Goal: Task Accomplishment & Management: Manage account settings

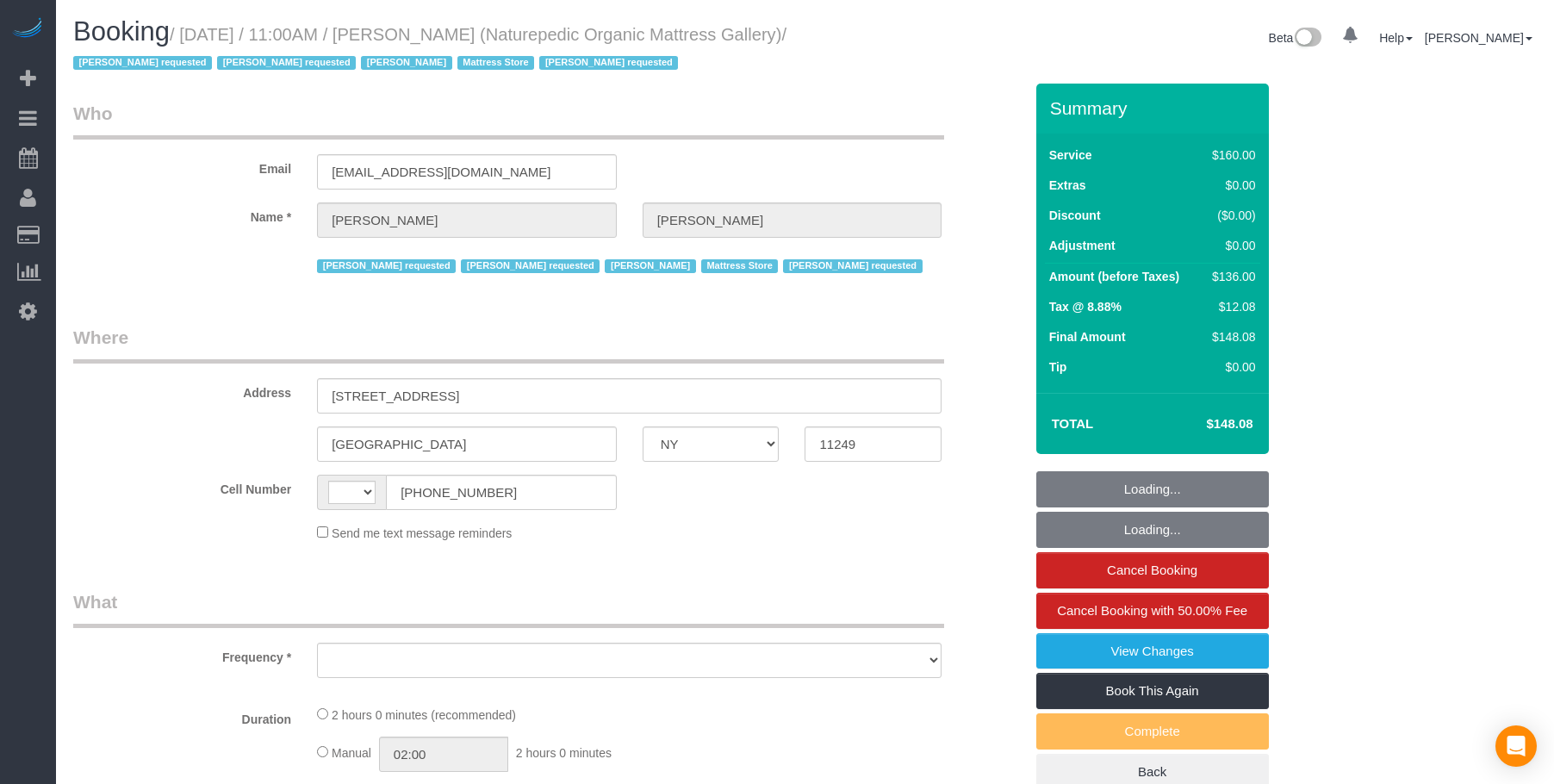
select select "NY"
select select "string:stripe-pm_1NflzN4VGloSiKo7kgpKxF8o"
select select "number:89"
select select "number:90"
select select "number:15"
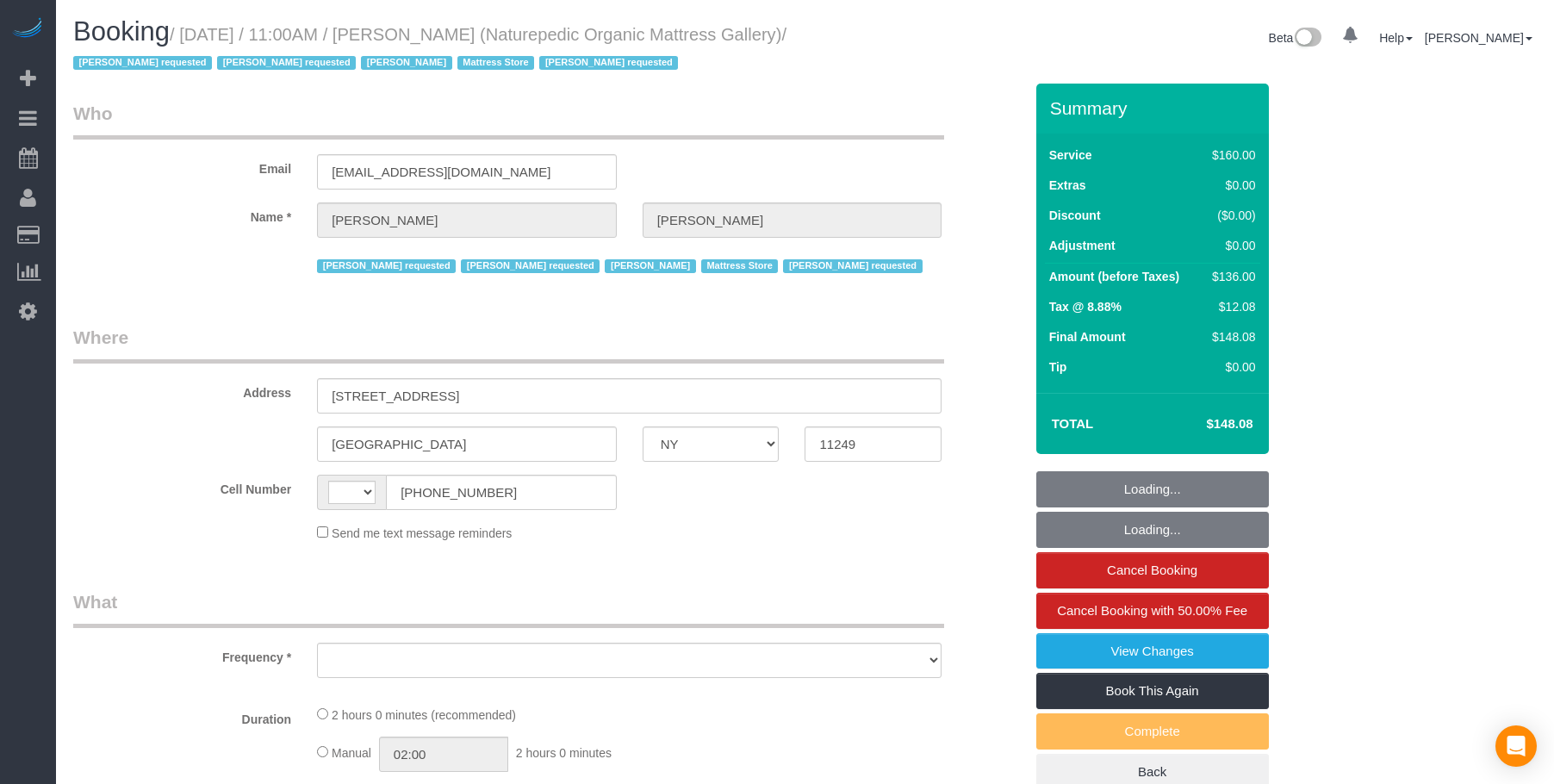
select select "number:5"
select select "string:US"
select select "object:870"
select select "spot1"
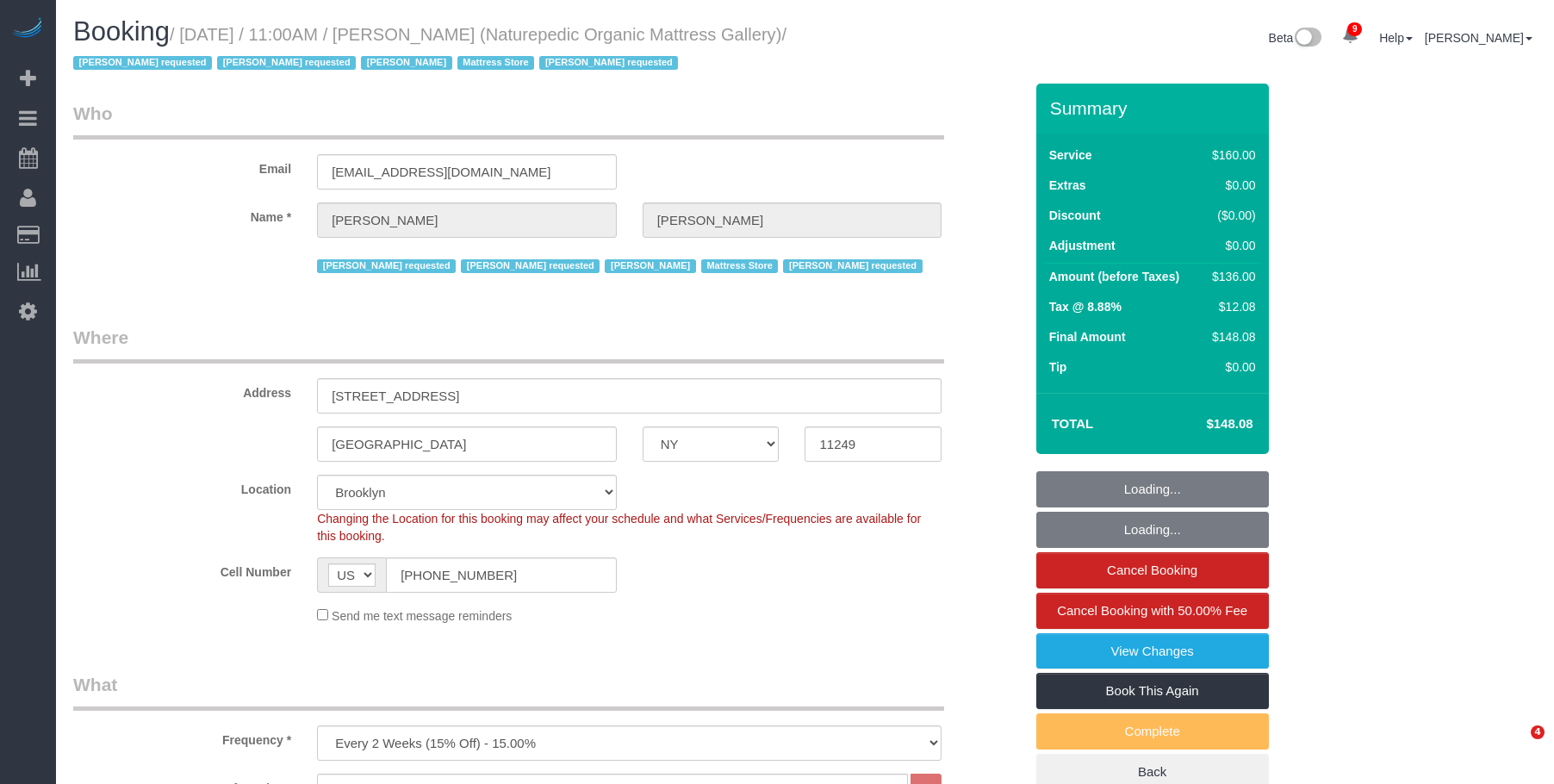
select select "object:1337"
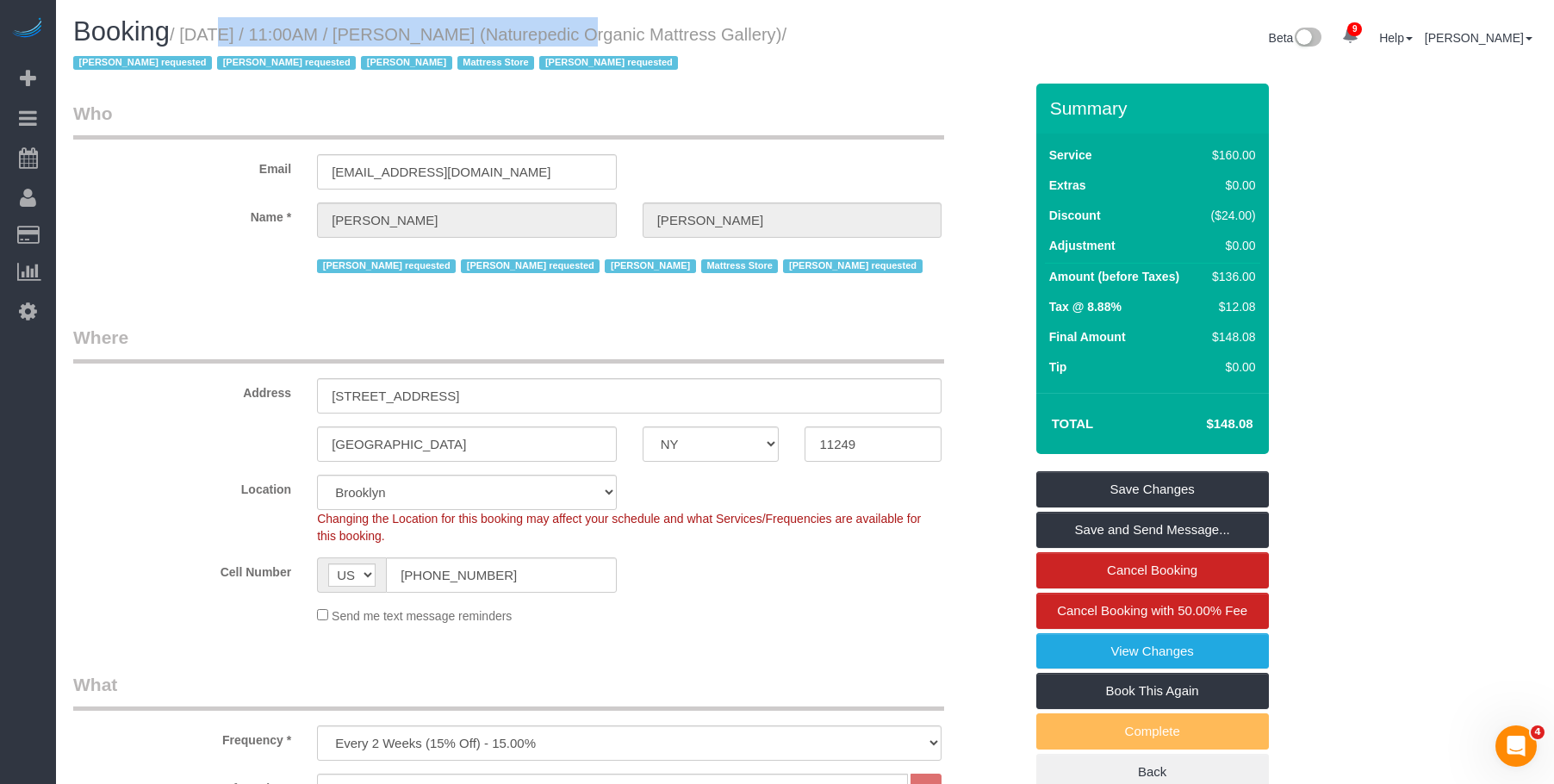
drag, startPoint x: 189, startPoint y: 34, endPoint x: 545, endPoint y: 44, distance: 356.1
click at [545, 44] on h1 "Booking / September 03, 2025 / 11:00AM / Luis Chevere (Naturepedic Organic Matt…" at bounding box center [433, 46] width 719 height 58
copy small "September 03, 2025 / 11:00AM / Luis Chevere"
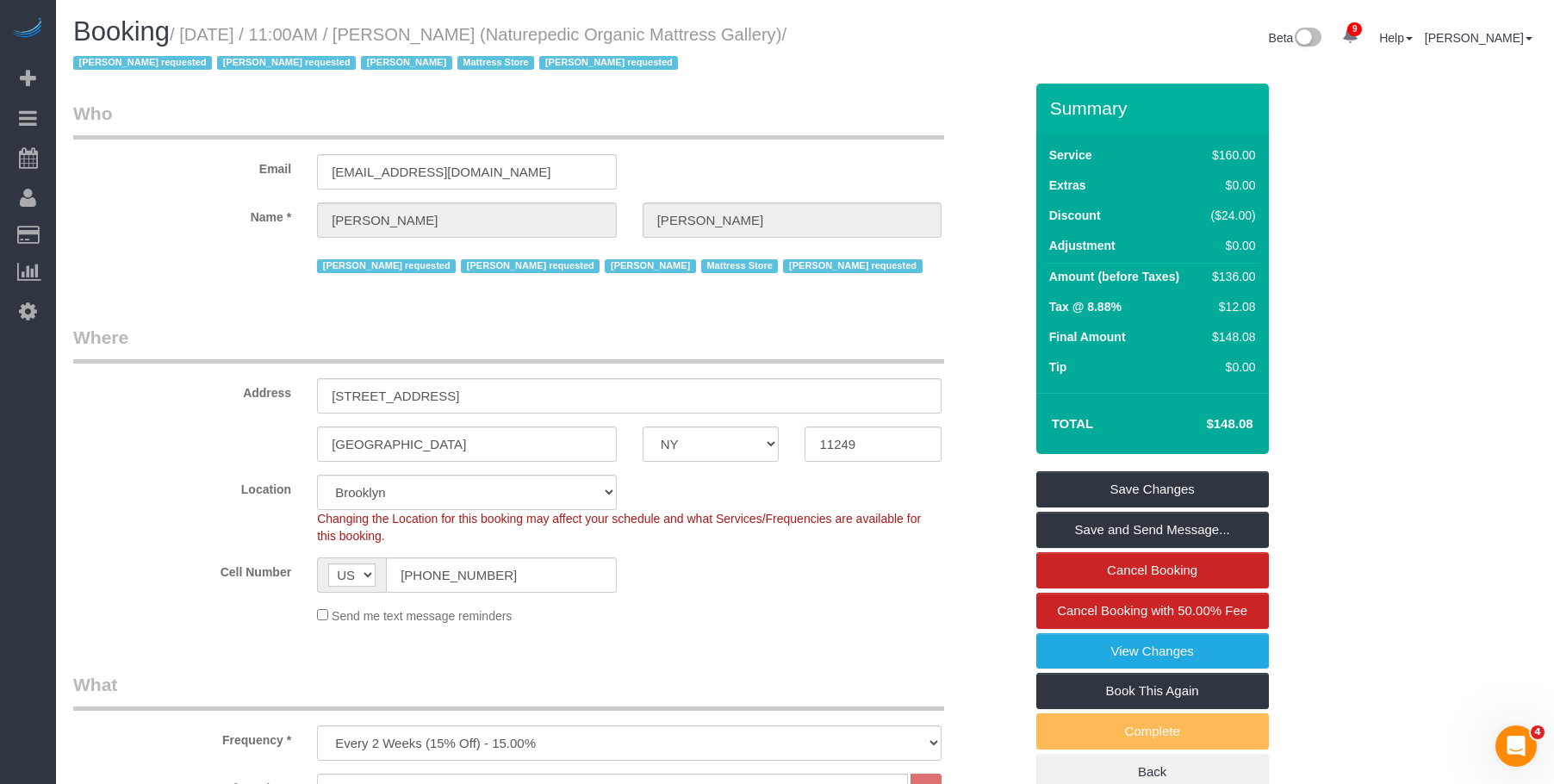
drag, startPoint x: 730, startPoint y: 103, endPoint x: 737, endPoint y: 30, distance: 73.3
click at [731, 103] on legend "Who" at bounding box center [508, 120] width 871 height 39
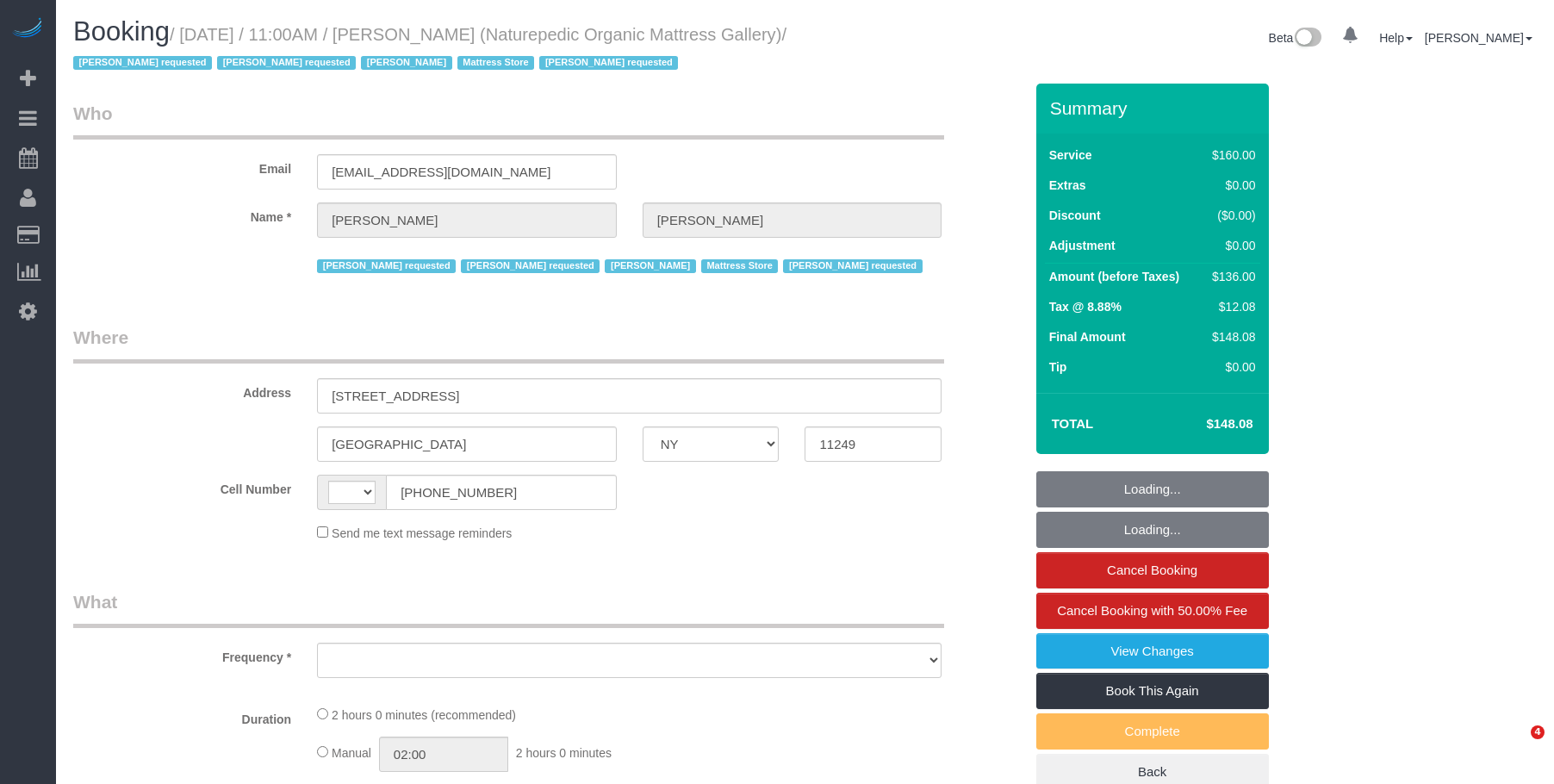
select select "NY"
drag, startPoint x: 0, startPoint y: 0, endPoint x: 714, endPoint y: 174, distance: 734.9
click at [717, 111] on legend "Who" at bounding box center [508, 120] width 871 height 39
select select "string:stripe-pm_1NflzN4VGloSiKo7kgpKxF8o"
select select "number:89"
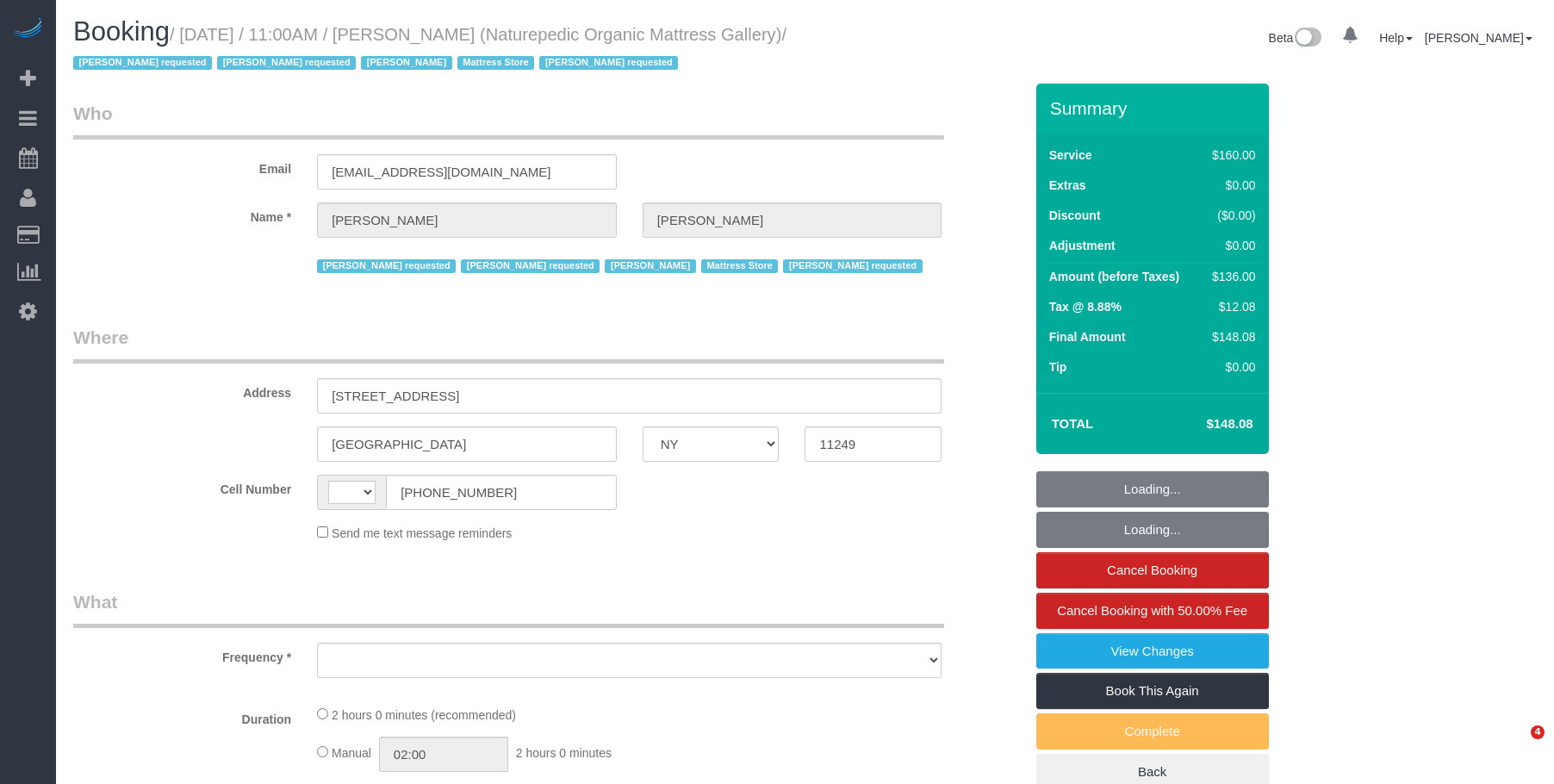
select select "number:90"
select select "number:15"
select select "number:5"
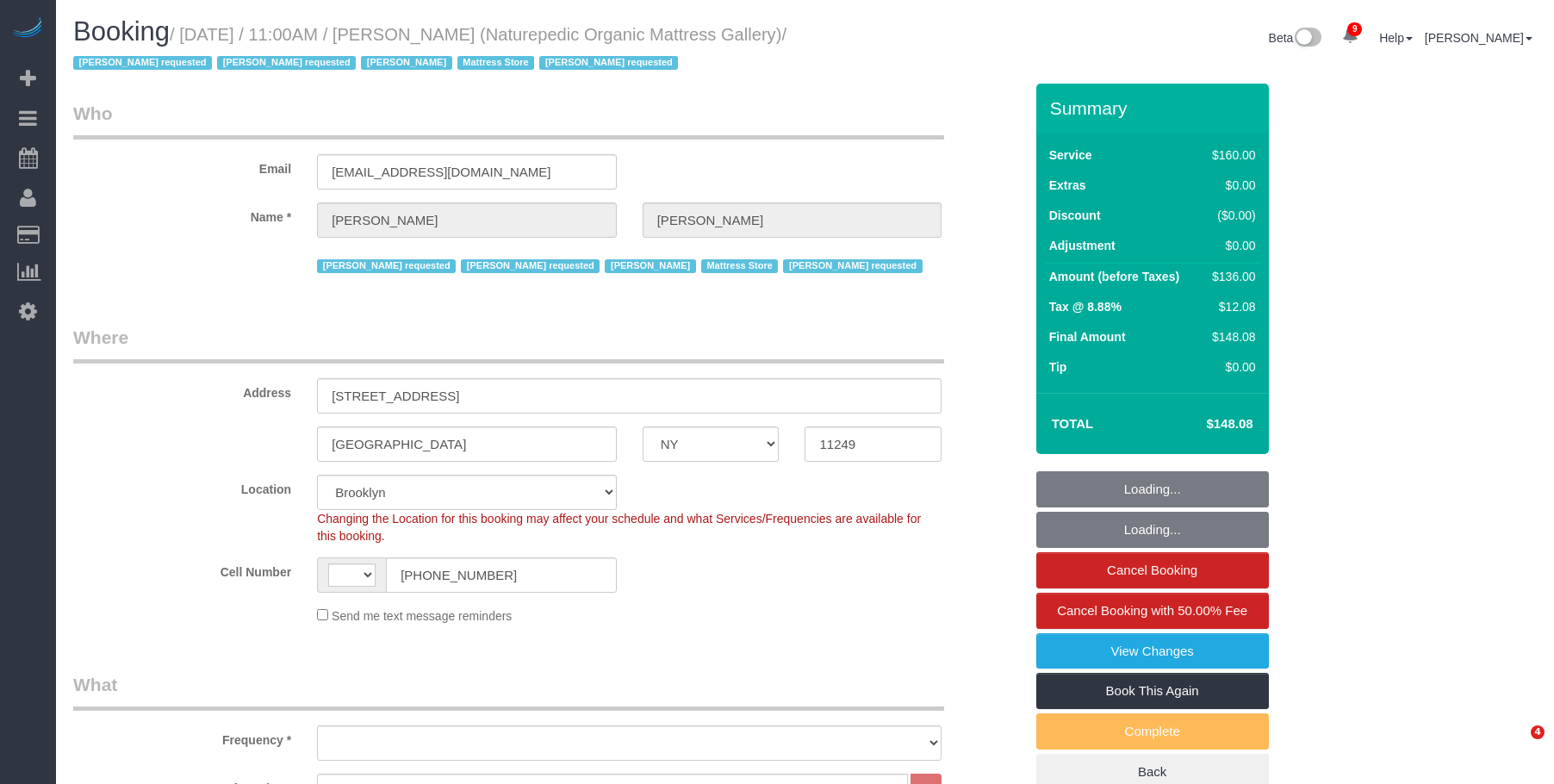
select select "string:US"
select select "spot1"
select select "object:1337"
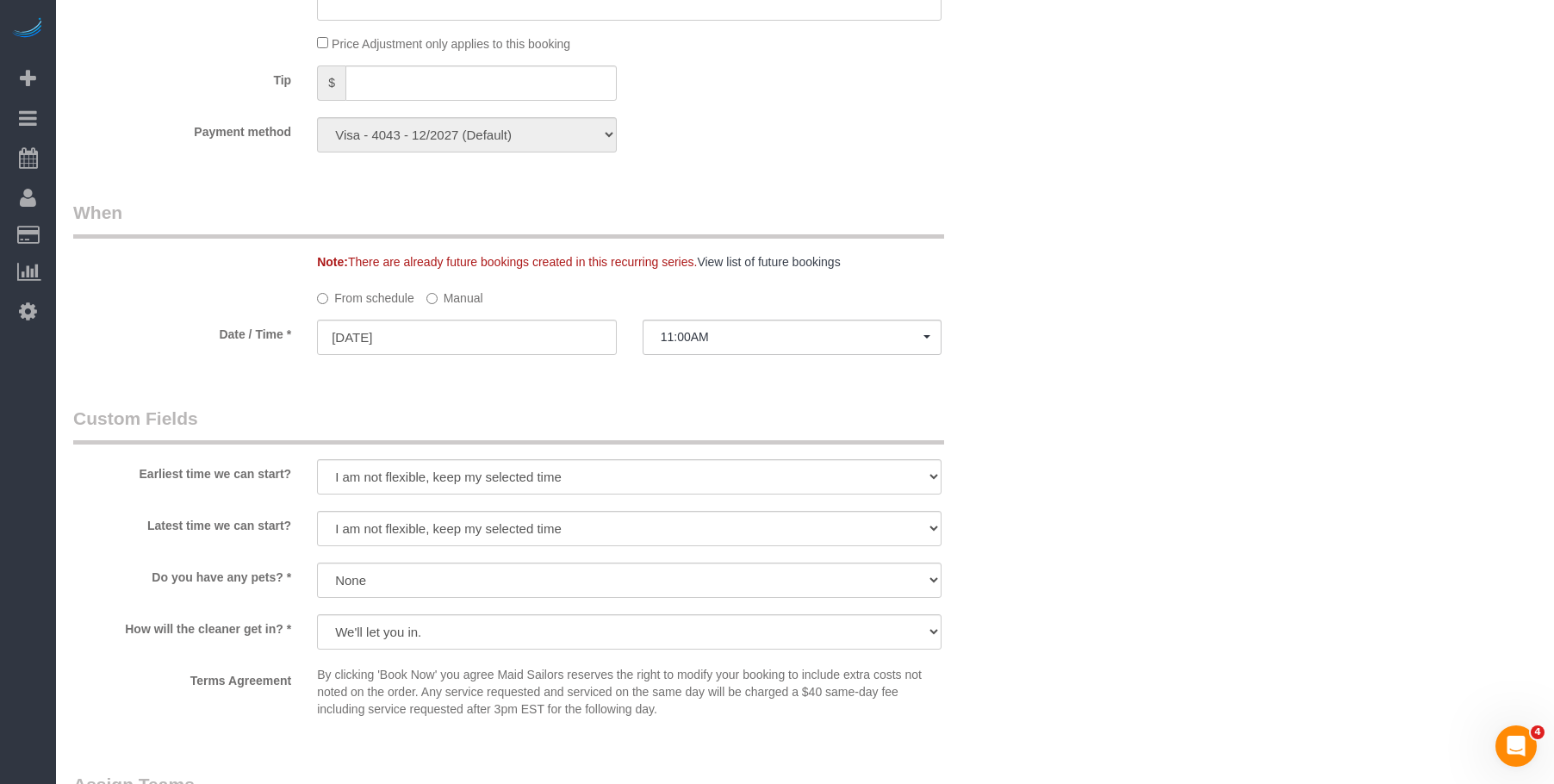
scroll to position [1206, 0]
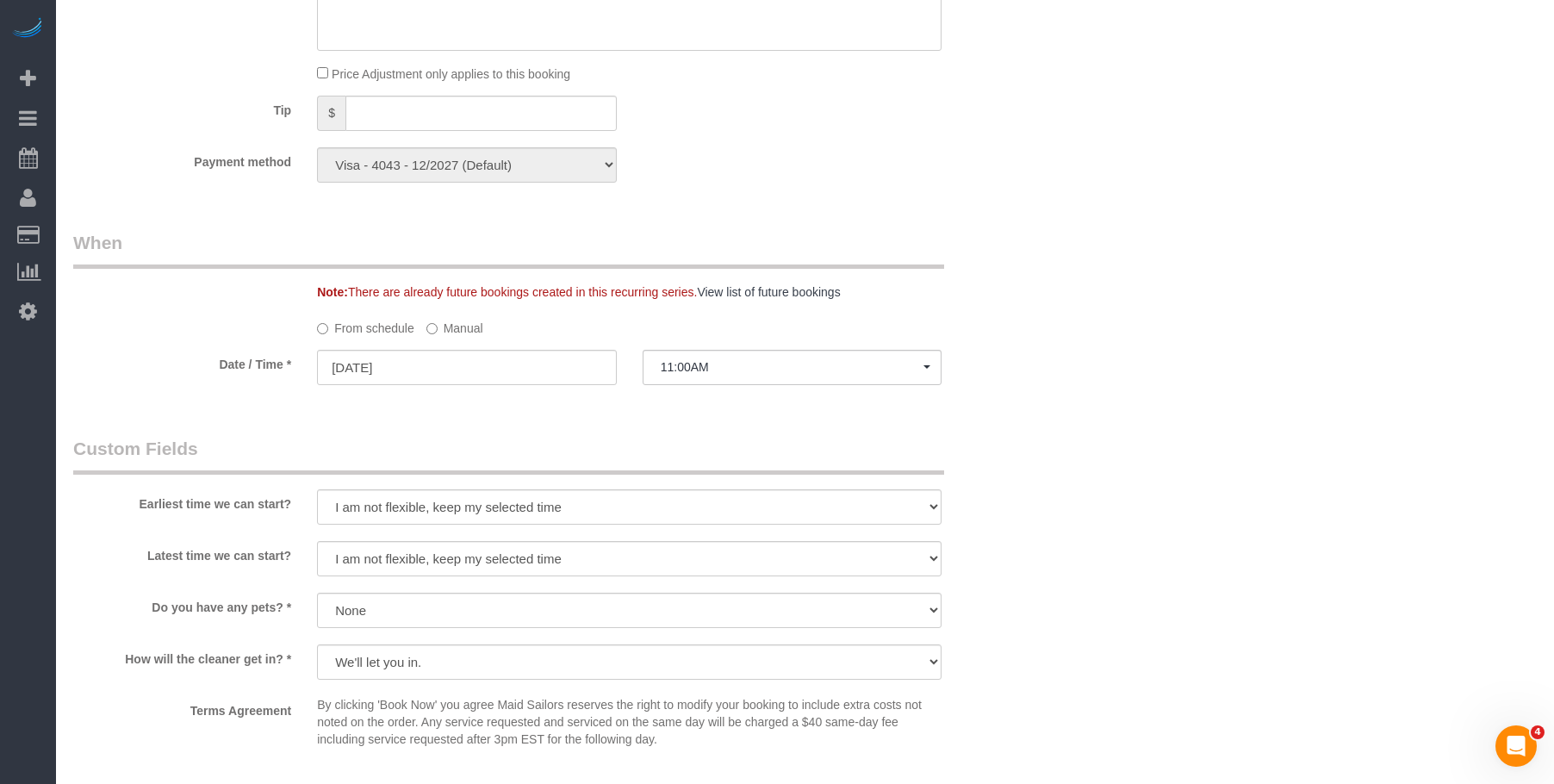
click at [479, 326] on label "Manual" at bounding box center [454, 325] width 57 height 23
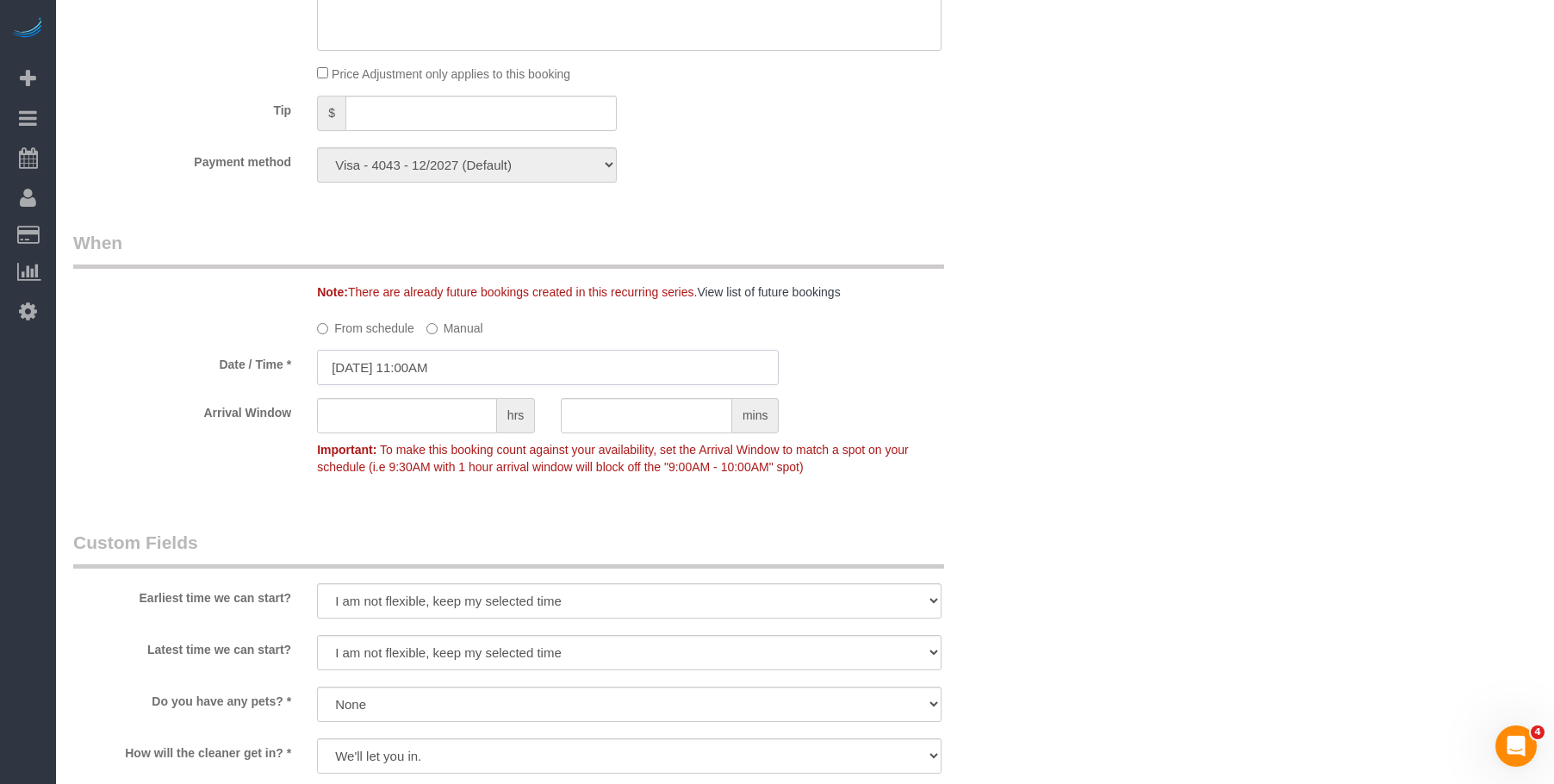
click at [564, 361] on input "[DATE] 11:00AM" at bounding box center [548, 367] width 461 height 36
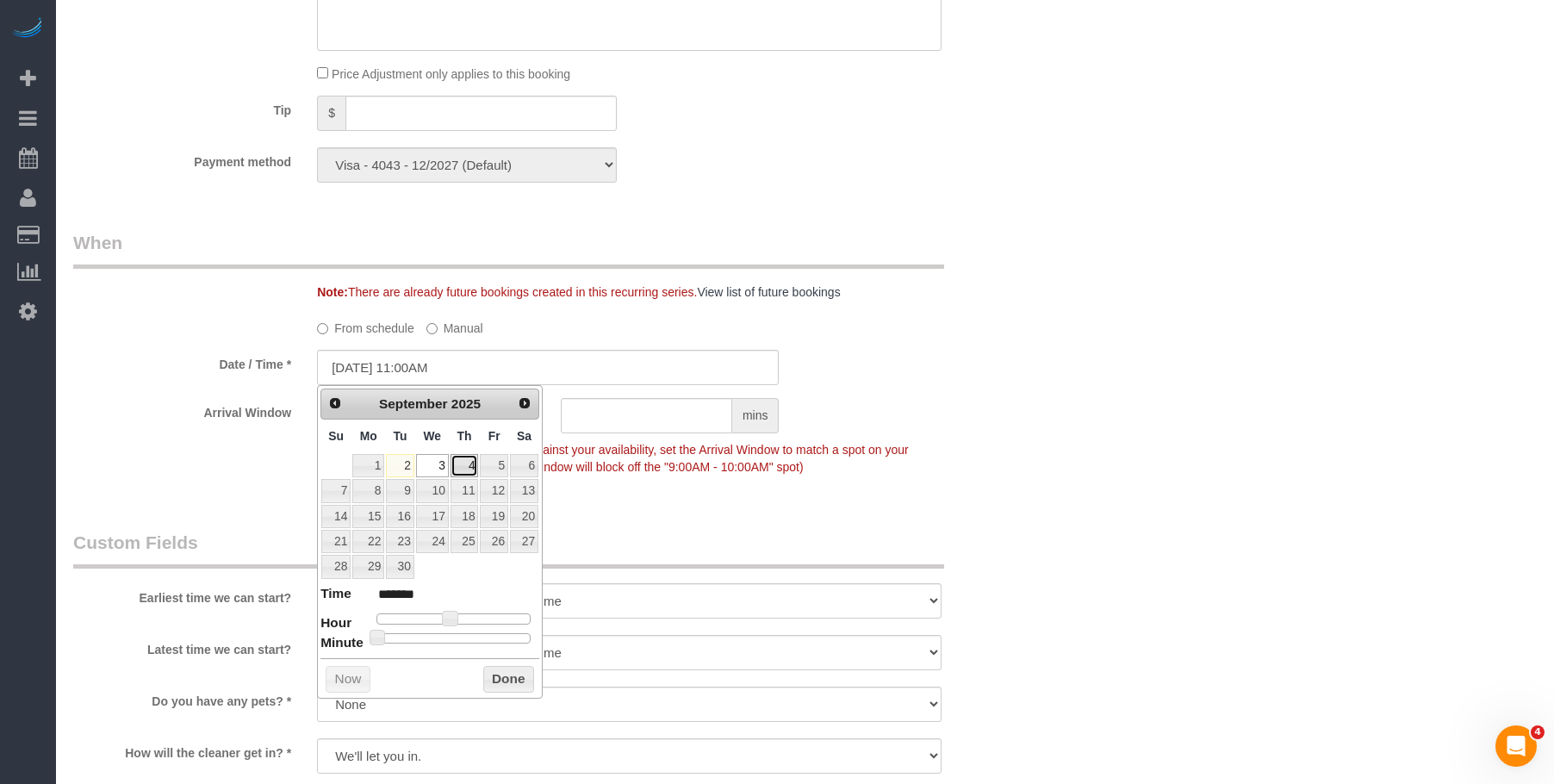
click at [472, 461] on link "4" at bounding box center [465, 466] width 29 height 23
type input "09/04/2025 12:00PM"
type input "*******"
type input "[DATE] 1:00PM"
type input "******"
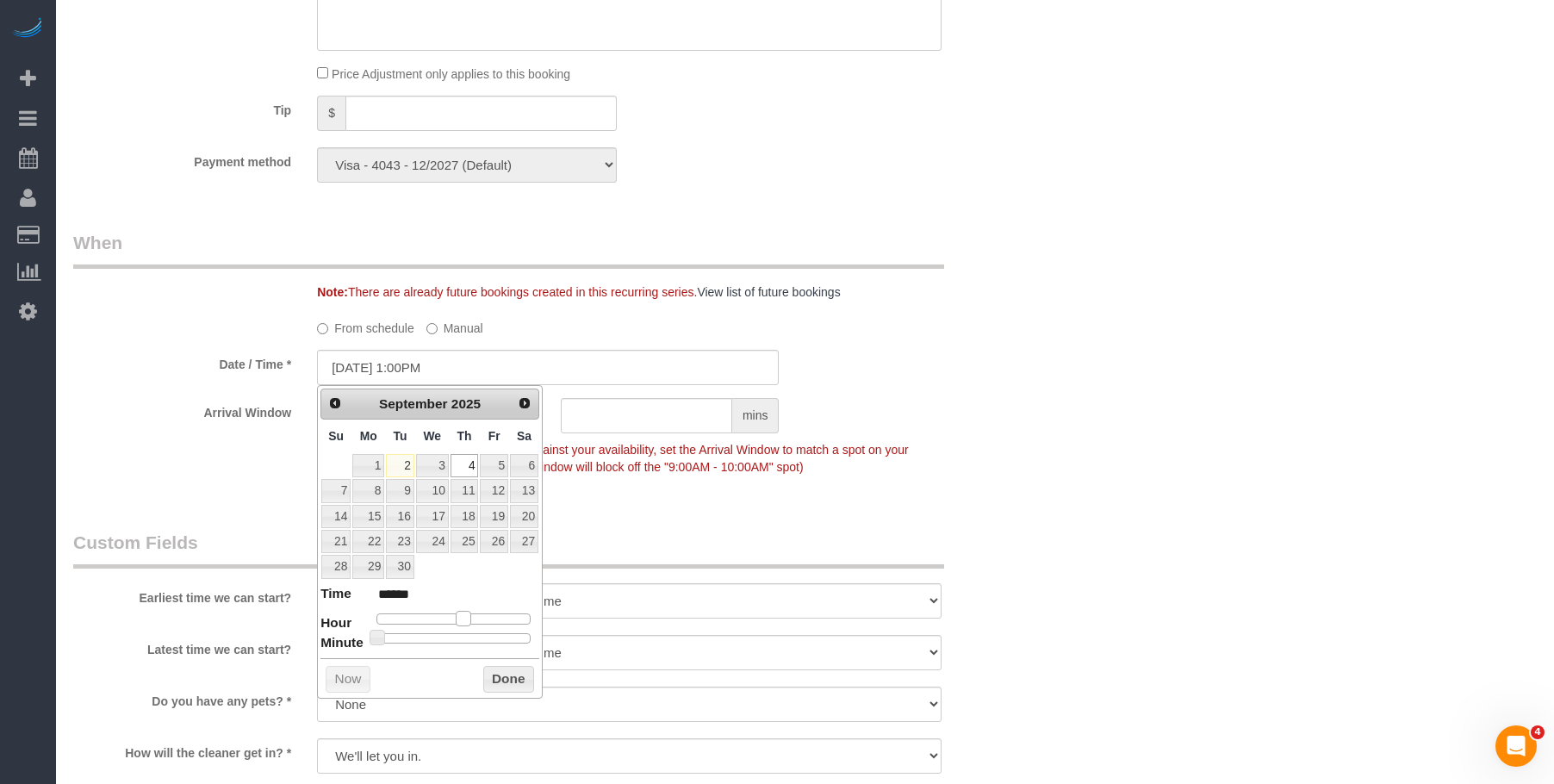
drag, startPoint x: 450, startPoint y: 623, endPoint x: 466, endPoint y: 623, distance: 16.0
click at [466, 623] on span at bounding box center [464, 619] width 16 height 16
click at [1209, 486] on div "Who Email ap@naturepedic.com Name * Luis Chevere Alton Jasper requested Deshaun…" at bounding box center [804, 270] width 1463 height 2784
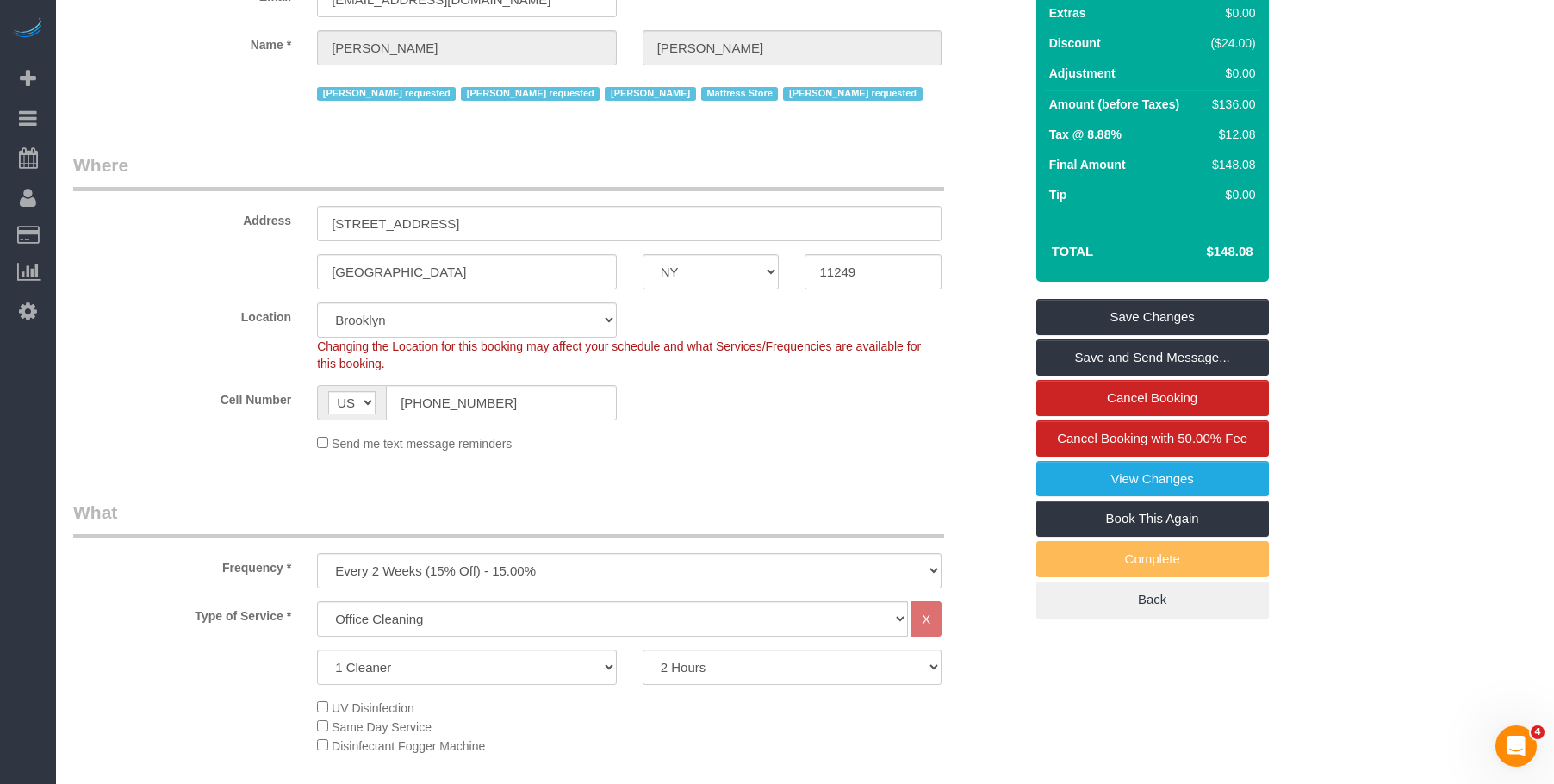
scroll to position [0, 0]
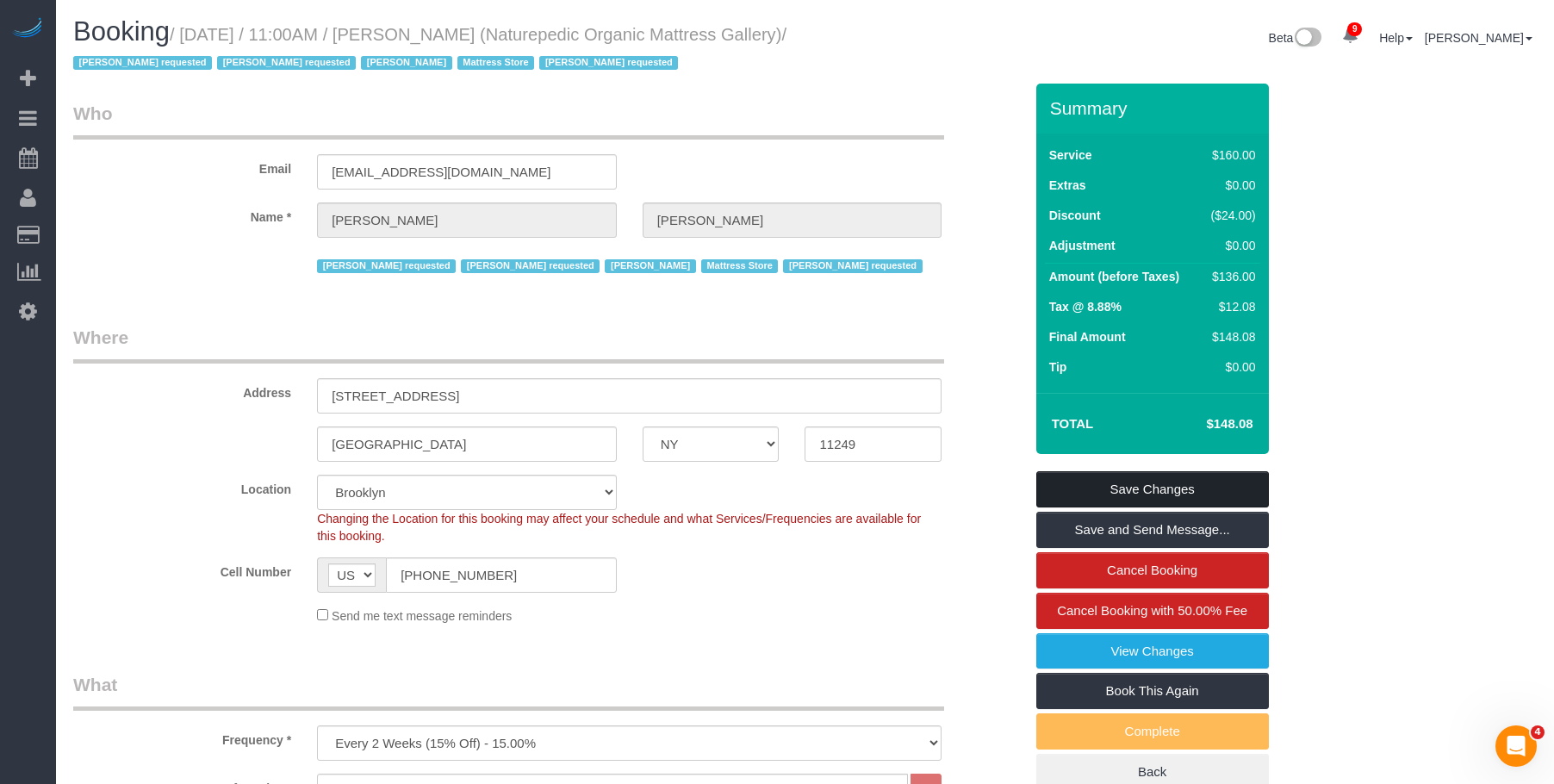
click at [1248, 481] on link "Save Changes" at bounding box center [1153, 489] width 232 height 37
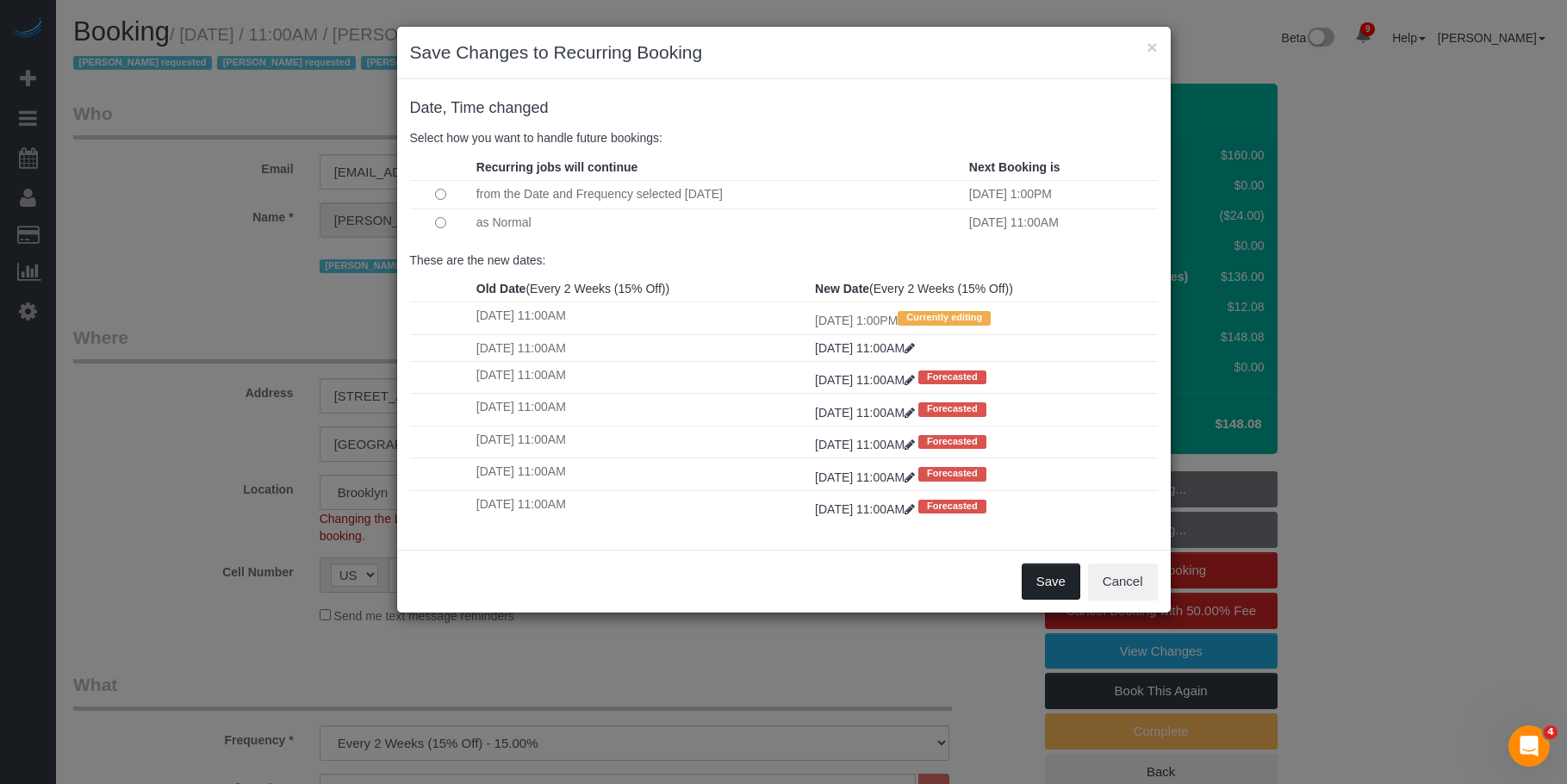
click at [1046, 583] on button "Save" at bounding box center [1051, 581] width 58 height 37
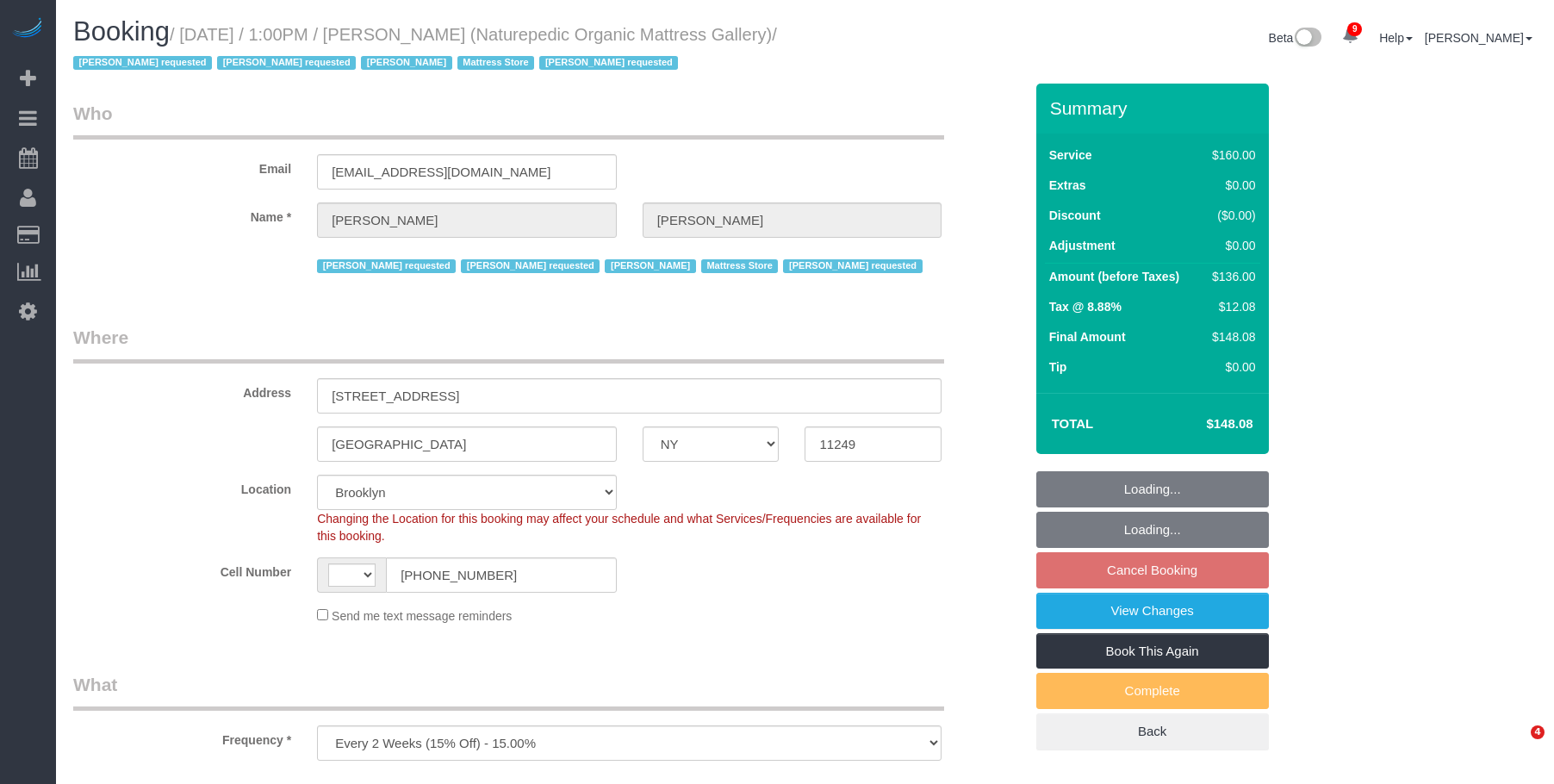
select select "NY"
select select "object:564"
select select "string:US"
select select "number:89"
select select "number:90"
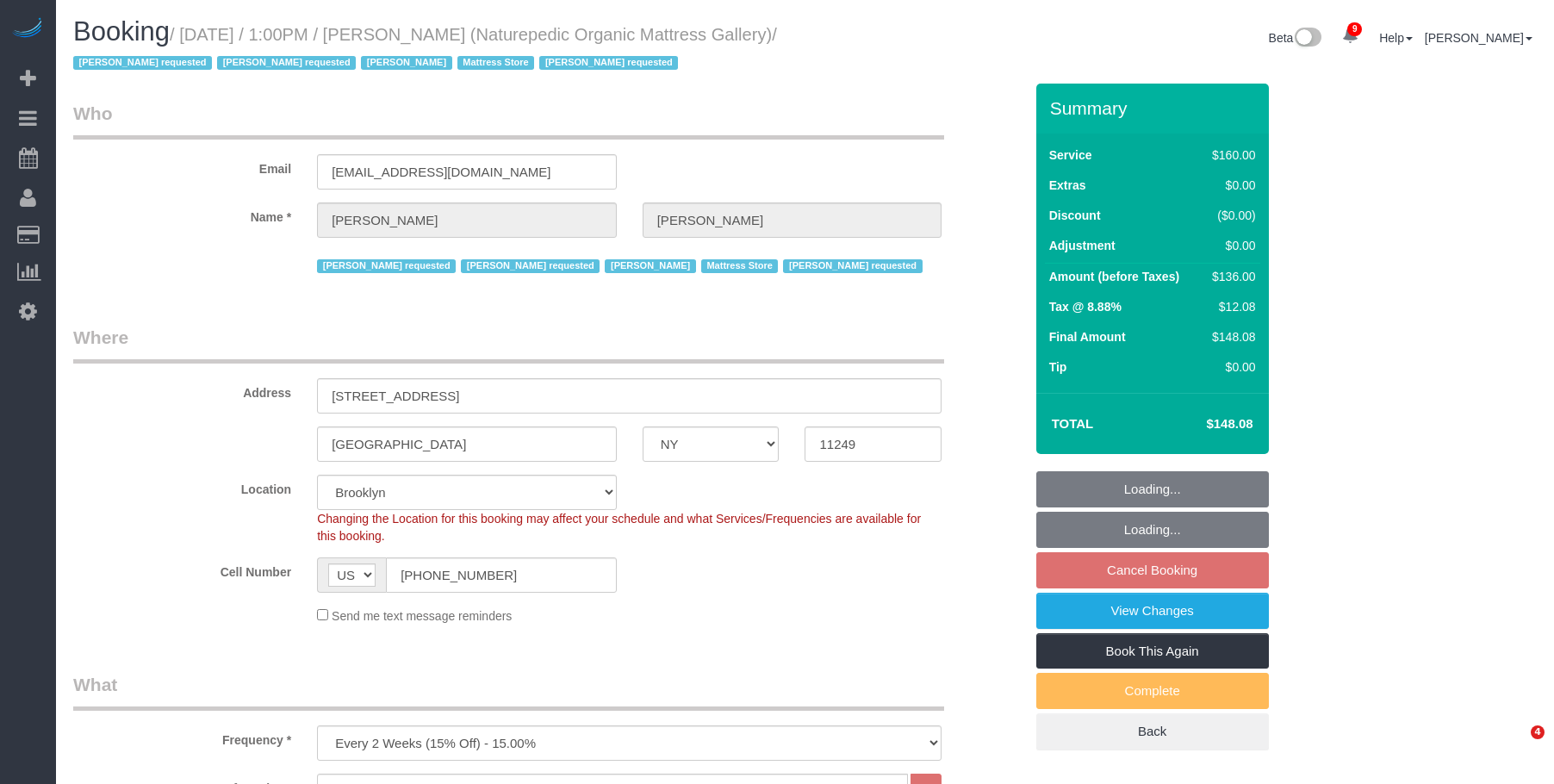
select select "number:15"
select select "number:5"
select select "spot6"
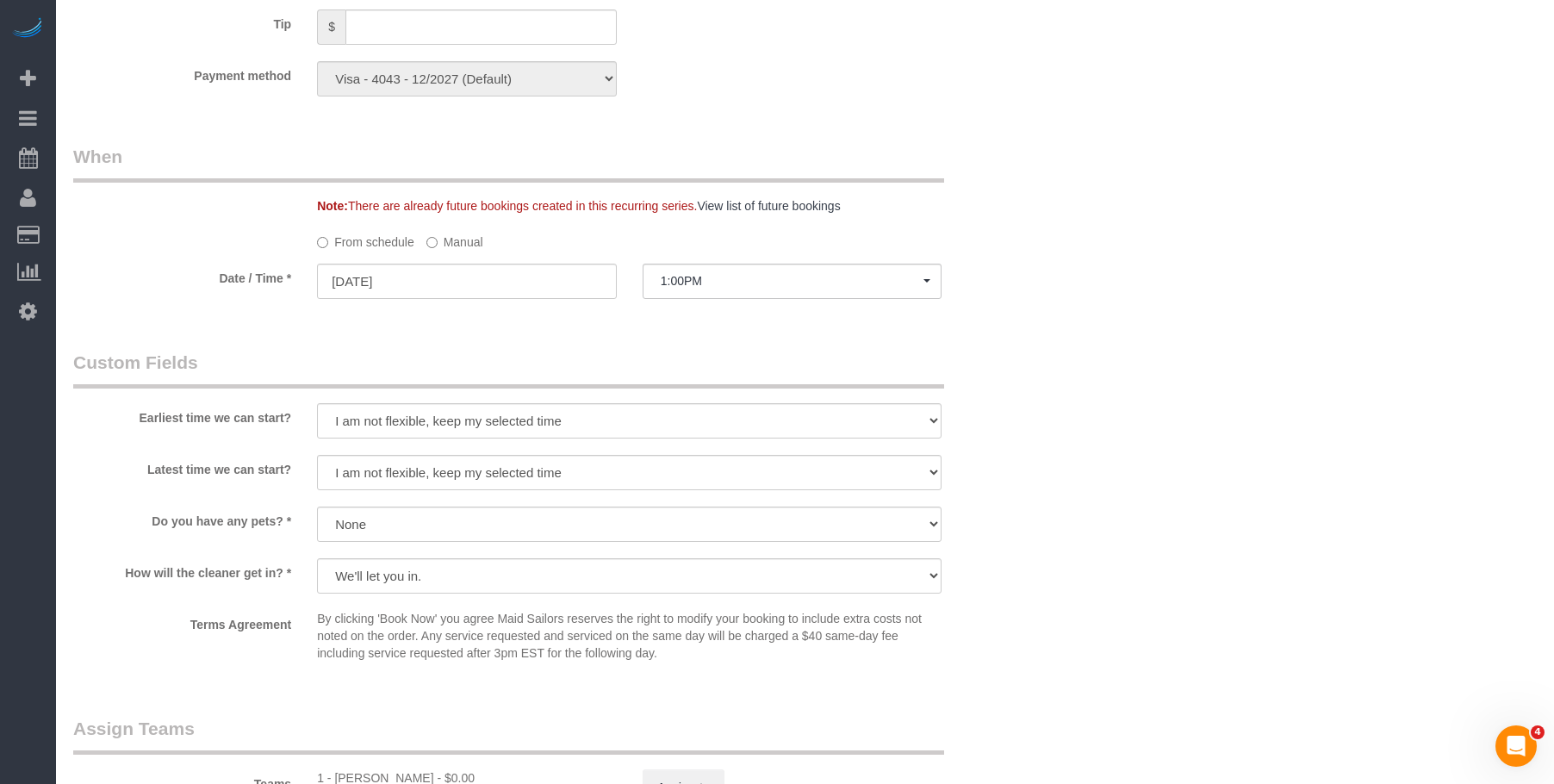
scroll to position [1636, 0]
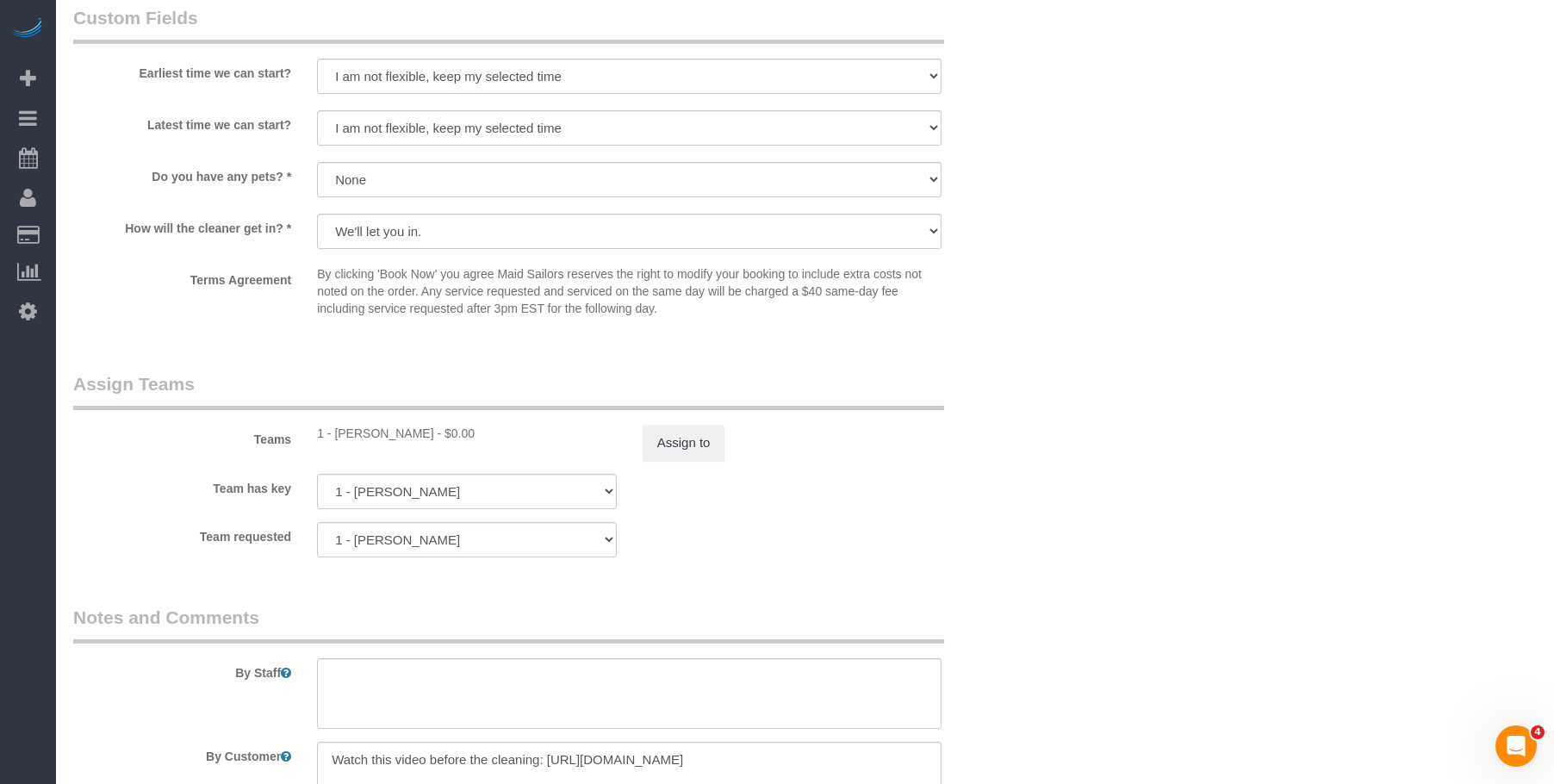
click at [725, 449] on div "Assign to" at bounding box center [792, 443] width 326 height 37
click at [685, 438] on button "Assign to" at bounding box center [683, 443] width 83 height 37
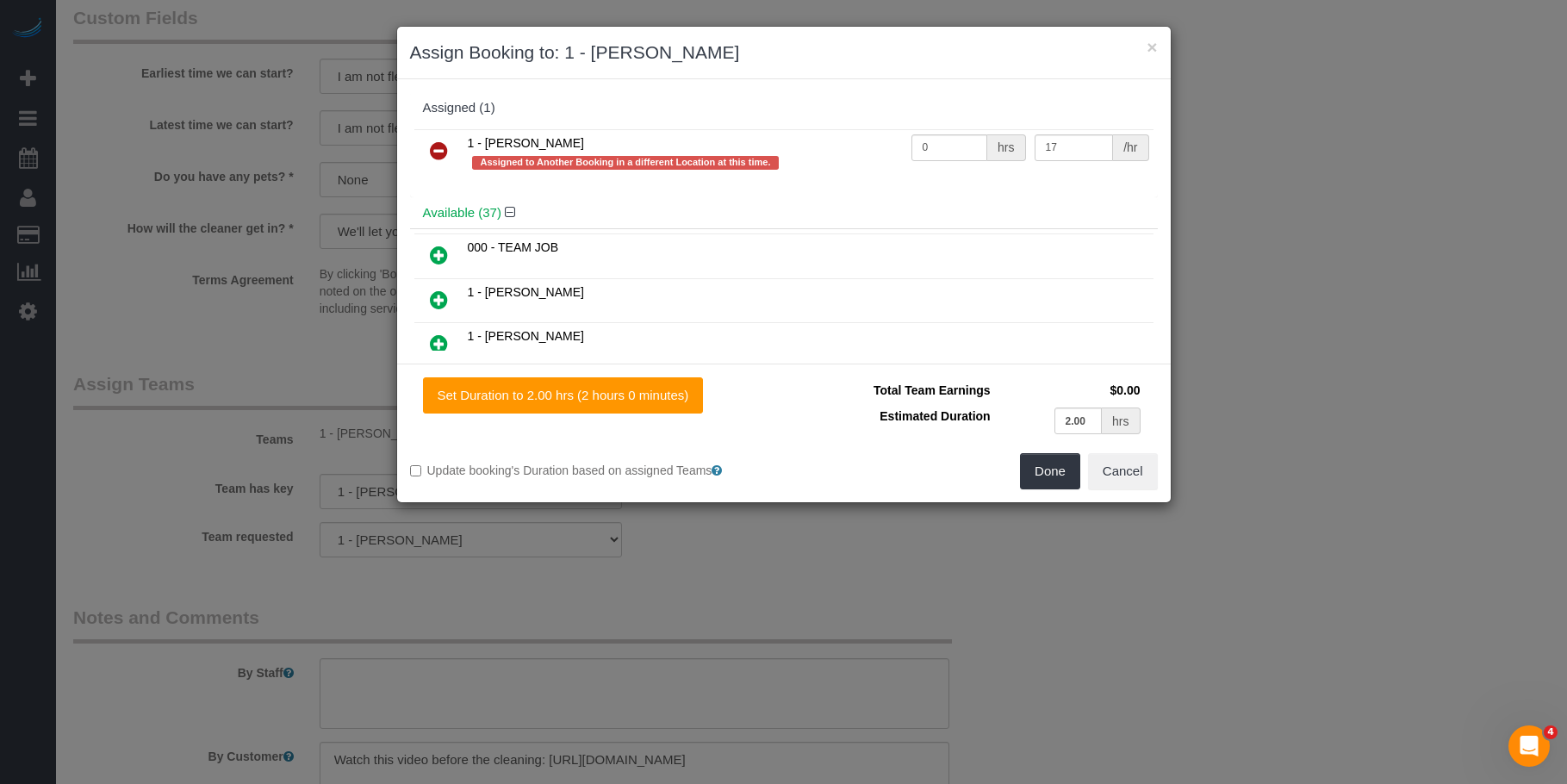
drag, startPoint x: 438, startPoint y: 151, endPoint x: 683, endPoint y: 243, distance: 261.7
click at [439, 151] on icon at bounding box center [439, 151] width 18 height 21
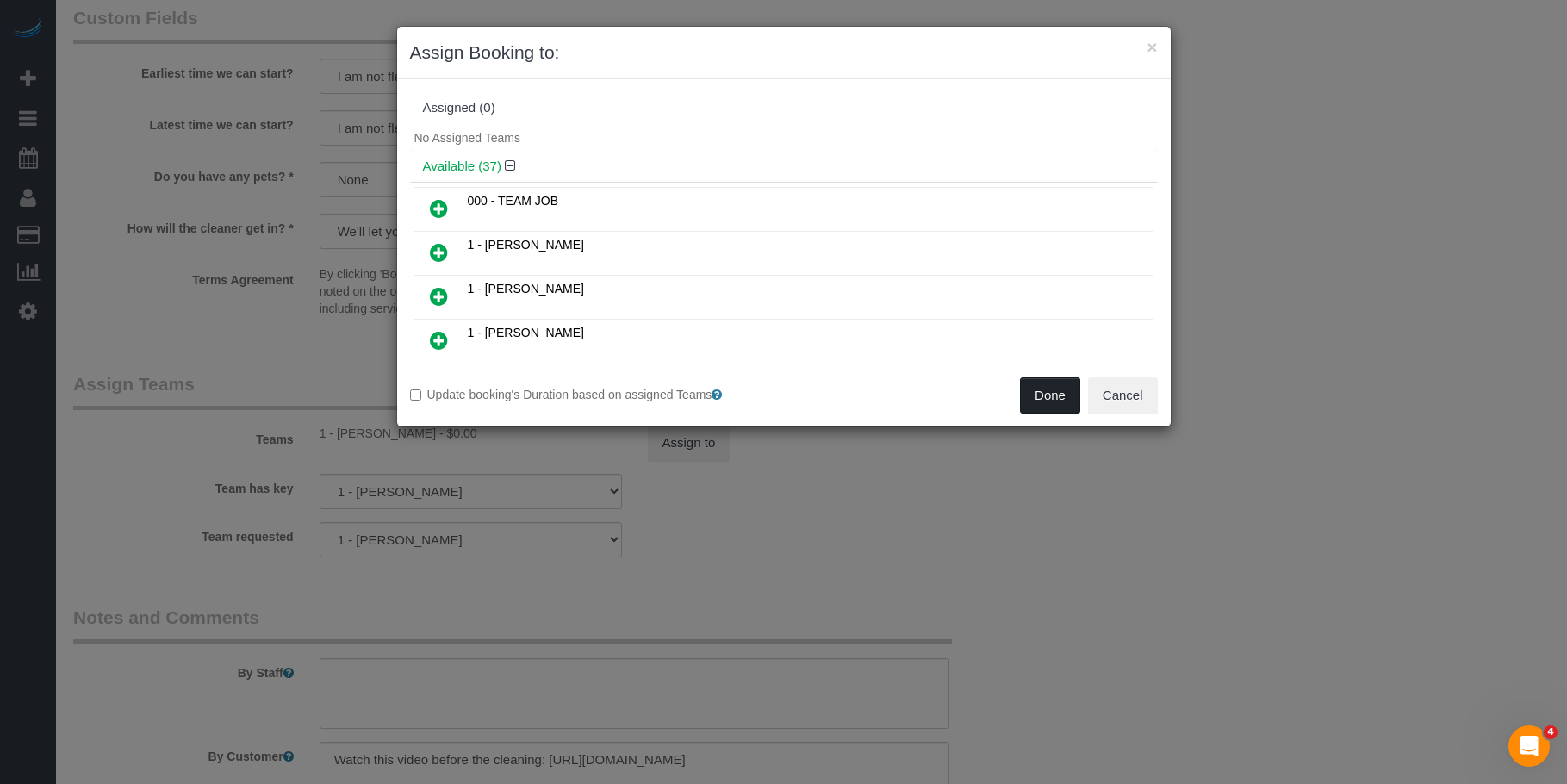
click at [1039, 397] on button "Done" at bounding box center [1050, 395] width 60 height 37
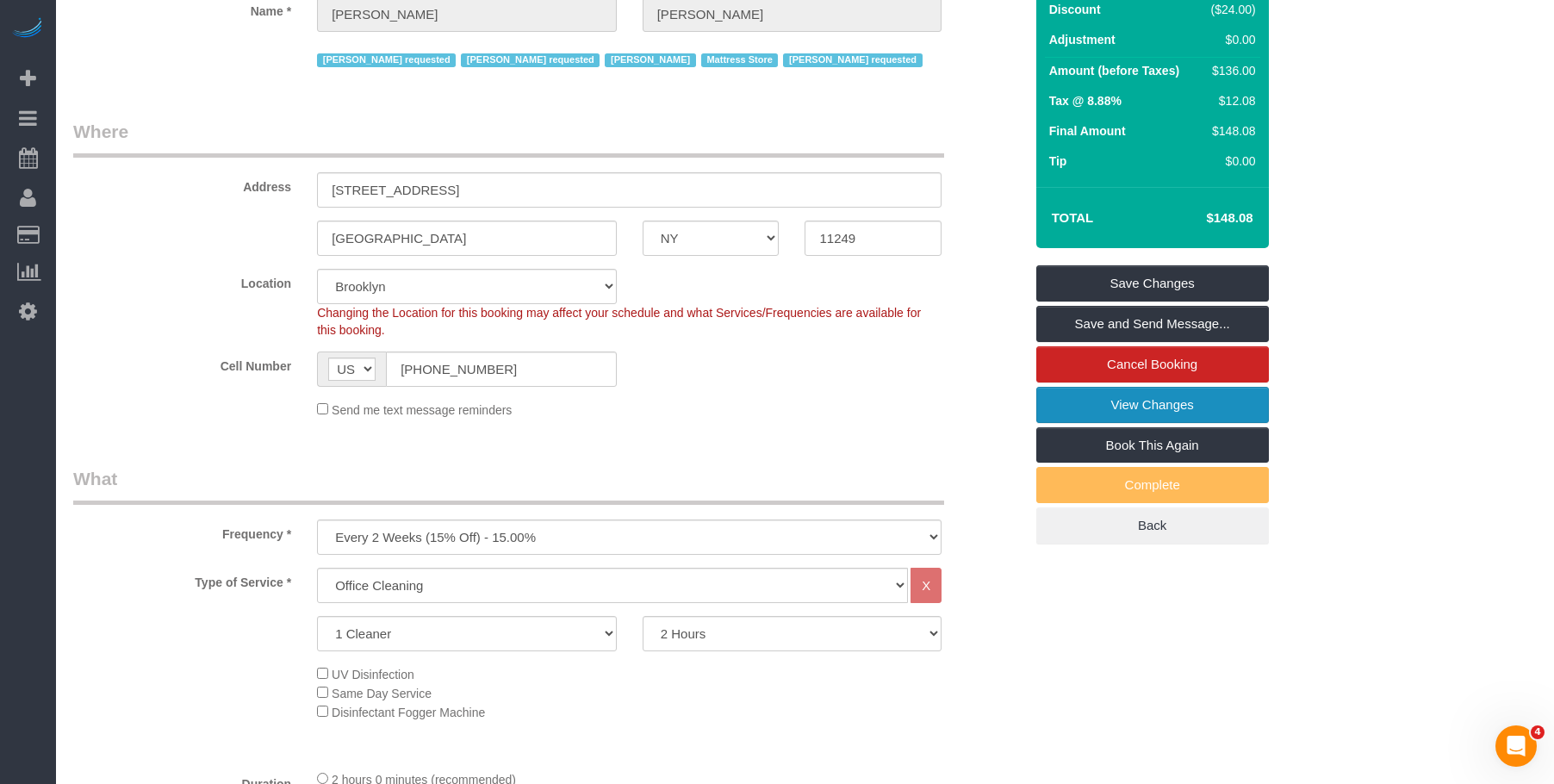
scroll to position [0, 0]
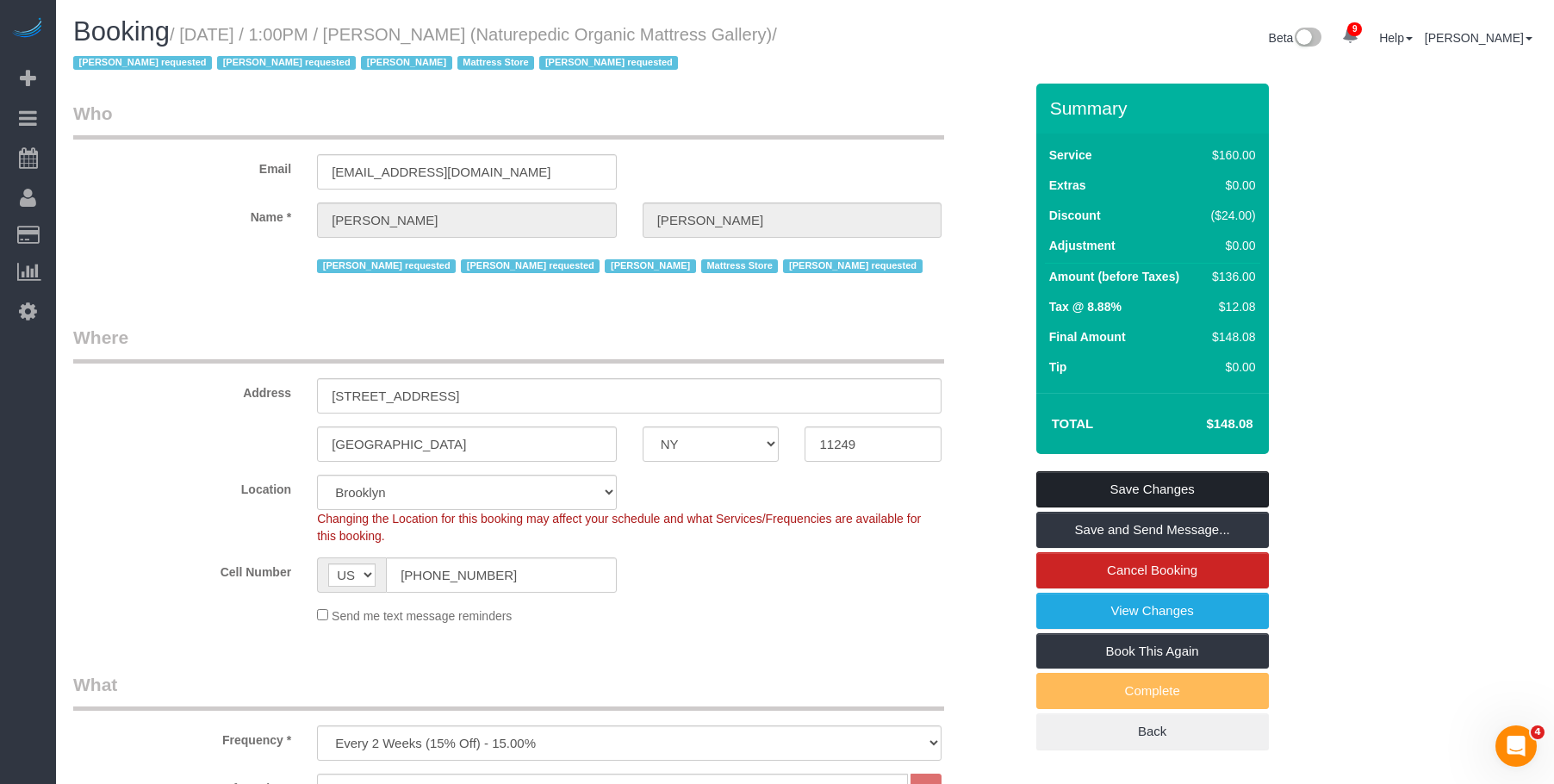
click at [1235, 484] on link "Save Changes" at bounding box center [1153, 489] width 232 height 37
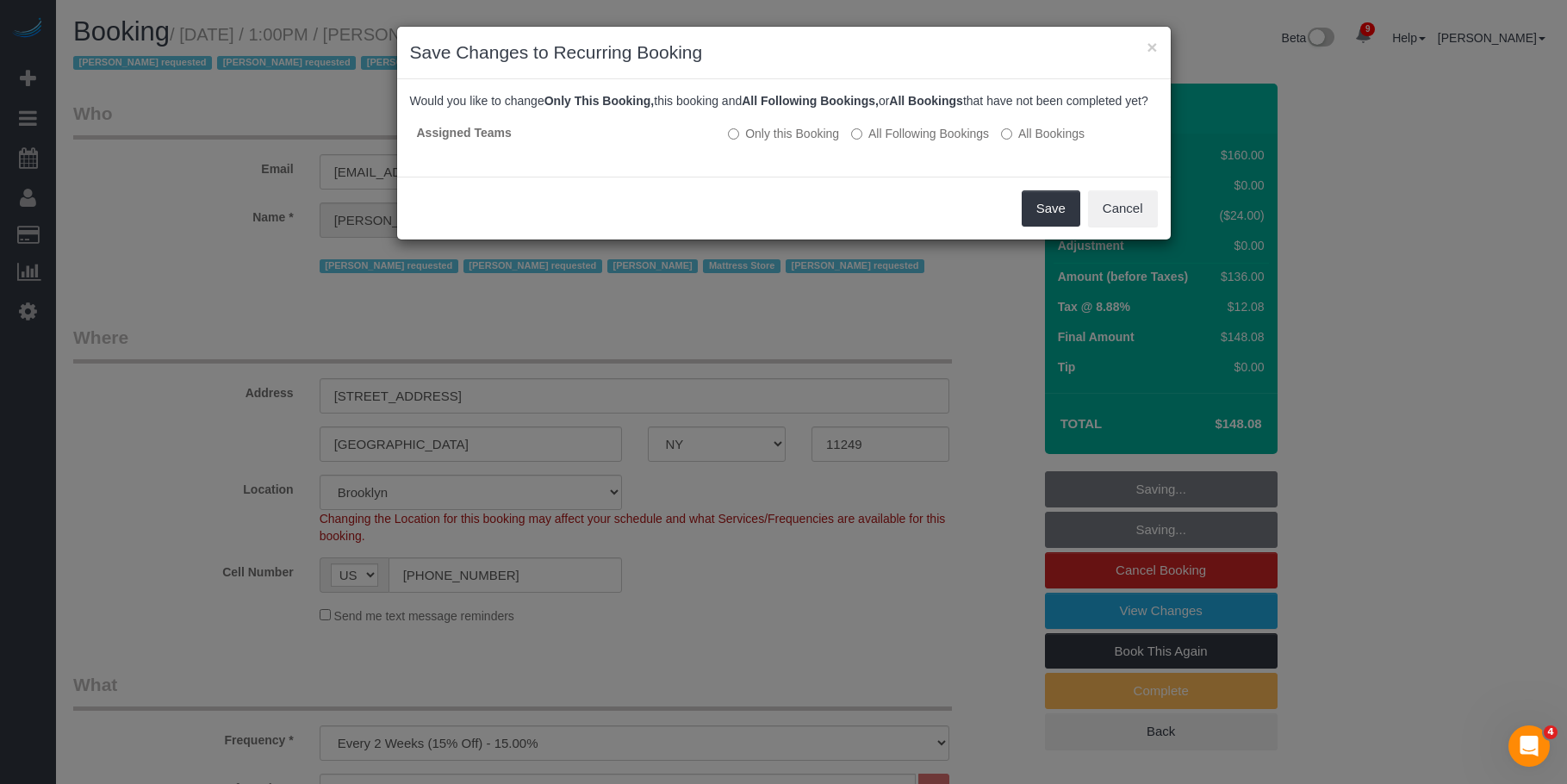
click at [730, 200] on div "Save Cancel" at bounding box center [784, 208] width 774 height 63
click at [902, 218] on div "Save Cancel" at bounding box center [784, 208] width 774 height 63
click at [1049, 226] on button "Save" at bounding box center [1051, 209] width 58 height 37
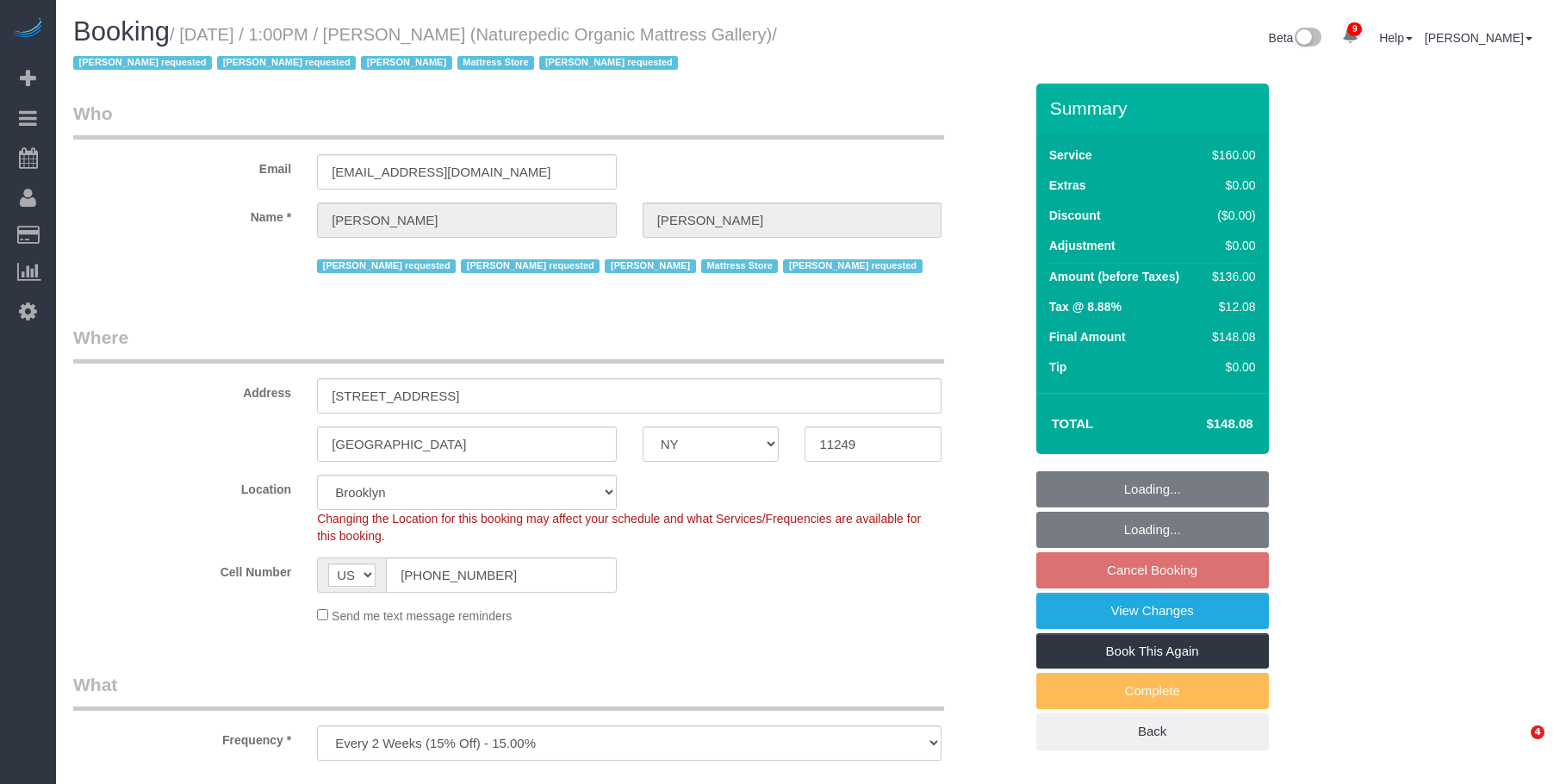
select select "NY"
select select "number:89"
select select "number:90"
select select "number:15"
select select "number:5"
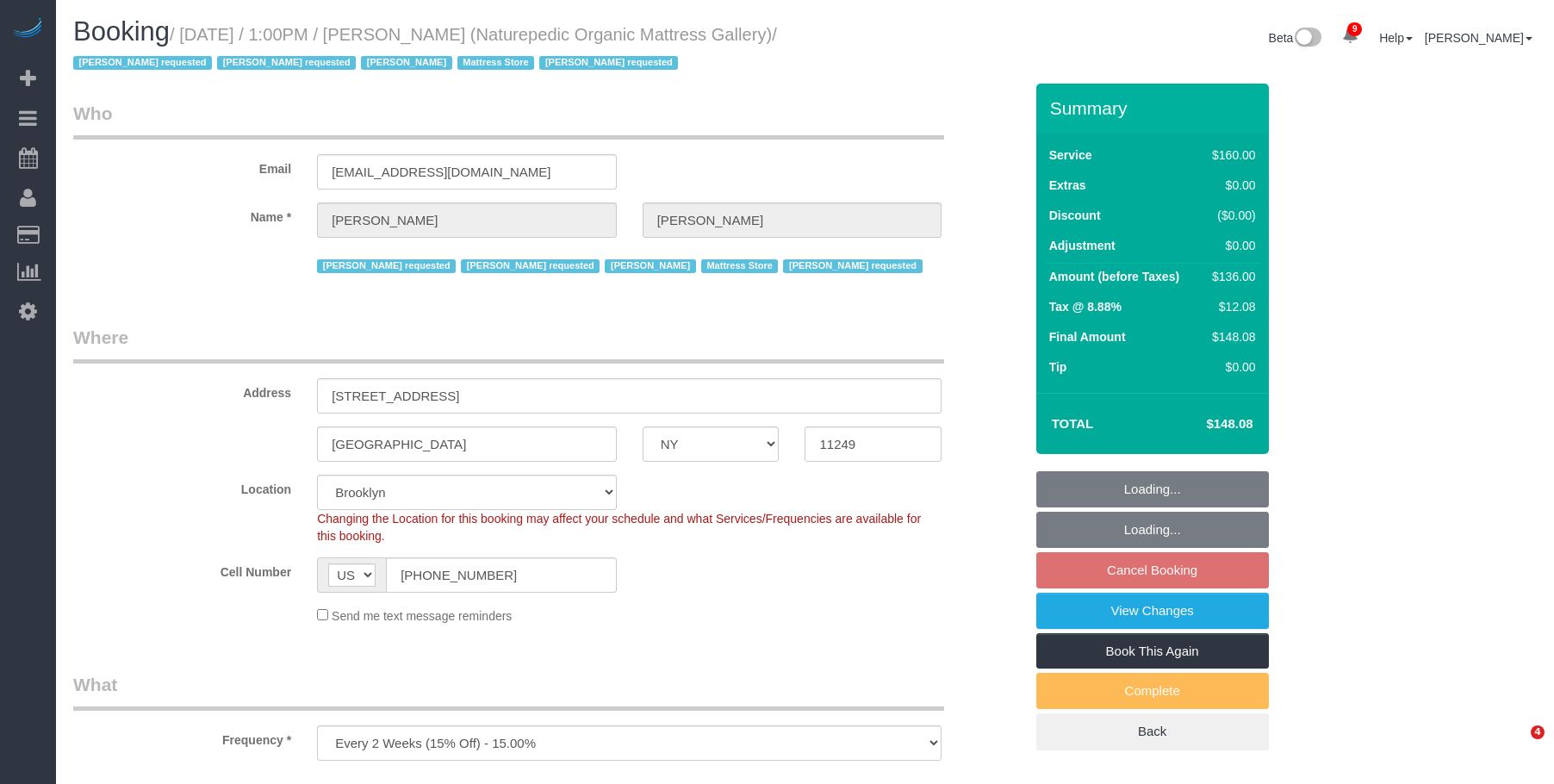
select select "spot6"
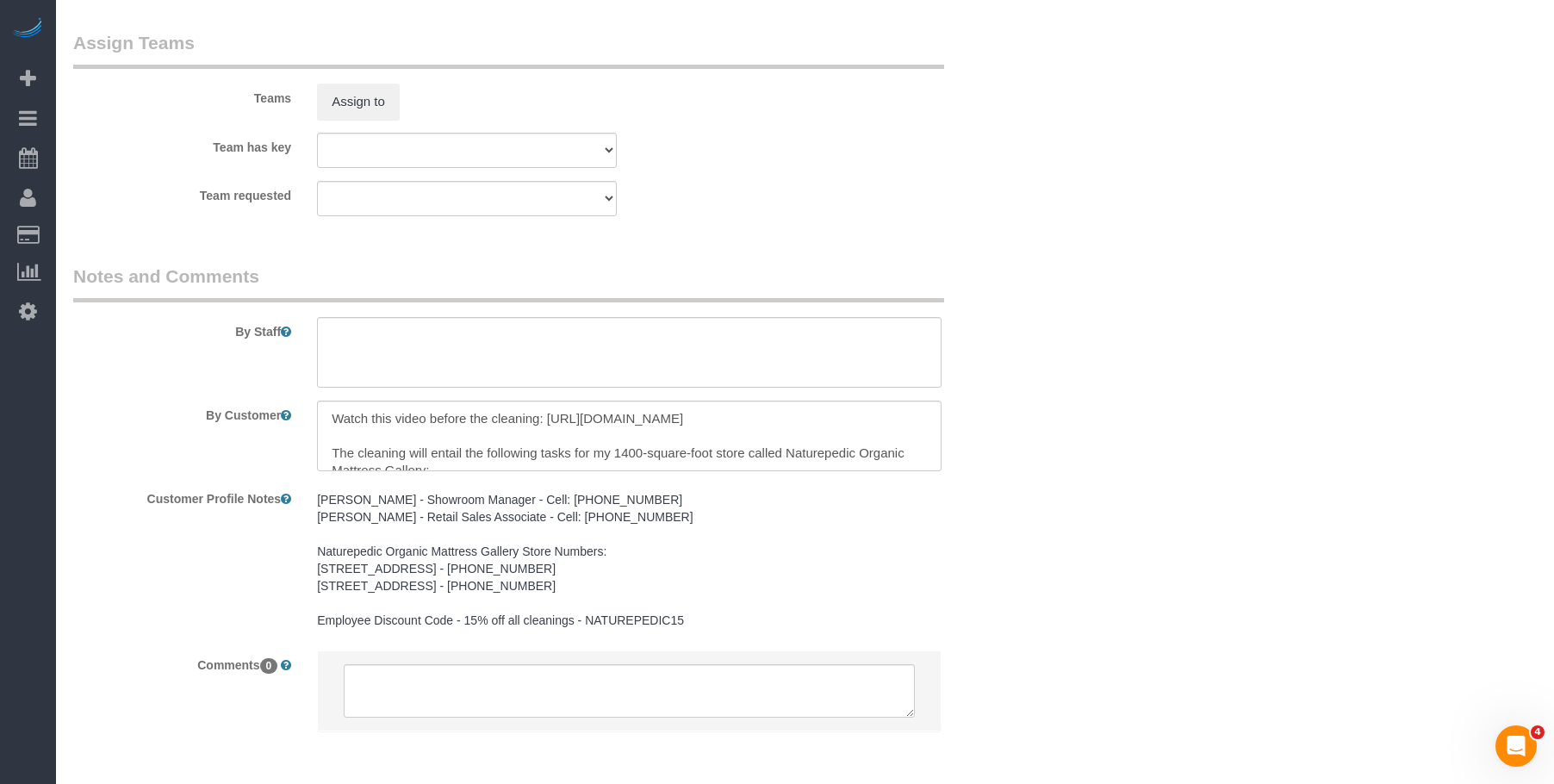
scroll to position [2049, 0]
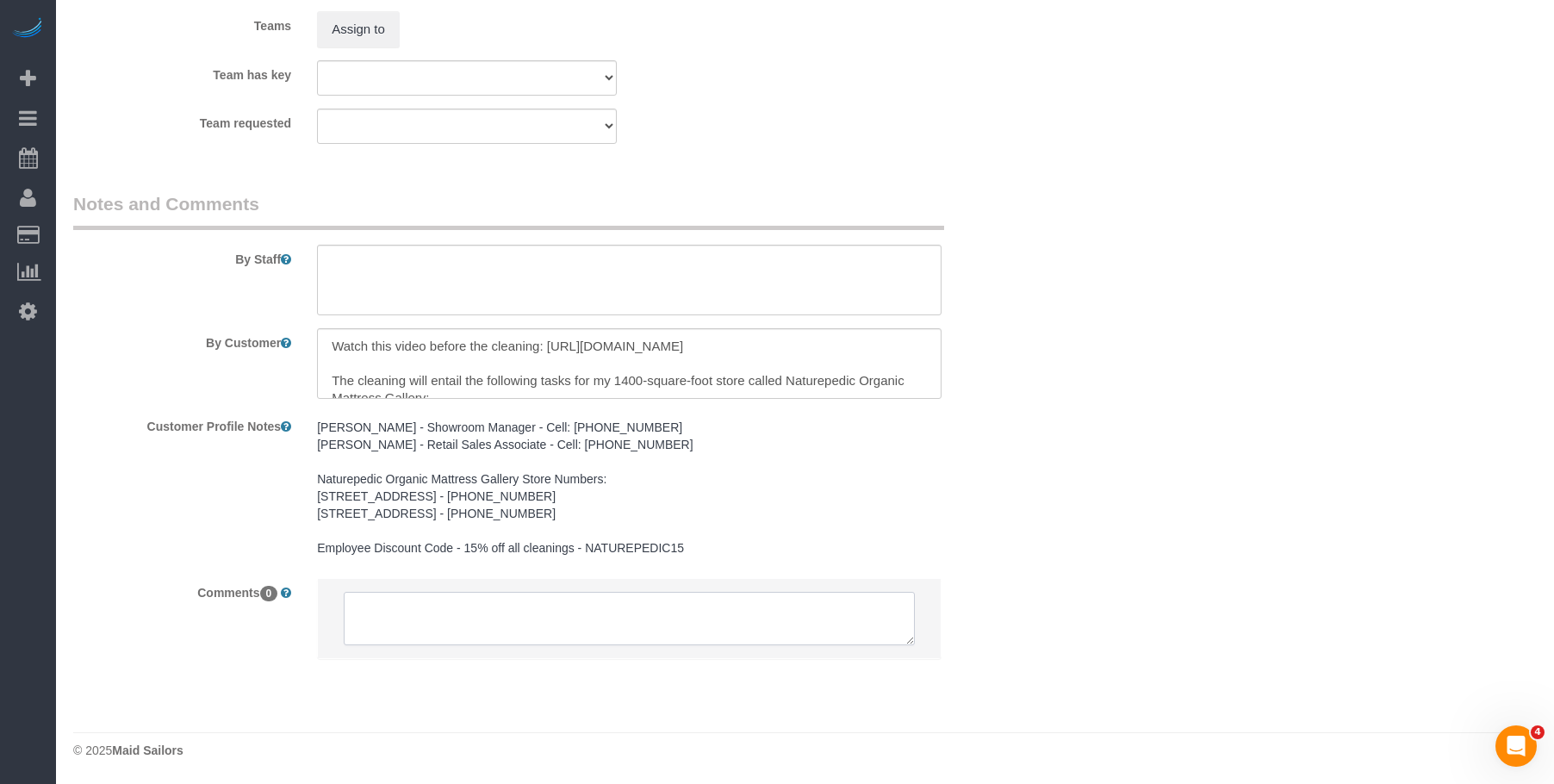
click at [460, 608] on textarea at bounding box center [629, 618] width 571 height 53
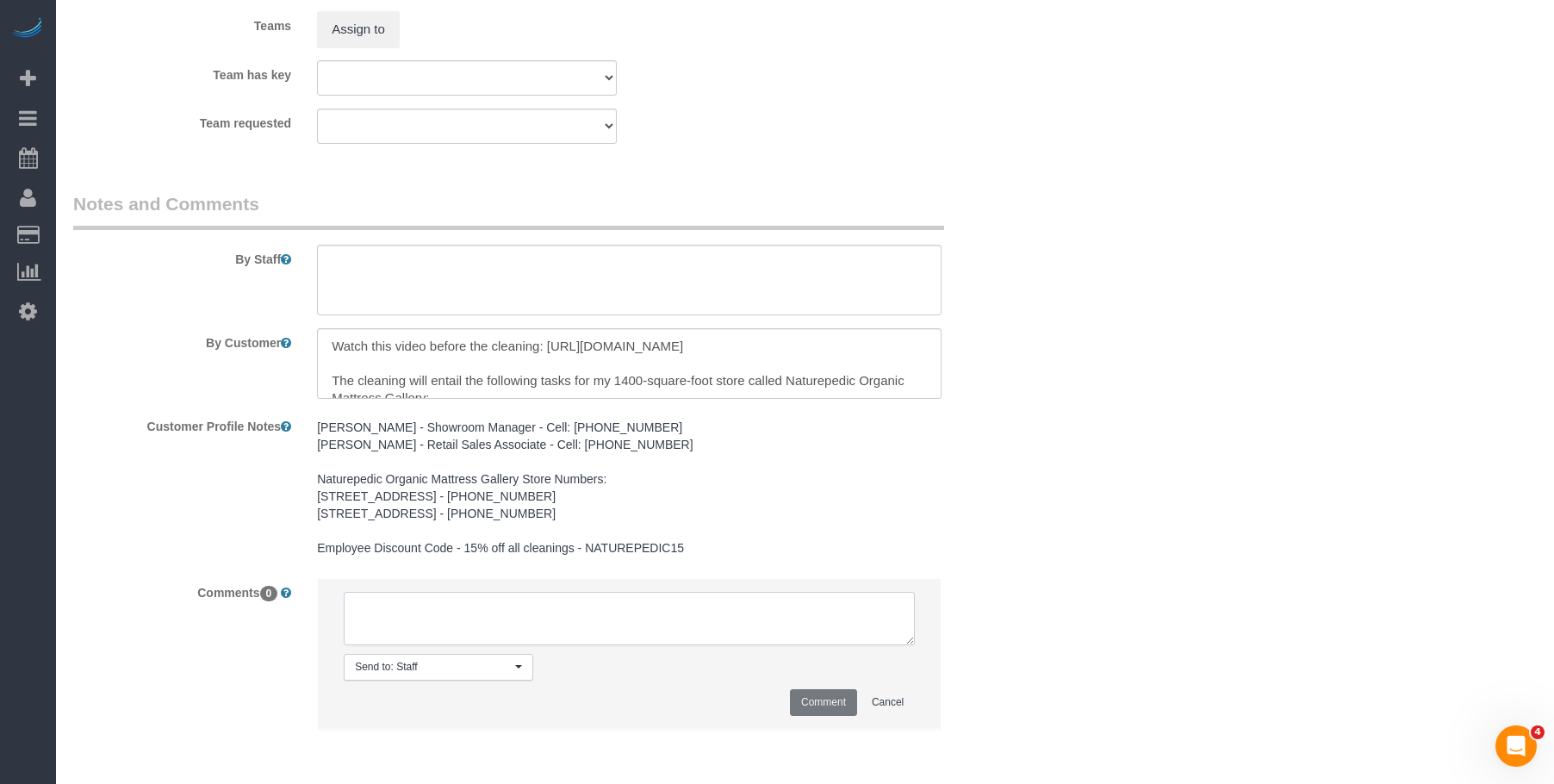
paste textarea "Just for this cleaning, the earliest is 11:30am and the latest is 3pm"
type textarea "Just for this cleaning, the earliest is 11:30am and the latest is 3pm"
click at [803, 700] on button "Comment" at bounding box center [824, 702] width 67 height 27
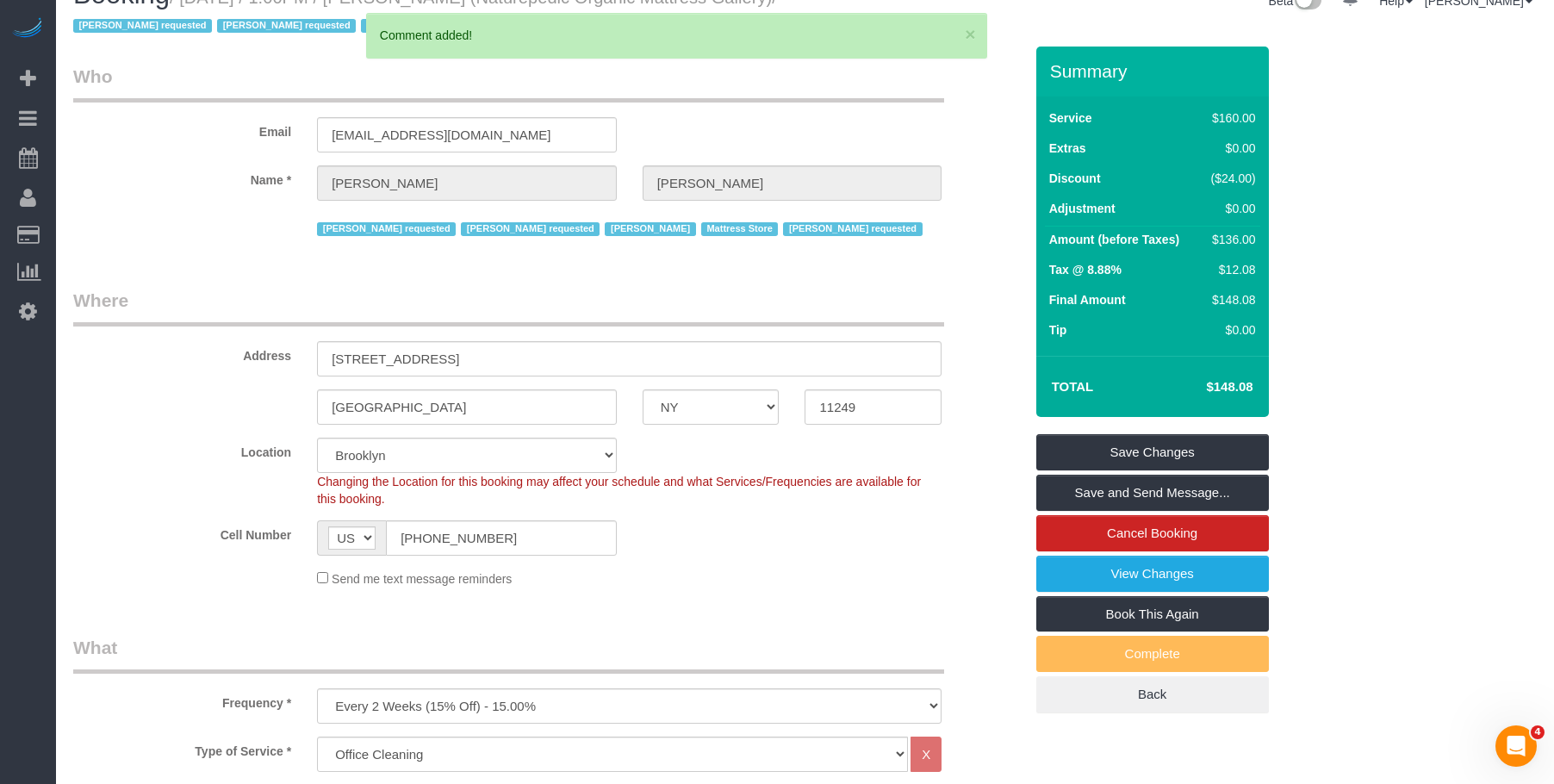
scroll to position [0, 0]
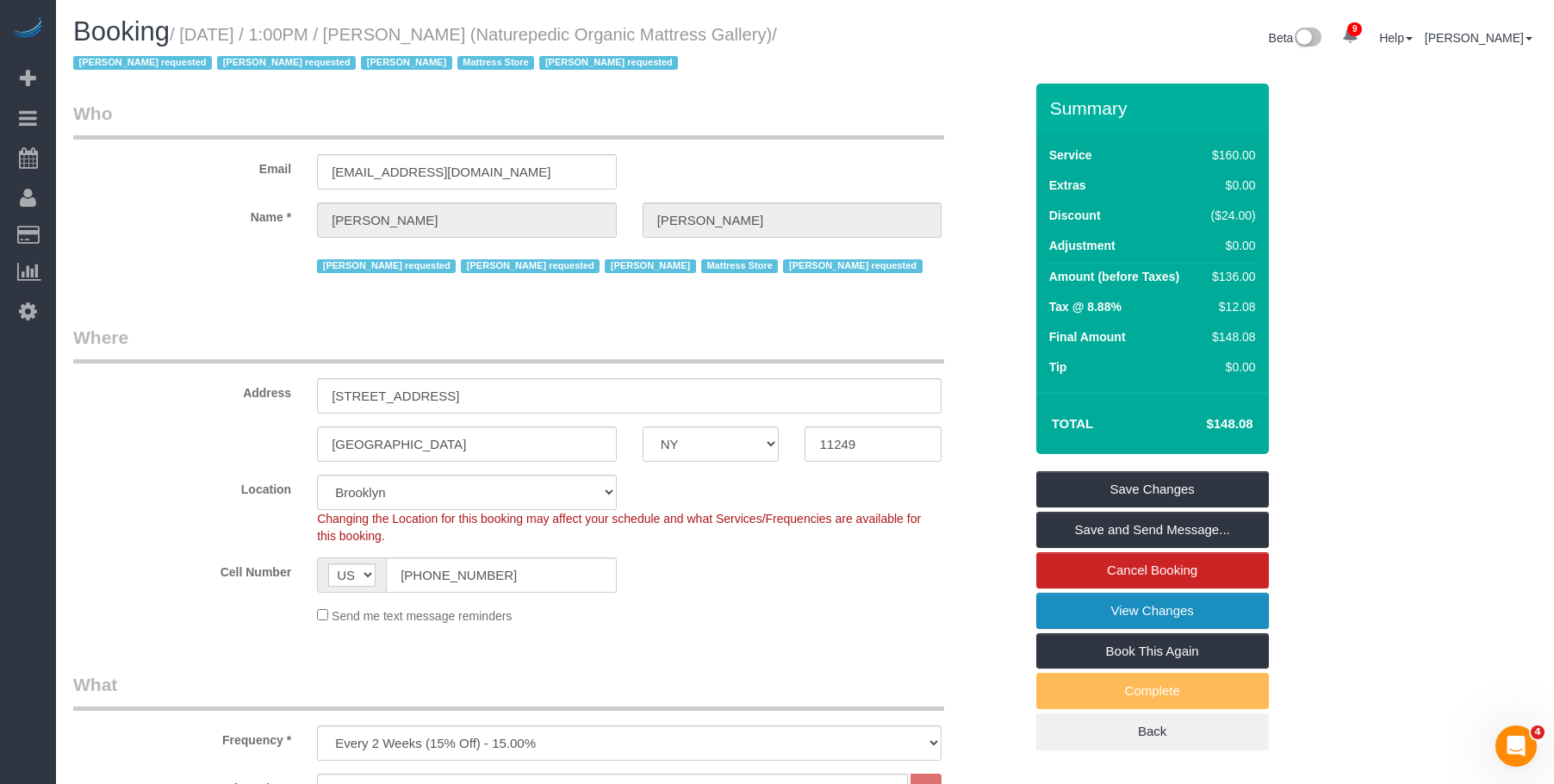
click at [1070, 618] on link "View Changes" at bounding box center [1153, 611] width 232 height 37
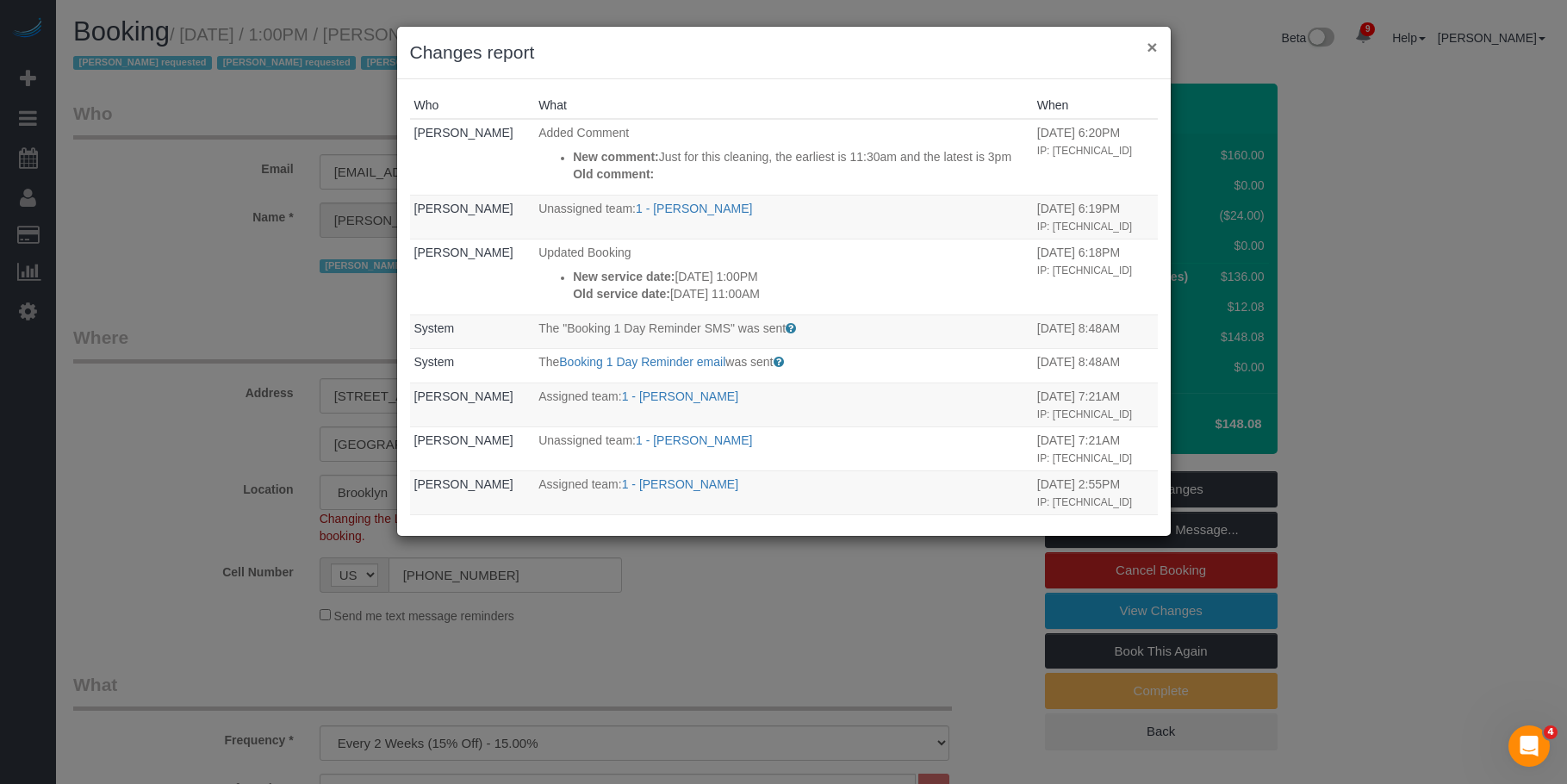
click at [1154, 49] on button "×" at bounding box center [1152, 47] width 10 height 18
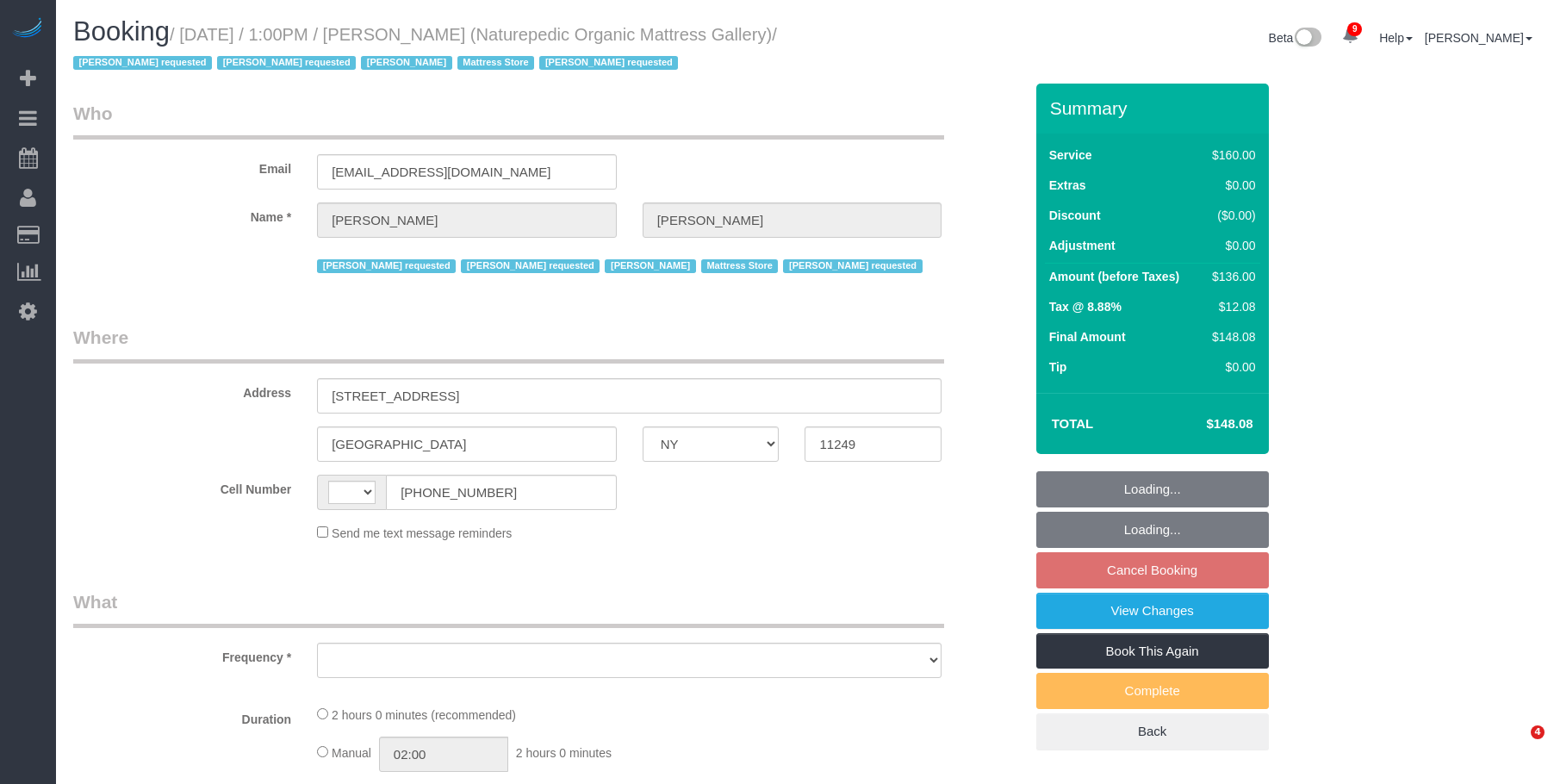
select select "NY"
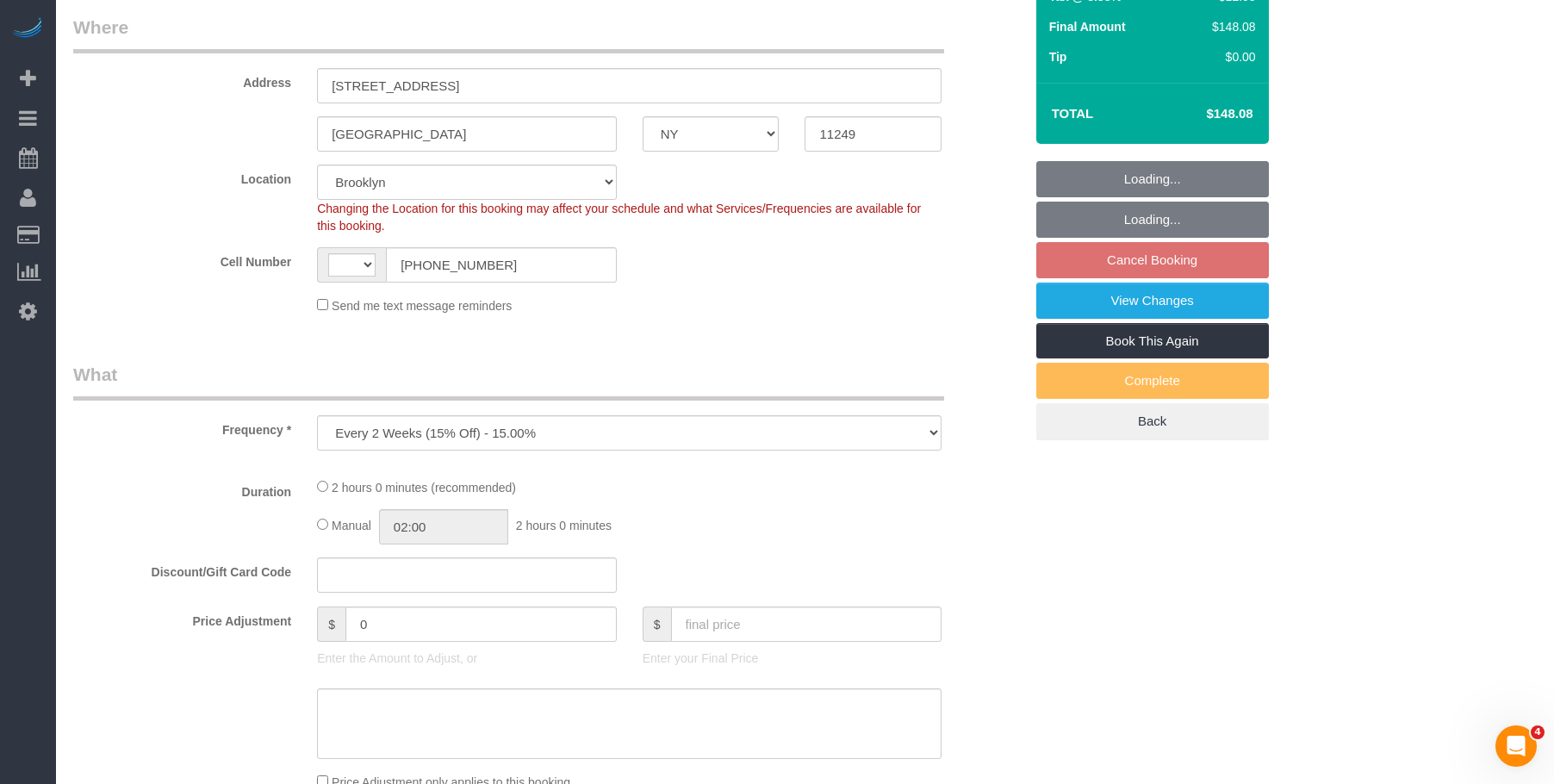
scroll to position [431, 0]
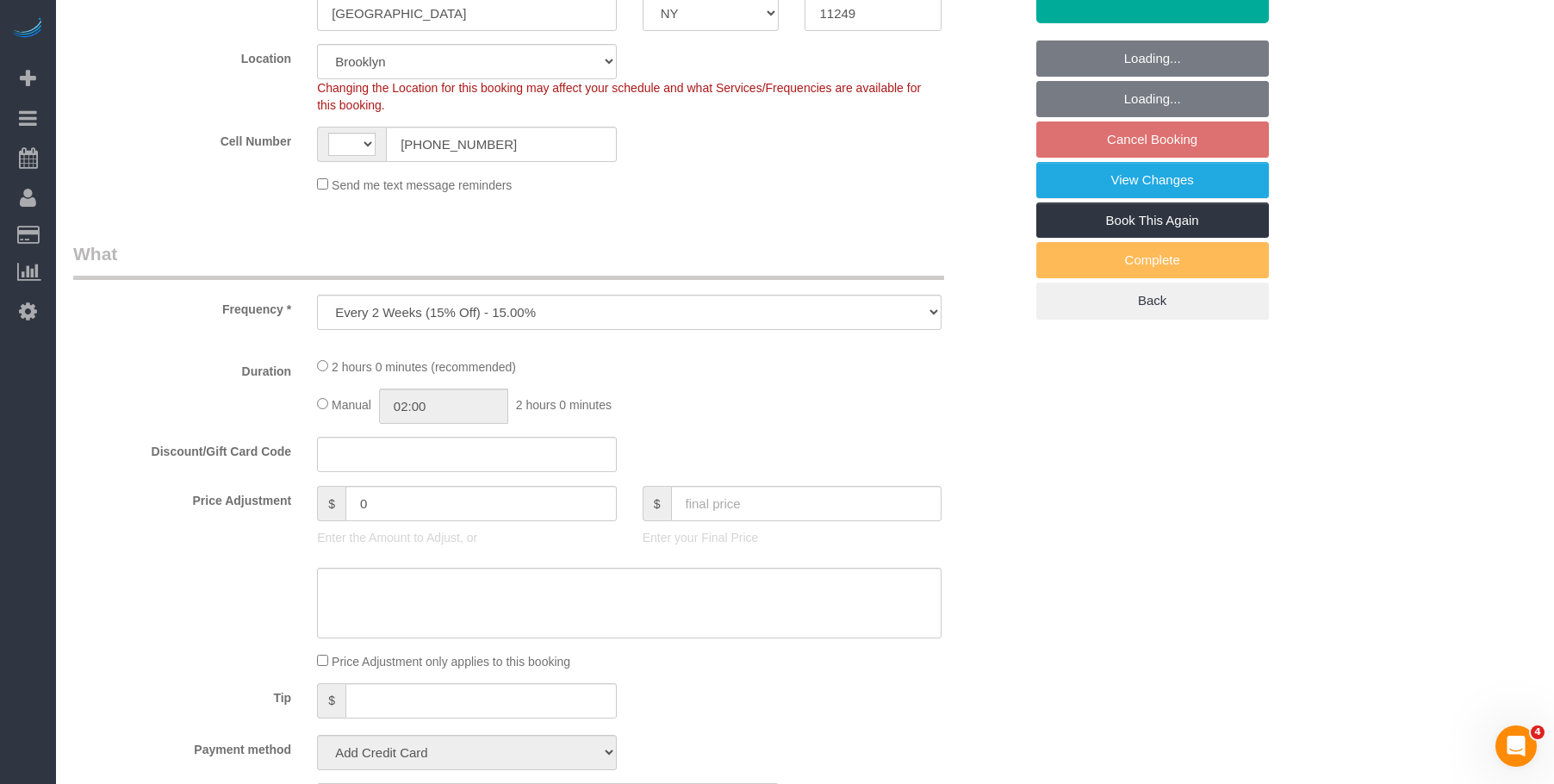
select select "object:474"
select select "string:[GEOGRAPHIC_DATA]"
select select "string:stripe-pm_1NflzN4VGloSiKo7kgpKxF8o"
select select "spot6"
select select "number:89"
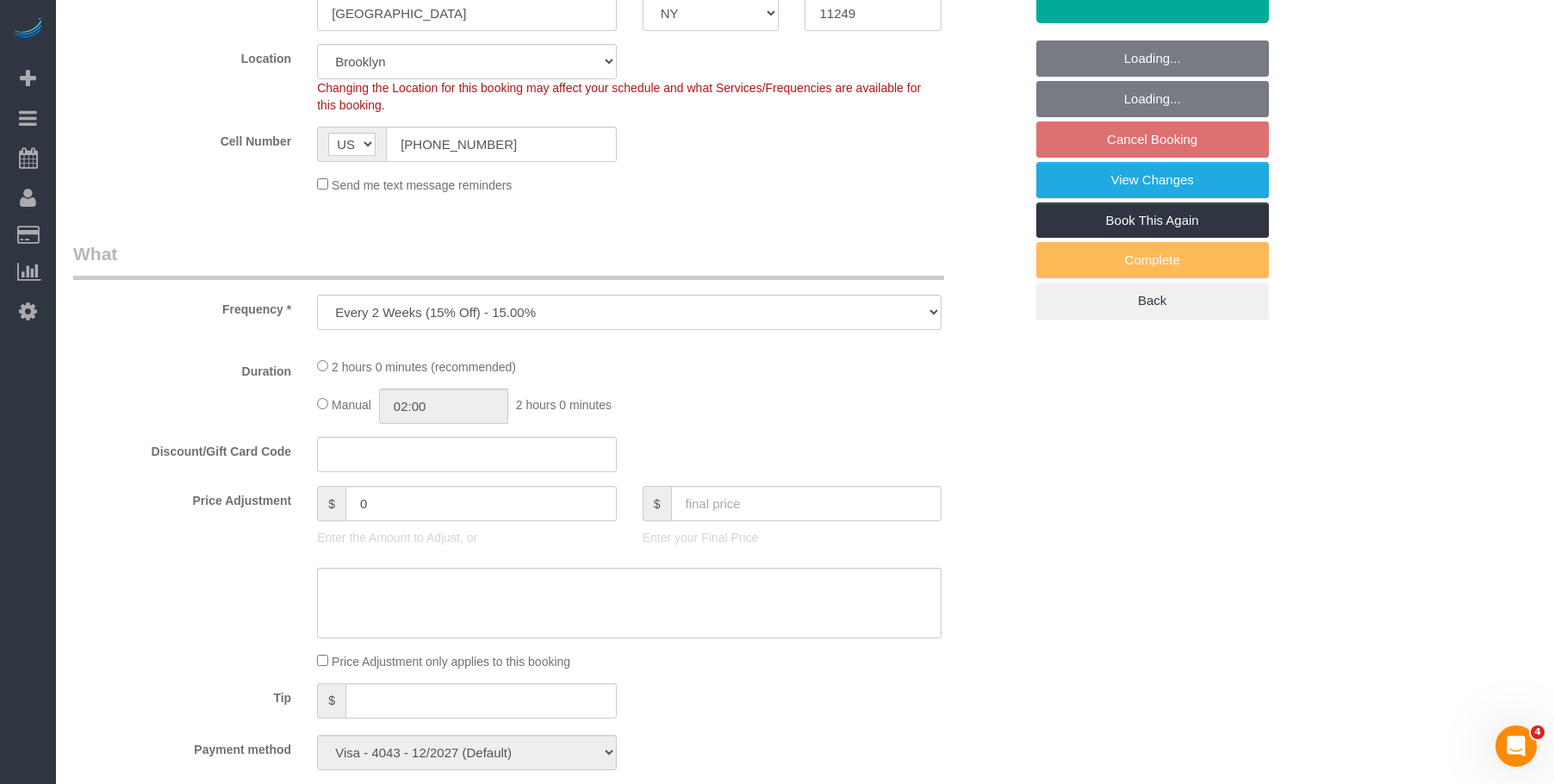
select select "number:90"
select select "number:15"
select select "number:5"
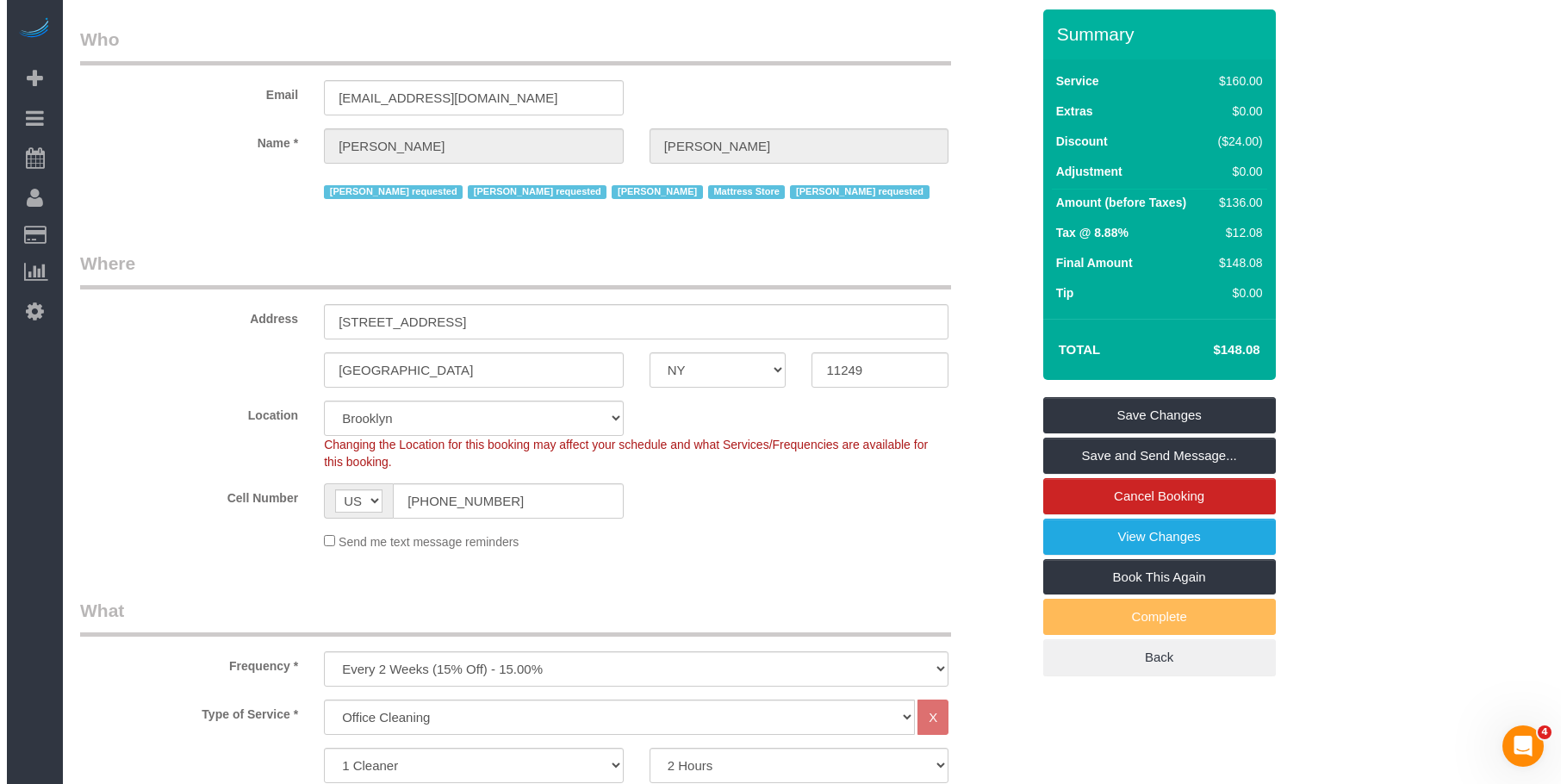
scroll to position [0, 0]
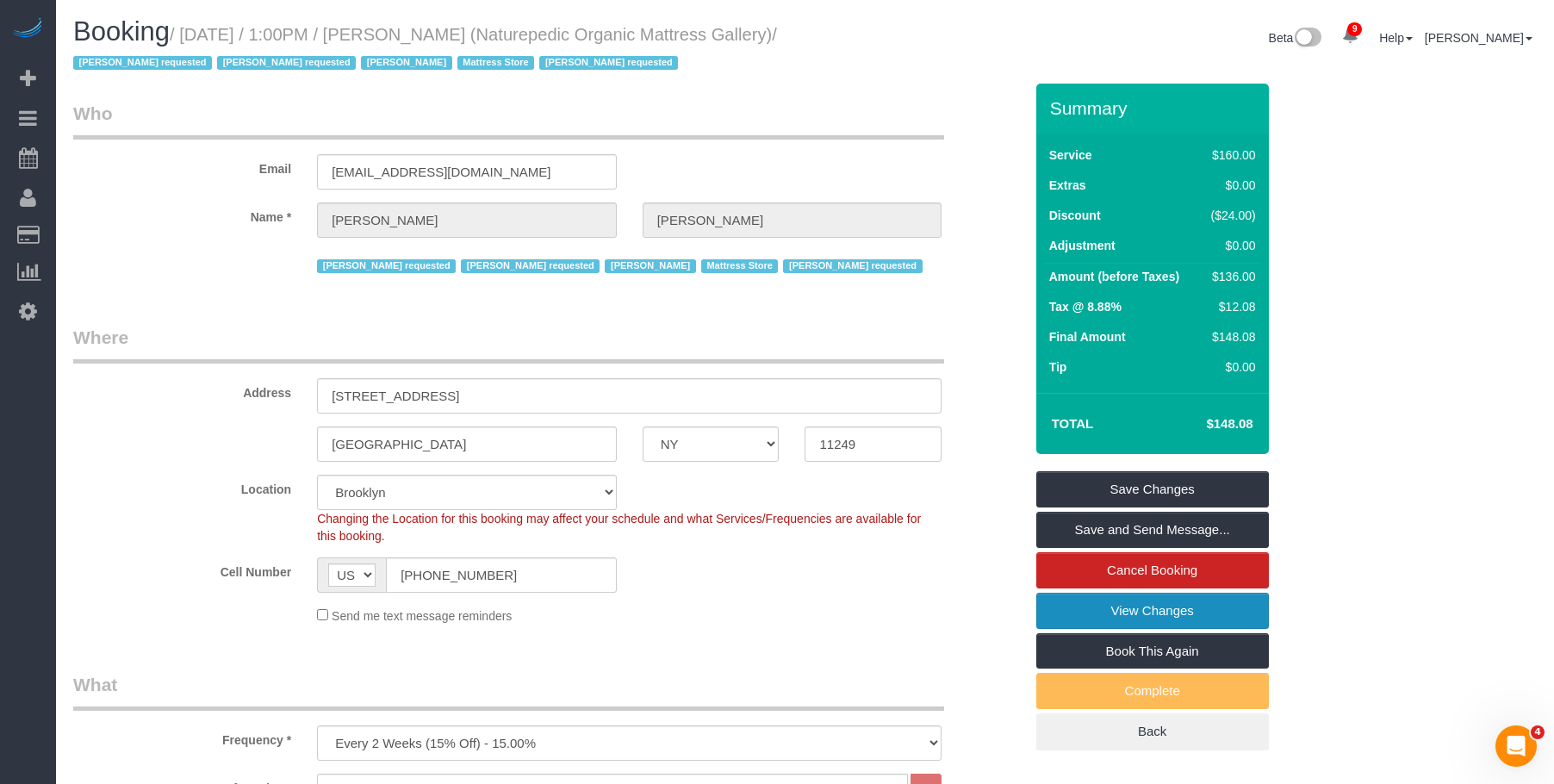
click at [1069, 613] on link "View Changes" at bounding box center [1153, 611] width 232 height 37
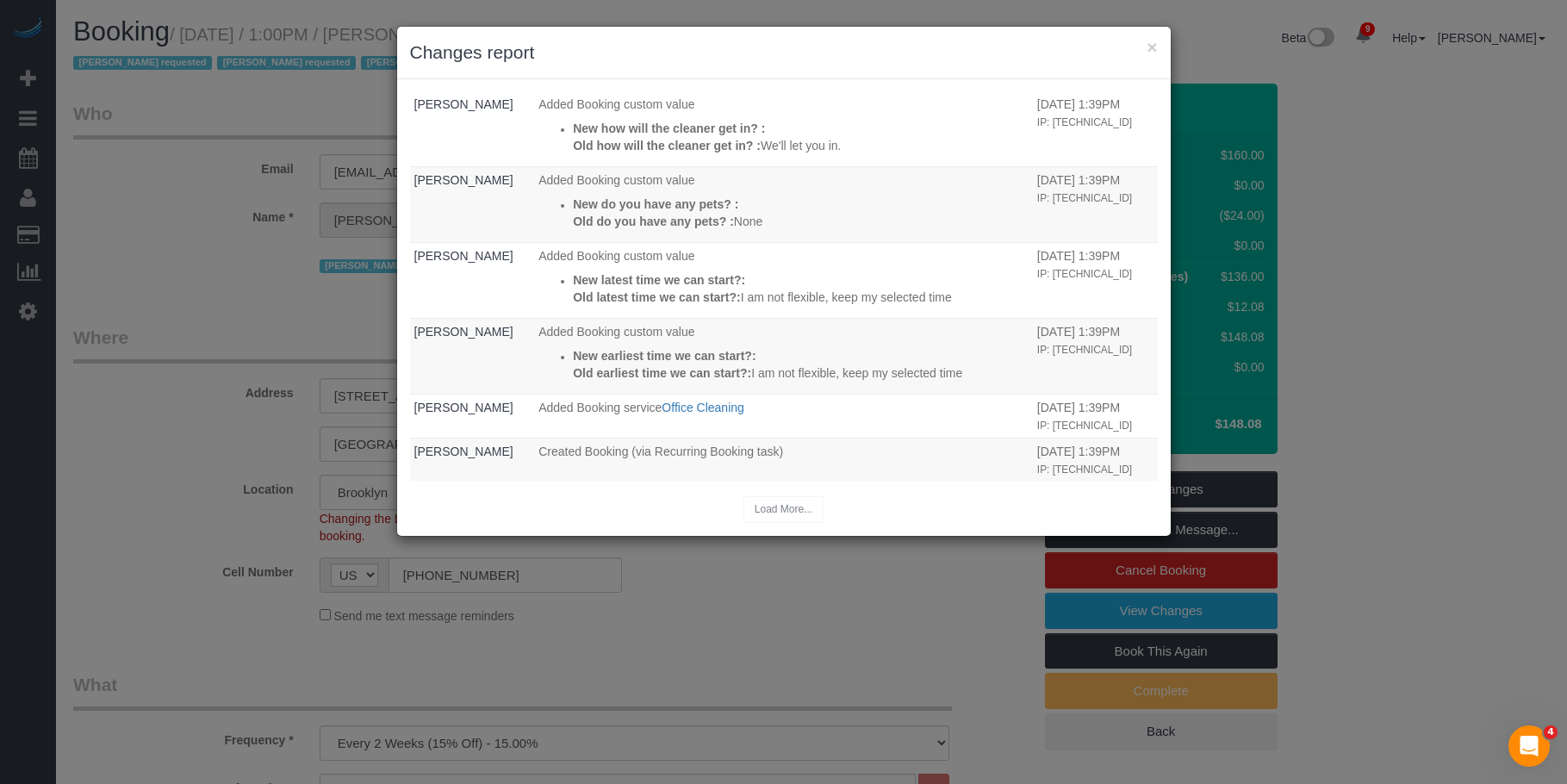
scroll to position [613, 0]
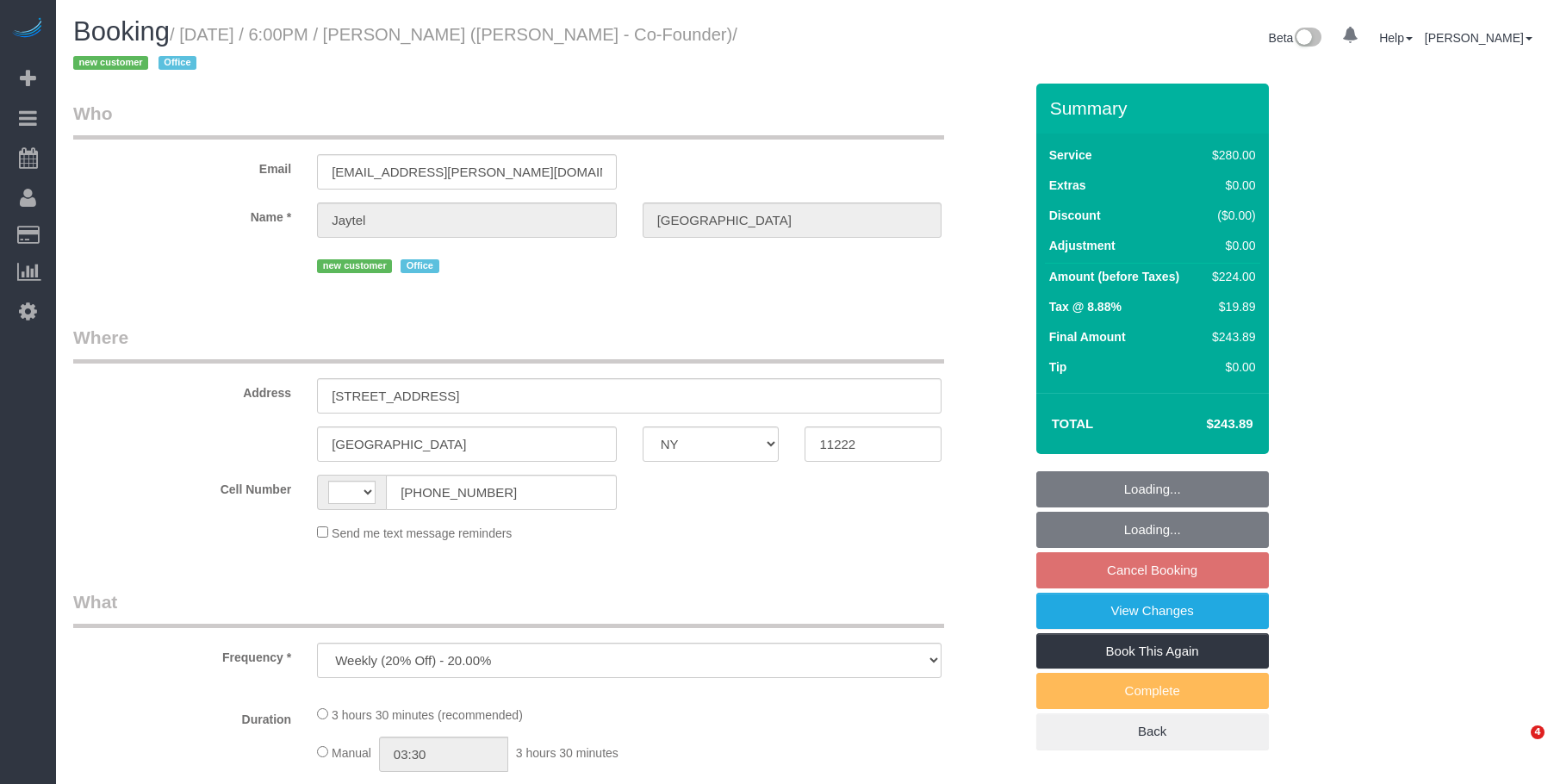
select select "NY"
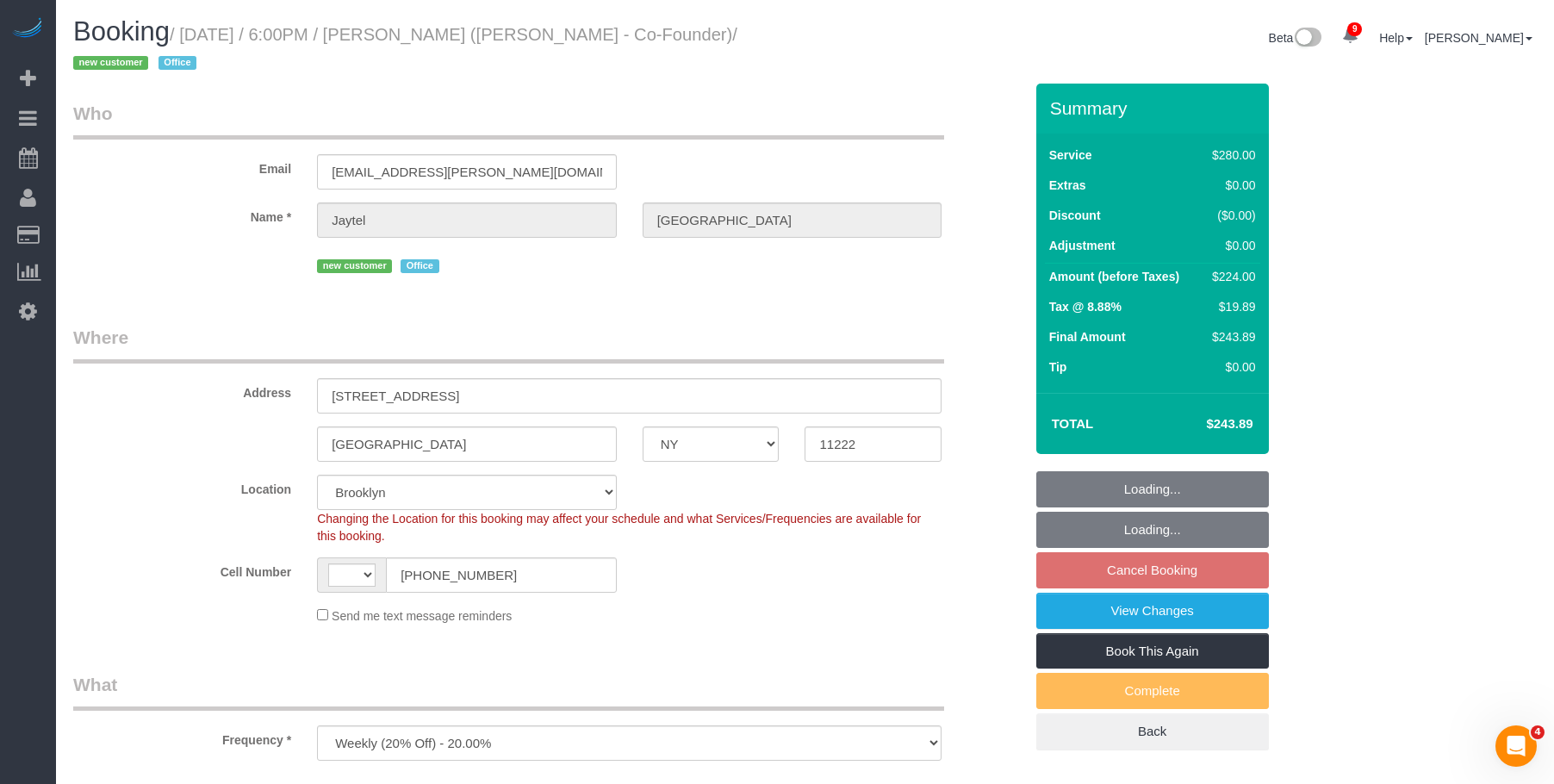
drag, startPoint x: 0, startPoint y: 0, endPoint x: 767, endPoint y: 160, distance: 783.5
click at [790, 54] on h1 "Booking / [DATE] / 6:00PM / [PERSON_NAME] ([PERSON_NAME] - Co-Founder) / new cu…" at bounding box center [433, 46] width 719 height 58
select select "object:468"
select select "string:[GEOGRAPHIC_DATA]"
select select "string:stripe-pm_1S318h4VGloSiKo7OG7SN7WJ"
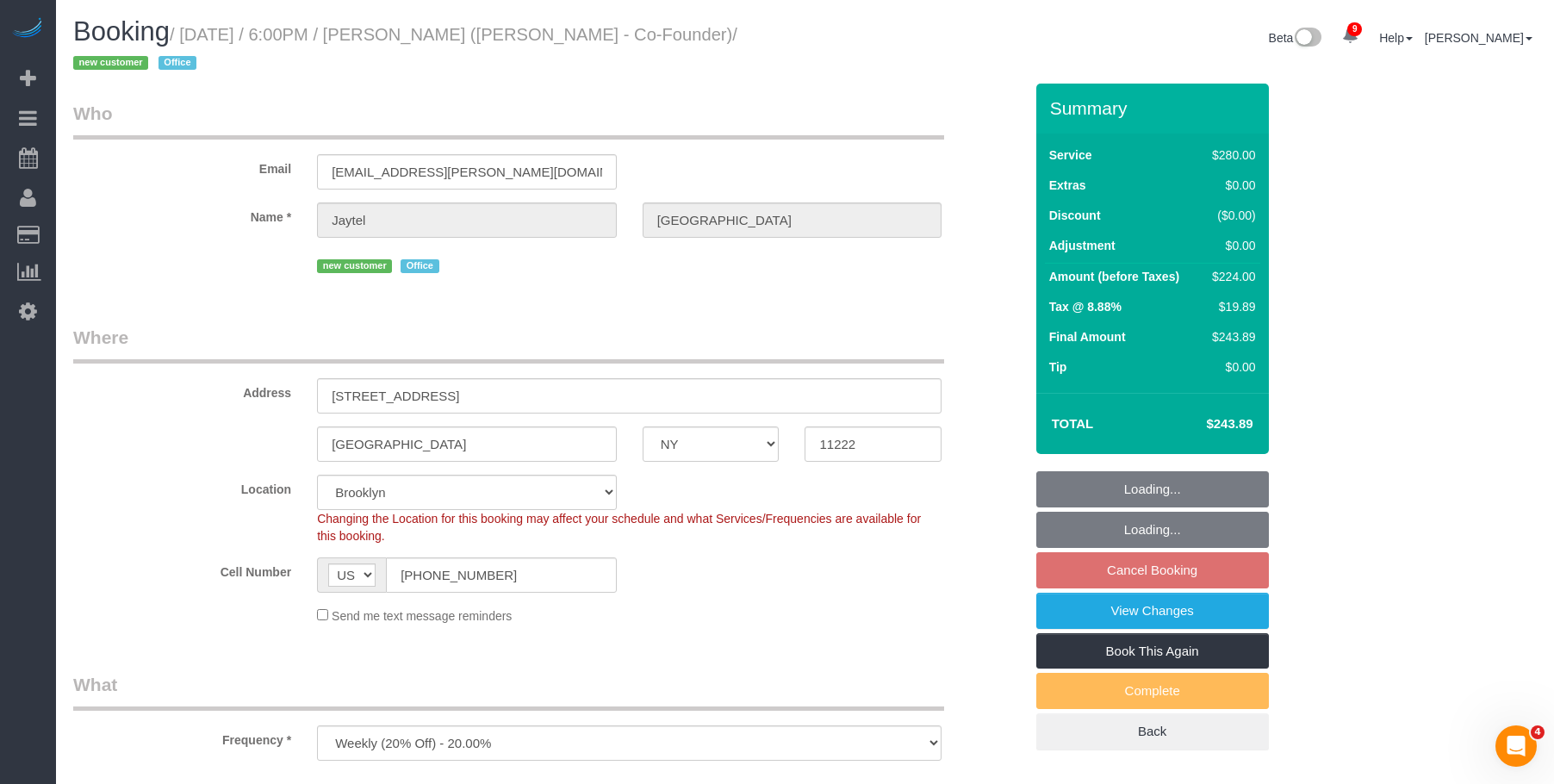
select select "210"
select select "spot11"
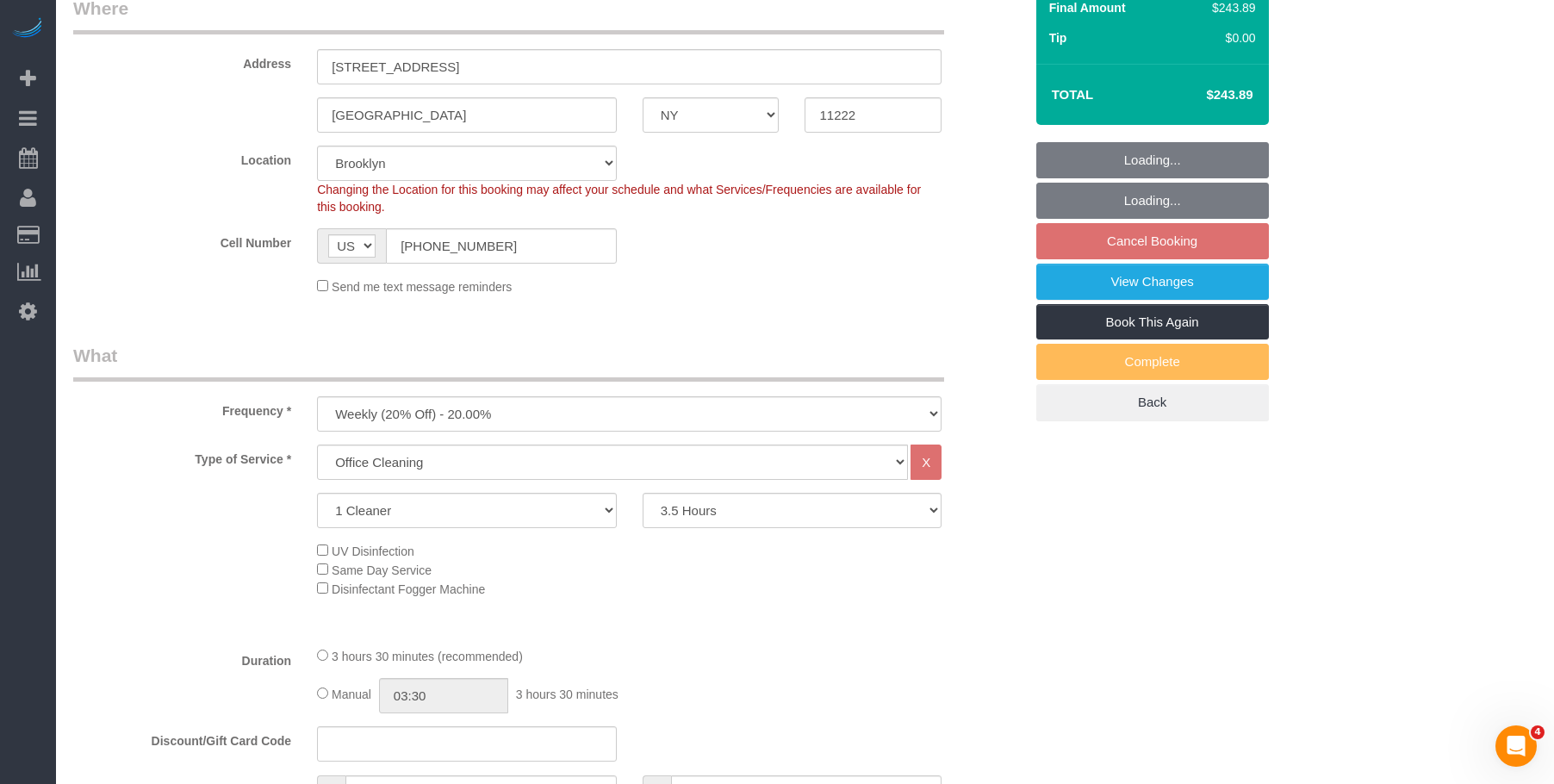
select select "number:89"
select select "number:90"
select select "number:15"
select select "number:7"
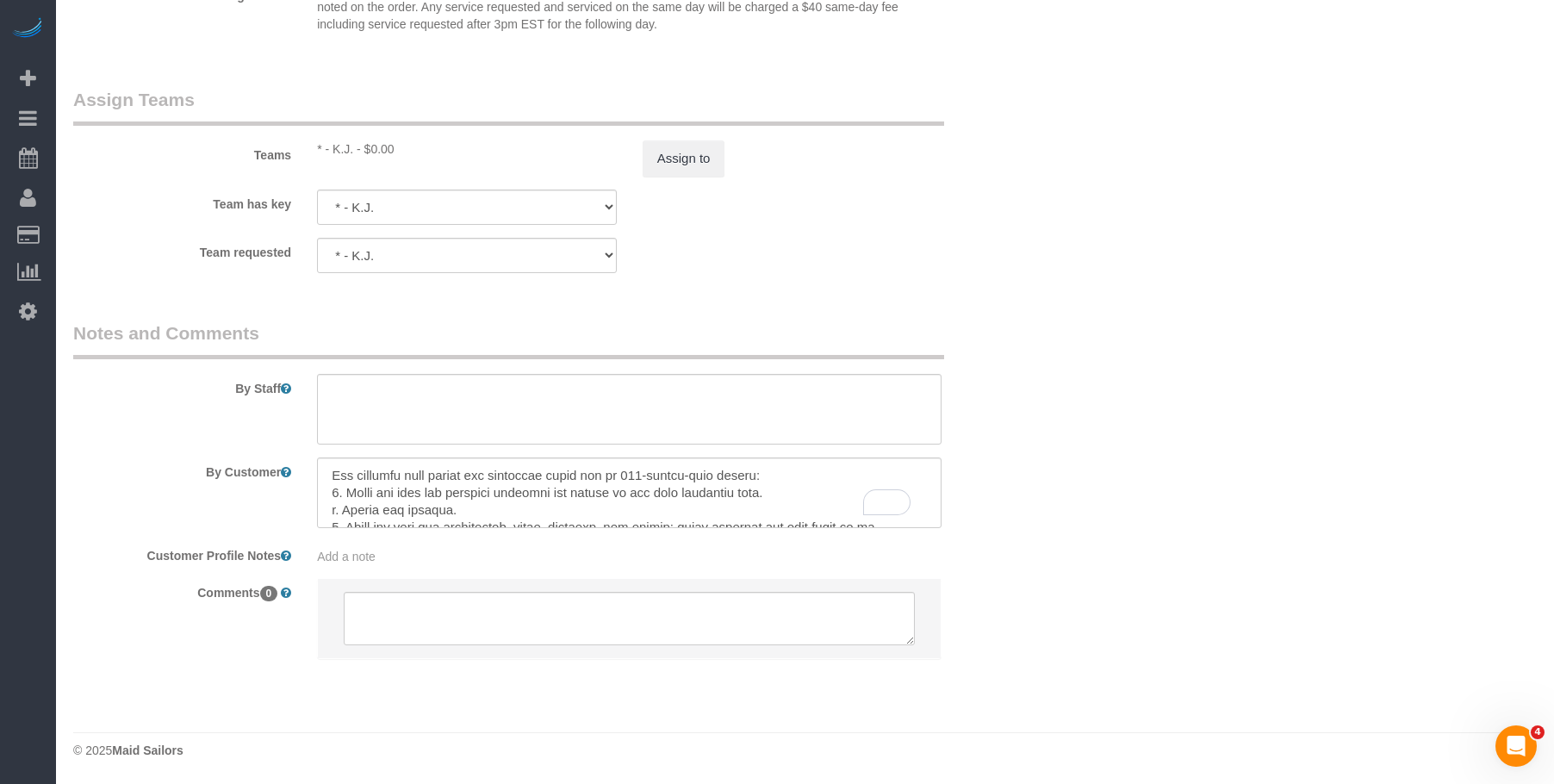
scroll to position [69, 0]
click at [801, 493] on textarea "To enrich screen reader interactions, please activate Accessibility in Grammarl…" at bounding box center [629, 493] width 625 height 70
paste textarea "The office mostly has hardwood floors with a rug."
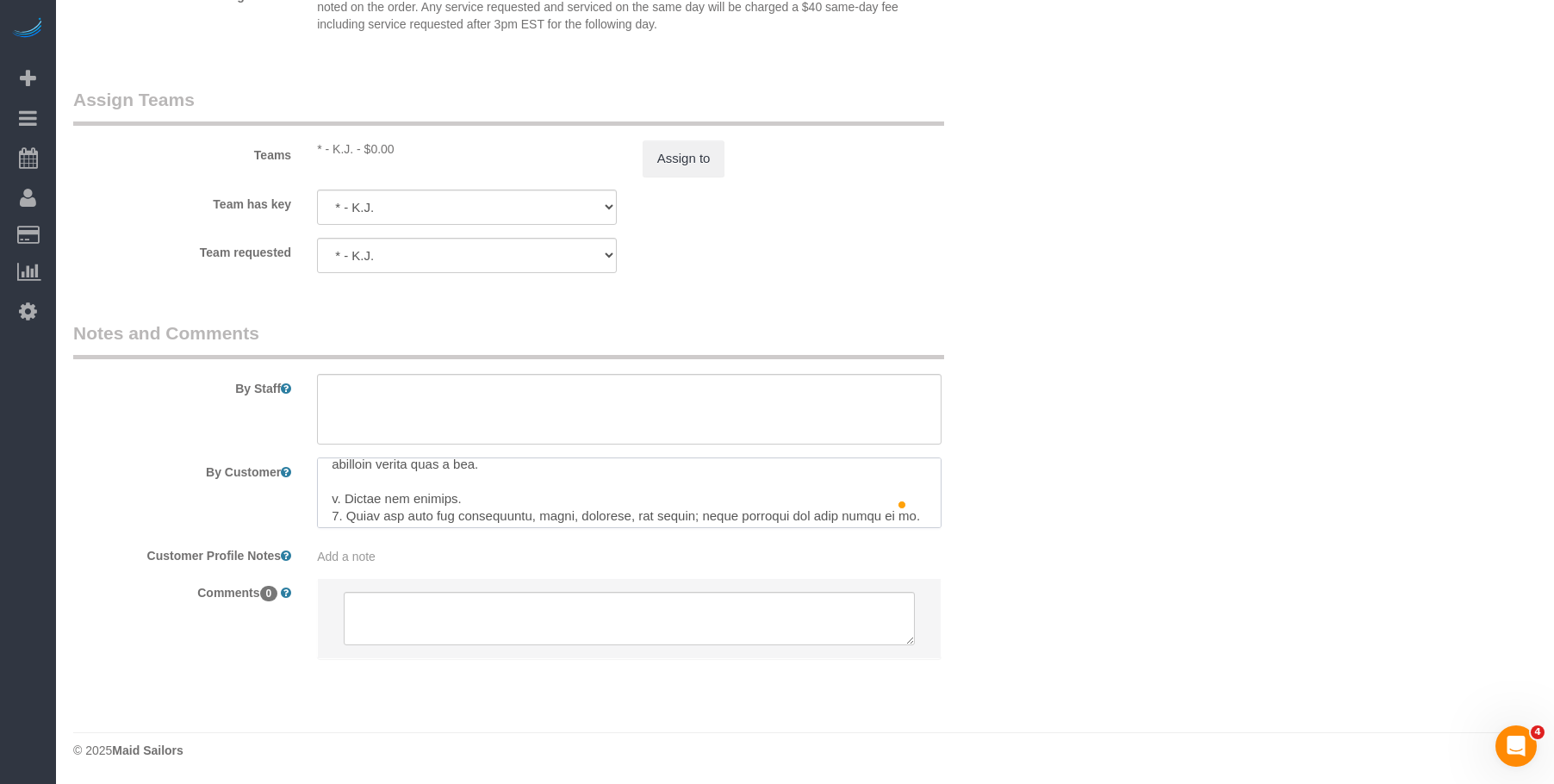
scroll to position [0, 0]
click at [474, 502] on textarea "To enrich screen reader interactions, please activate Accessibility in Grammarl…" at bounding box center [629, 493] width 625 height 70
drag, startPoint x: 477, startPoint y: 504, endPoint x: 333, endPoint y: 499, distance: 144.1
click at [333, 499] on textarea "To enrich screen reader interactions, please activate Accessibility in Grammarl…" at bounding box center [629, 493] width 625 height 70
paste textarea "Mop the hardwood floors b. Sweep or vacuum the rug and the two small couches on…"
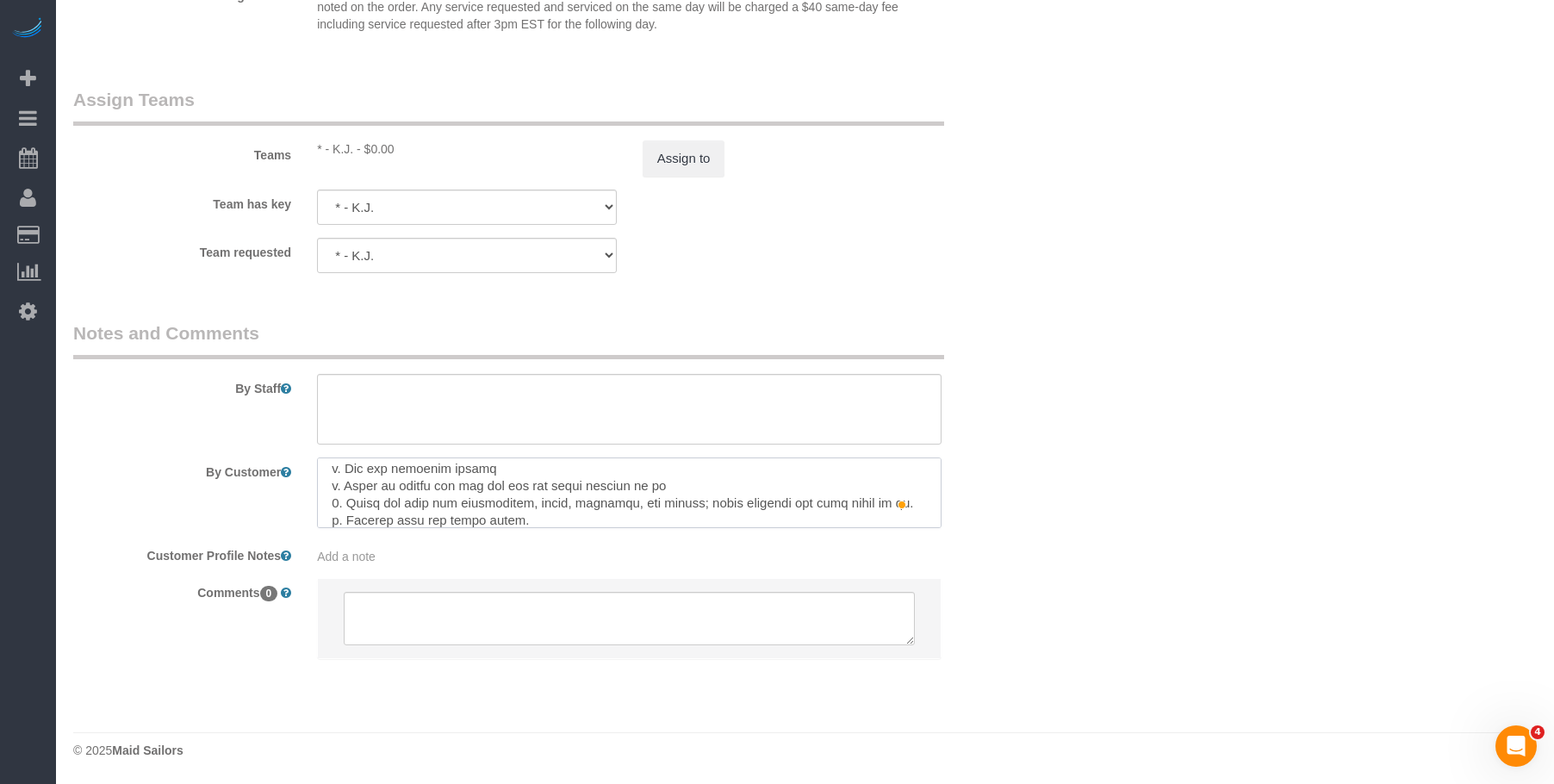
click at [538, 471] on textarea "To enrich screen reader interactions, please activate Accessibility in Grammarl…" at bounding box center [629, 493] width 625 height 70
click at [698, 485] on textarea "To enrich screen reader interactions, please activate Accessibility in Grammarl…" at bounding box center [629, 493] width 625 height 70
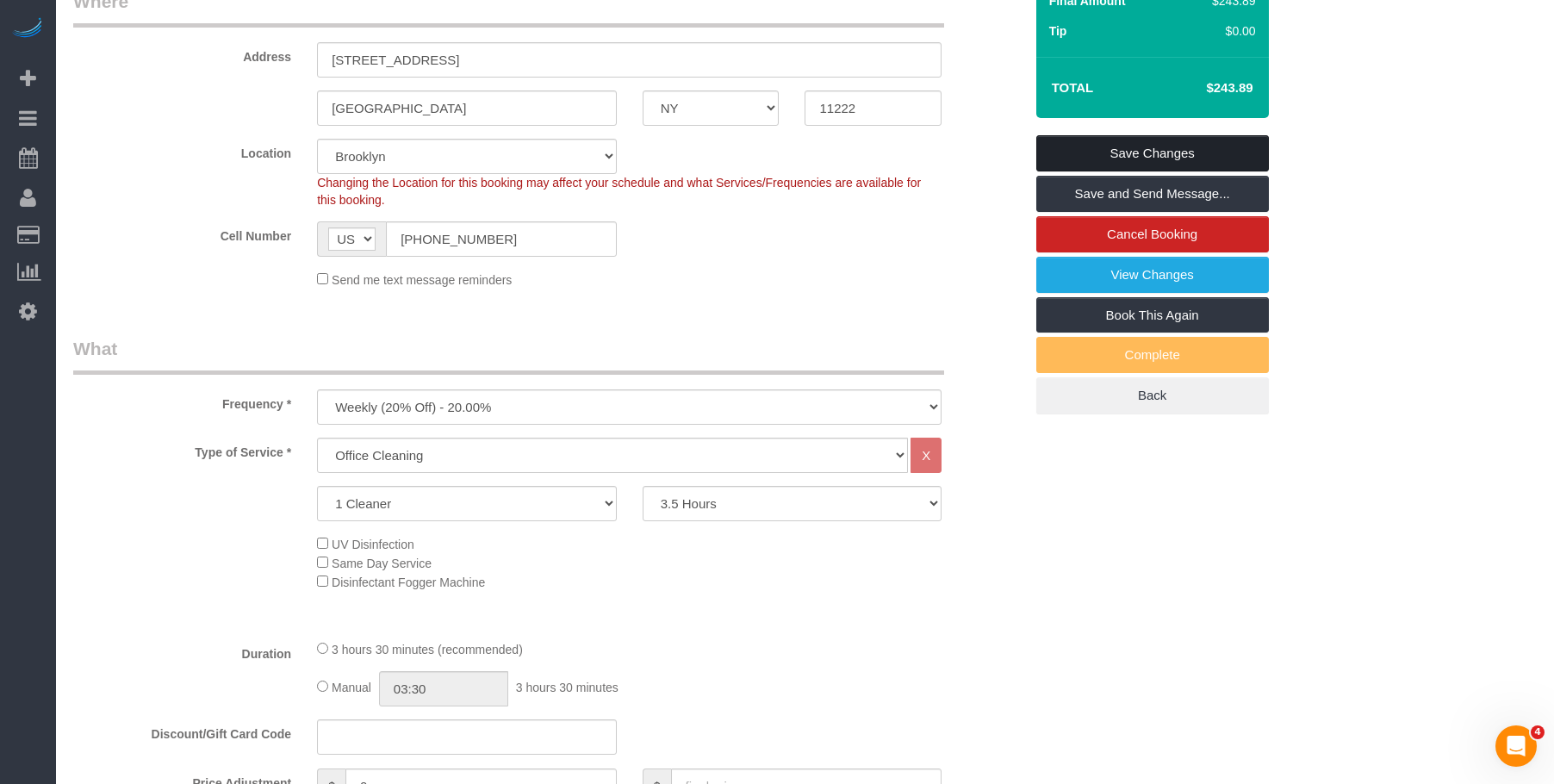
type textarea "Watch the video of the office before the cleaning: https://www.dropbox.com/scl/…"
click at [1206, 152] on link "Save Changes" at bounding box center [1153, 153] width 232 height 37
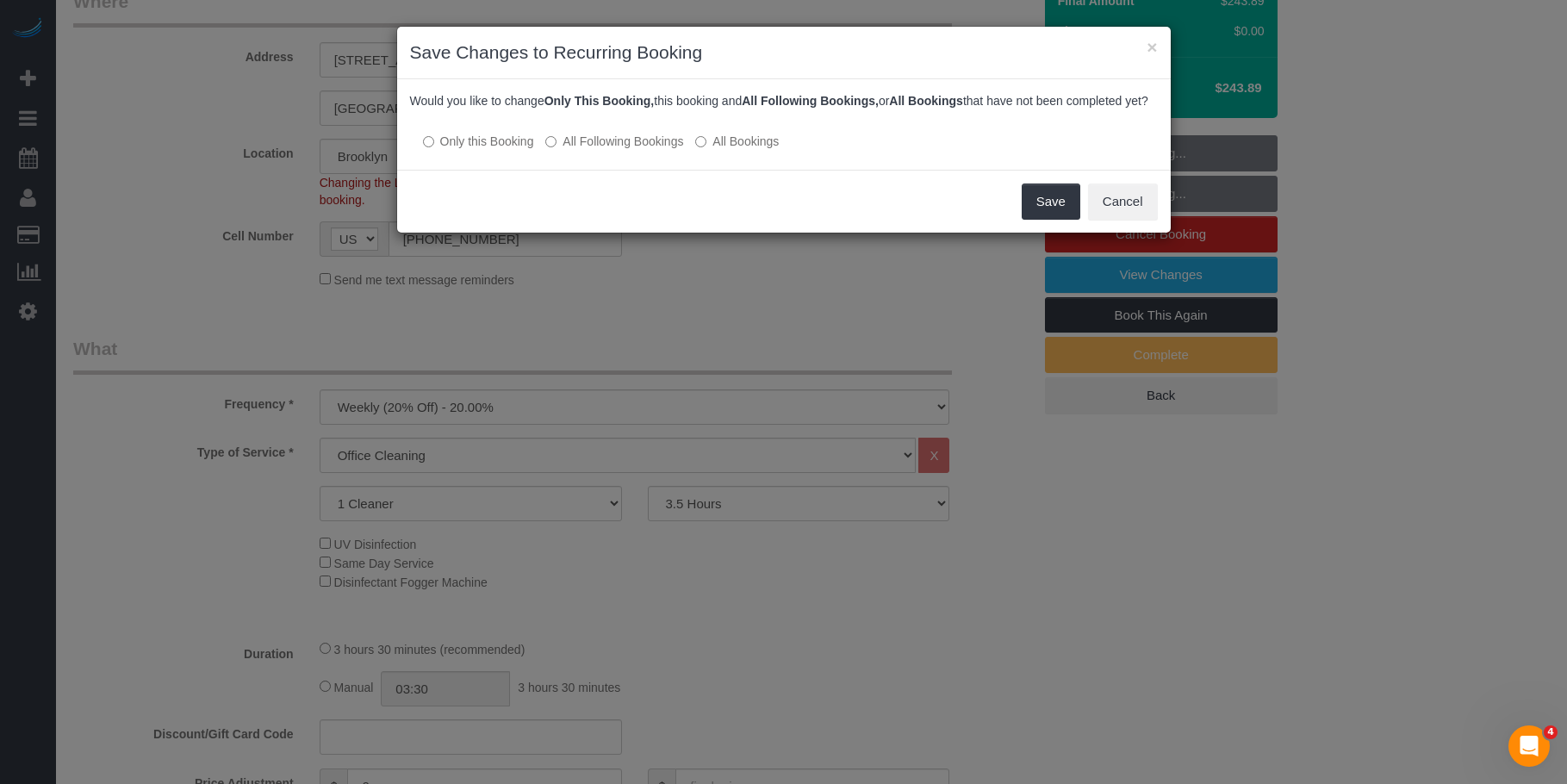
click at [601, 150] on label "All Following Bookings" at bounding box center [614, 141] width 138 height 17
click at [1052, 218] on button "Save" at bounding box center [1051, 202] width 58 height 37
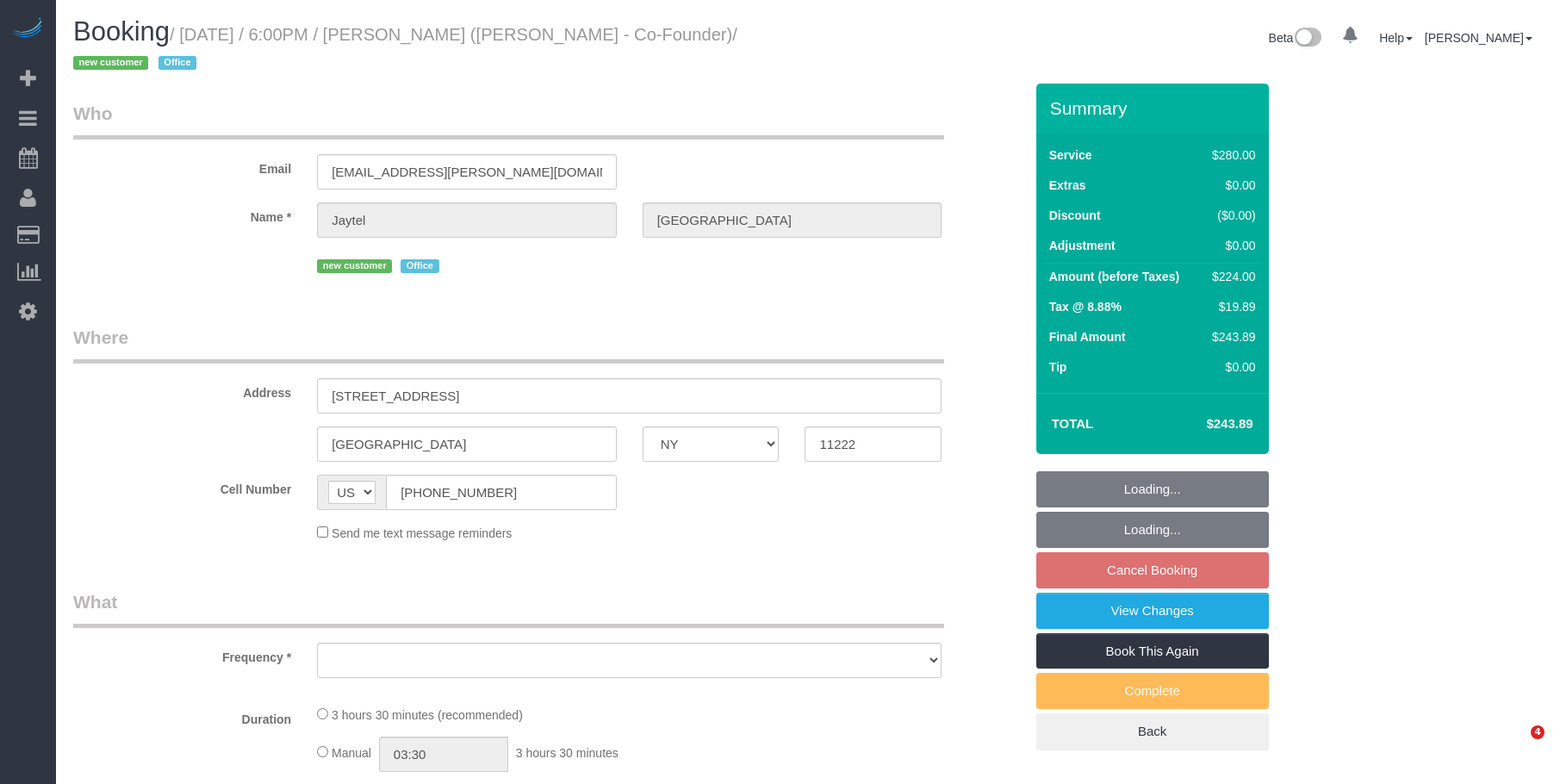
select select "NY"
select select "object:705"
select select "number:89"
select select "number:90"
select select "number:15"
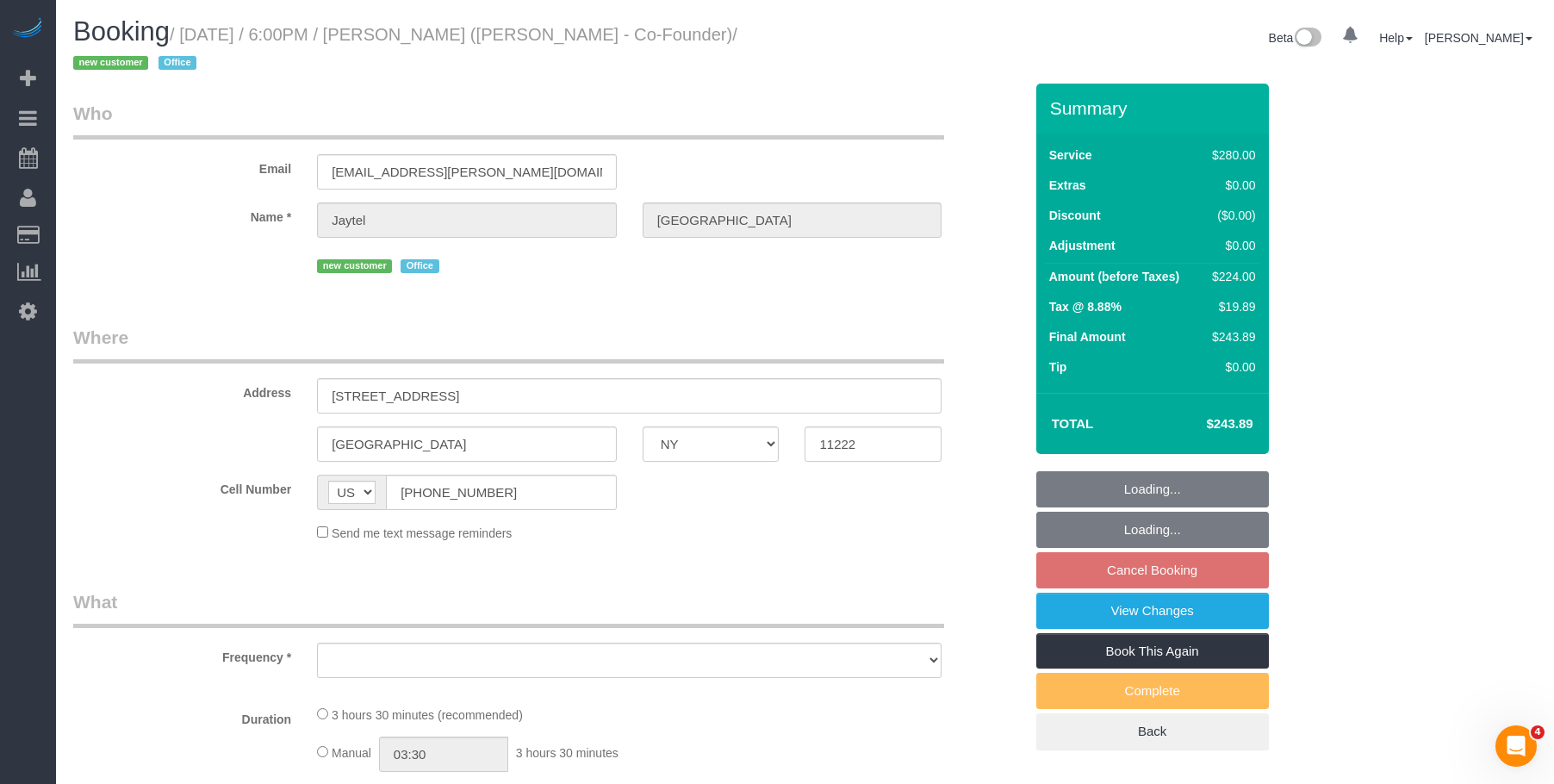
select select "number:7"
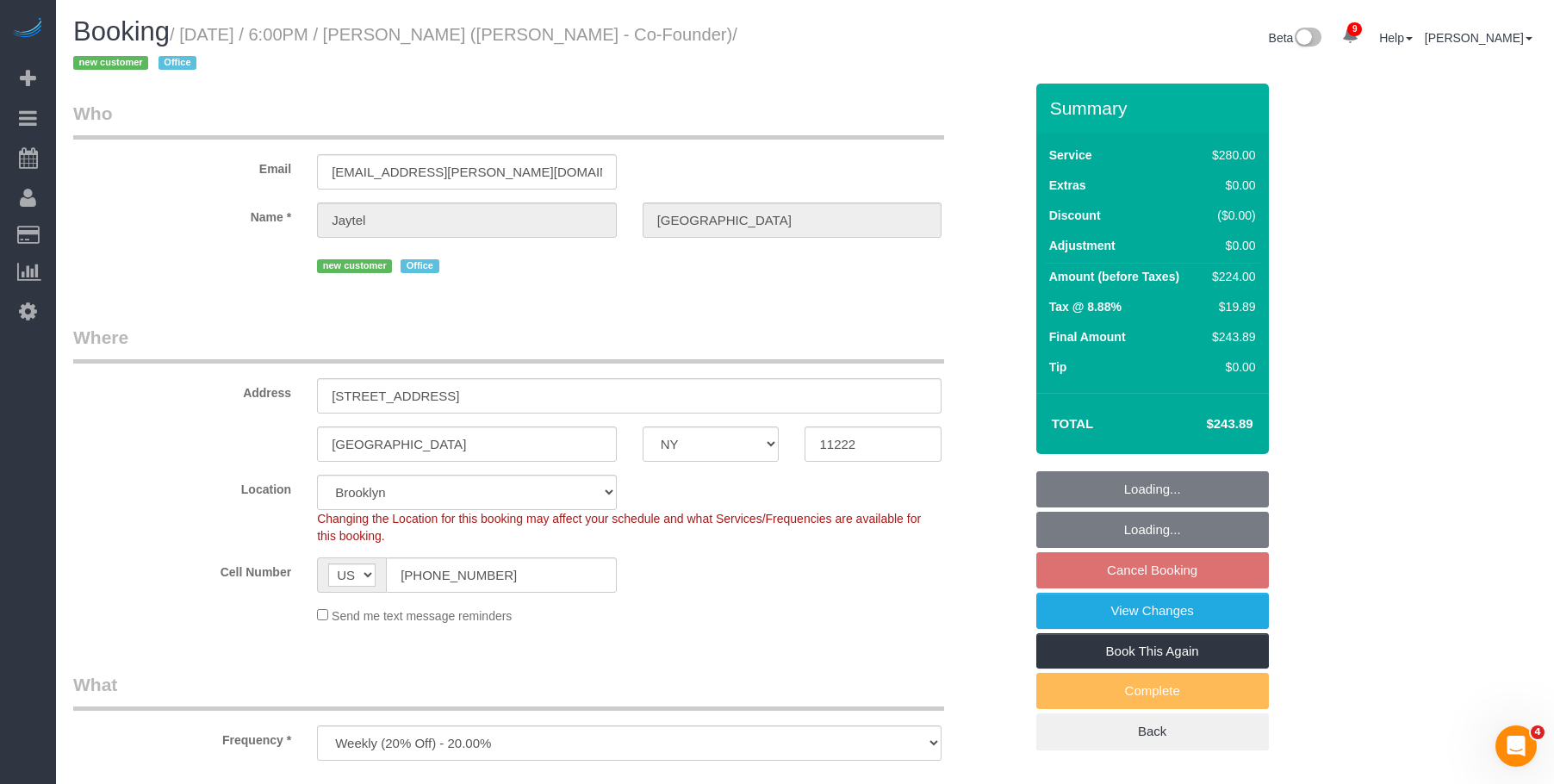
select select "object:944"
select select "string:stripe-pm_1S318h4VGloSiKo7OG7SN7WJ"
select select "210"
select select "spot11"
drag, startPoint x: 451, startPoint y: 171, endPoint x: 221, endPoint y: 151, distance: 230.9
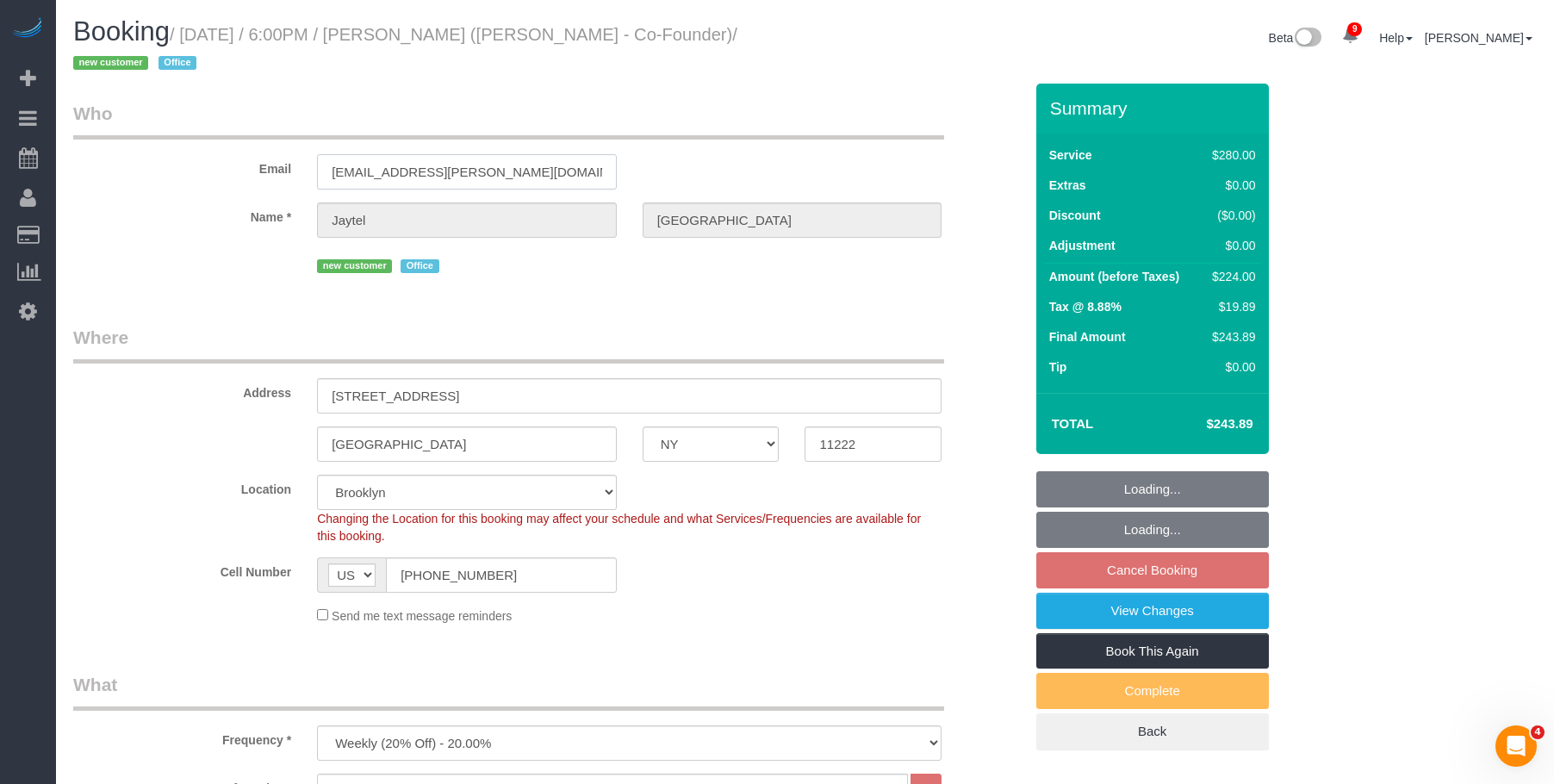
click at [221, 151] on div "Email jaytel@molly.studio" at bounding box center [548, 145] width 976 height 89
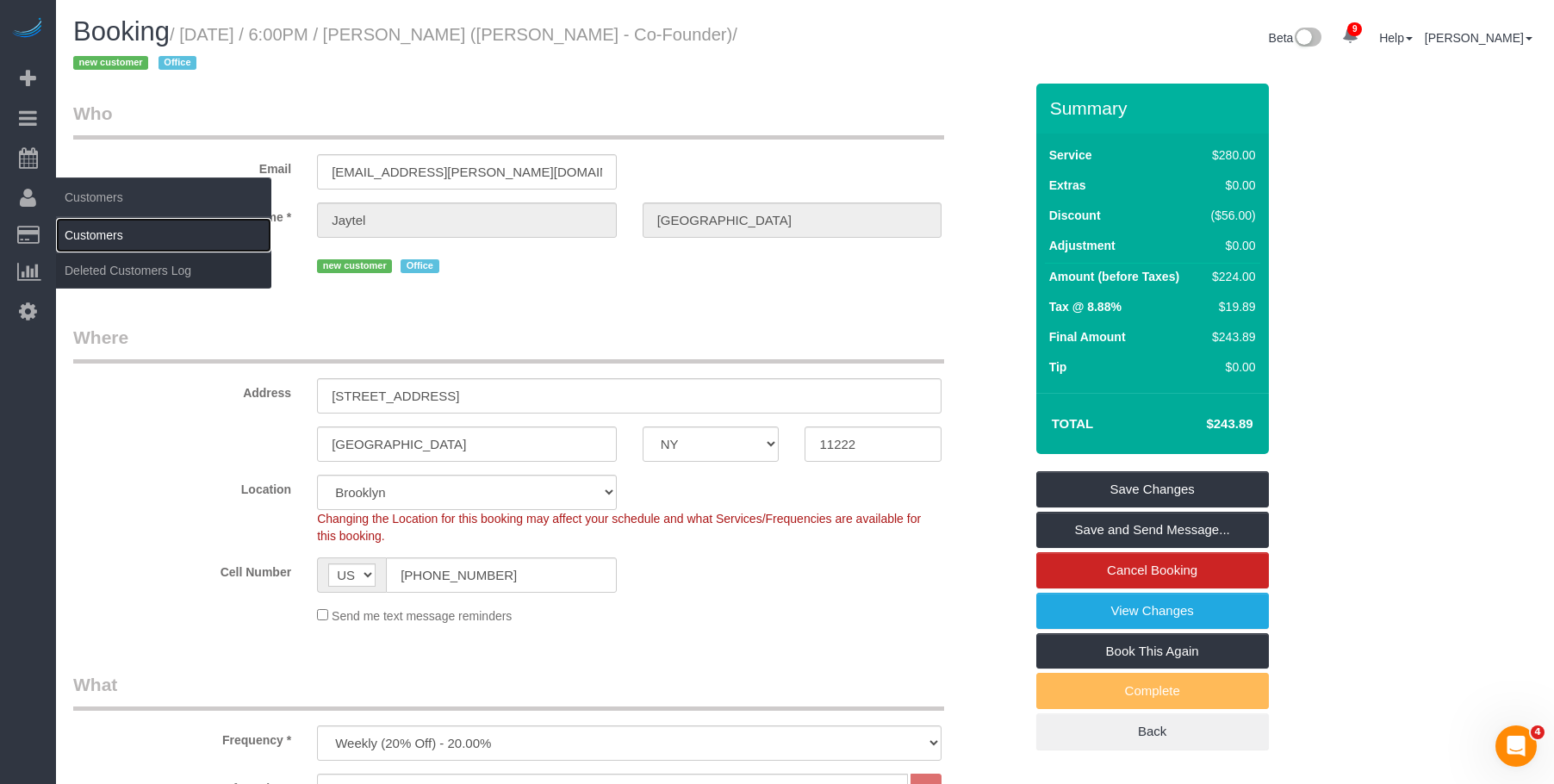
drag, startPoint x: 145, startPoint y: 239, endPoint x: 159, endPoint y: 237, distance: 14.1
click at [145, 239] on link "Customers" at bounding box center [163, 235] width 215 height 35
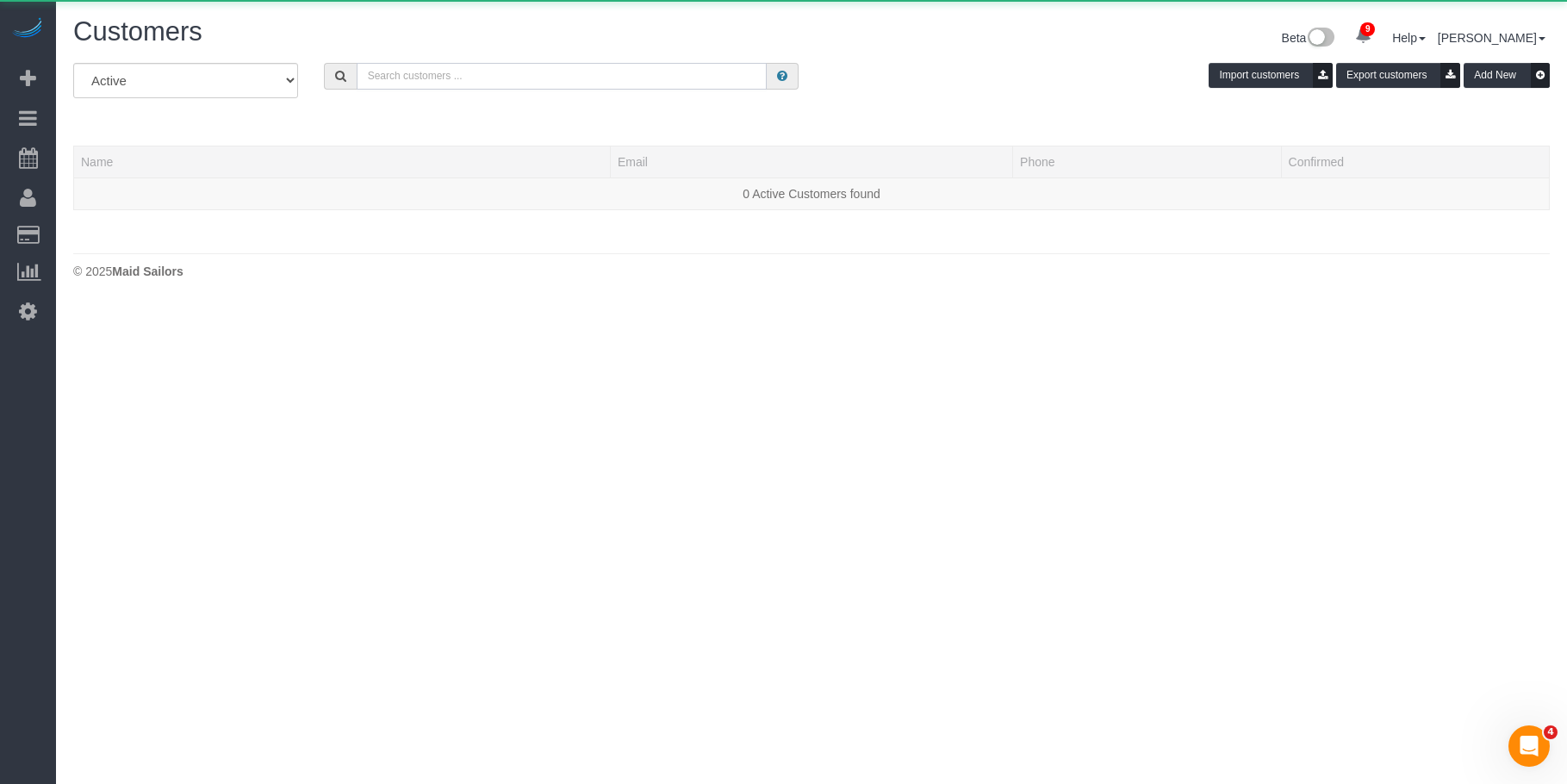
click at [619, 81] on input "text" at bounding box center [562, 76] width 410 height 27
paste input "[EMAIL_ADDRESS][PERSON_NAME][DOMAIN_NAME]"
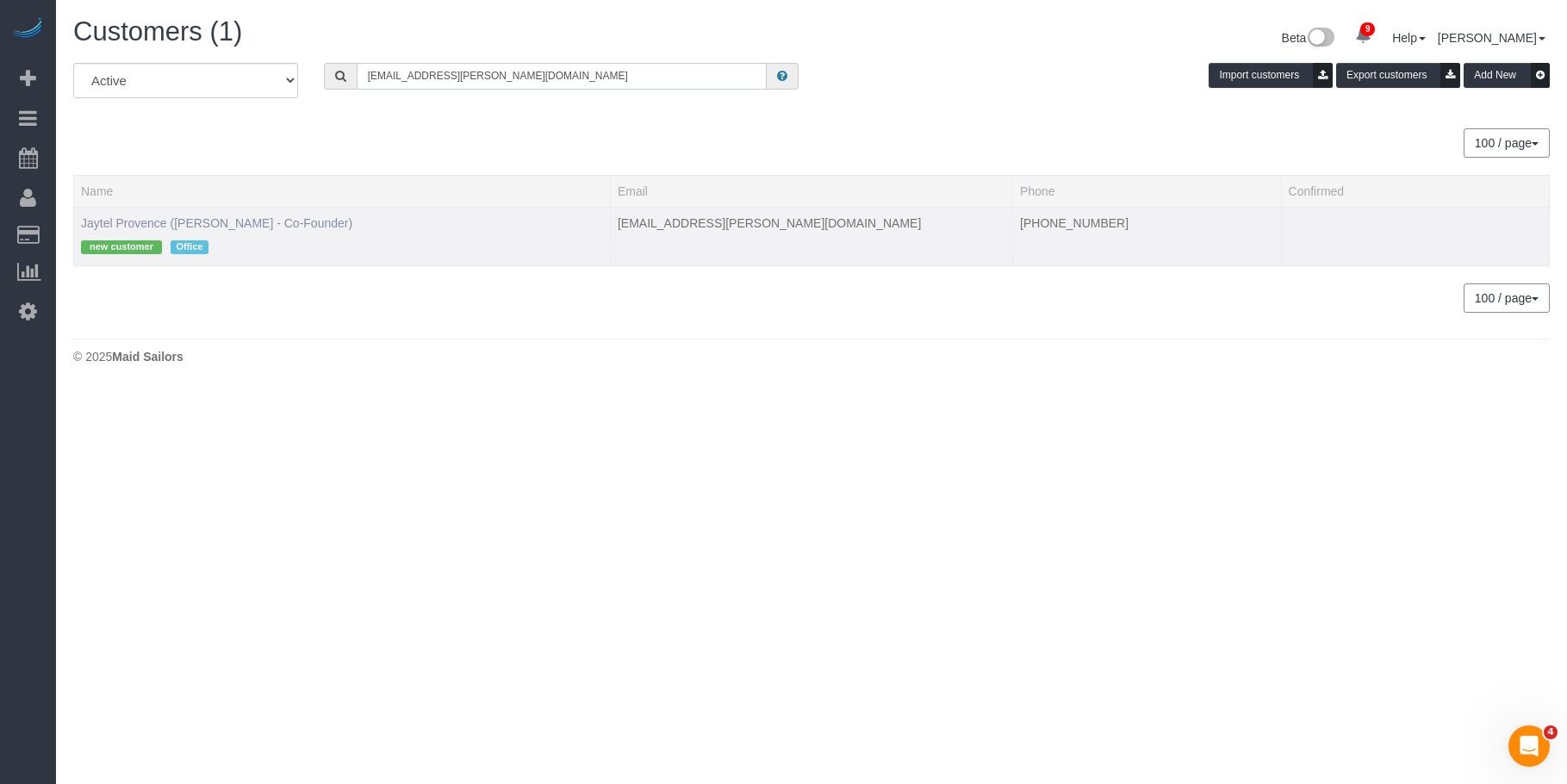
type input "[EMAIL_ADDRESS][PERSON_NAME][DOMAIN_NAME]"
click at [216, 219] on link "Jaytel Provence (Molly - Co-Founder)" at bounding box center [217, 223] width 272 height 14
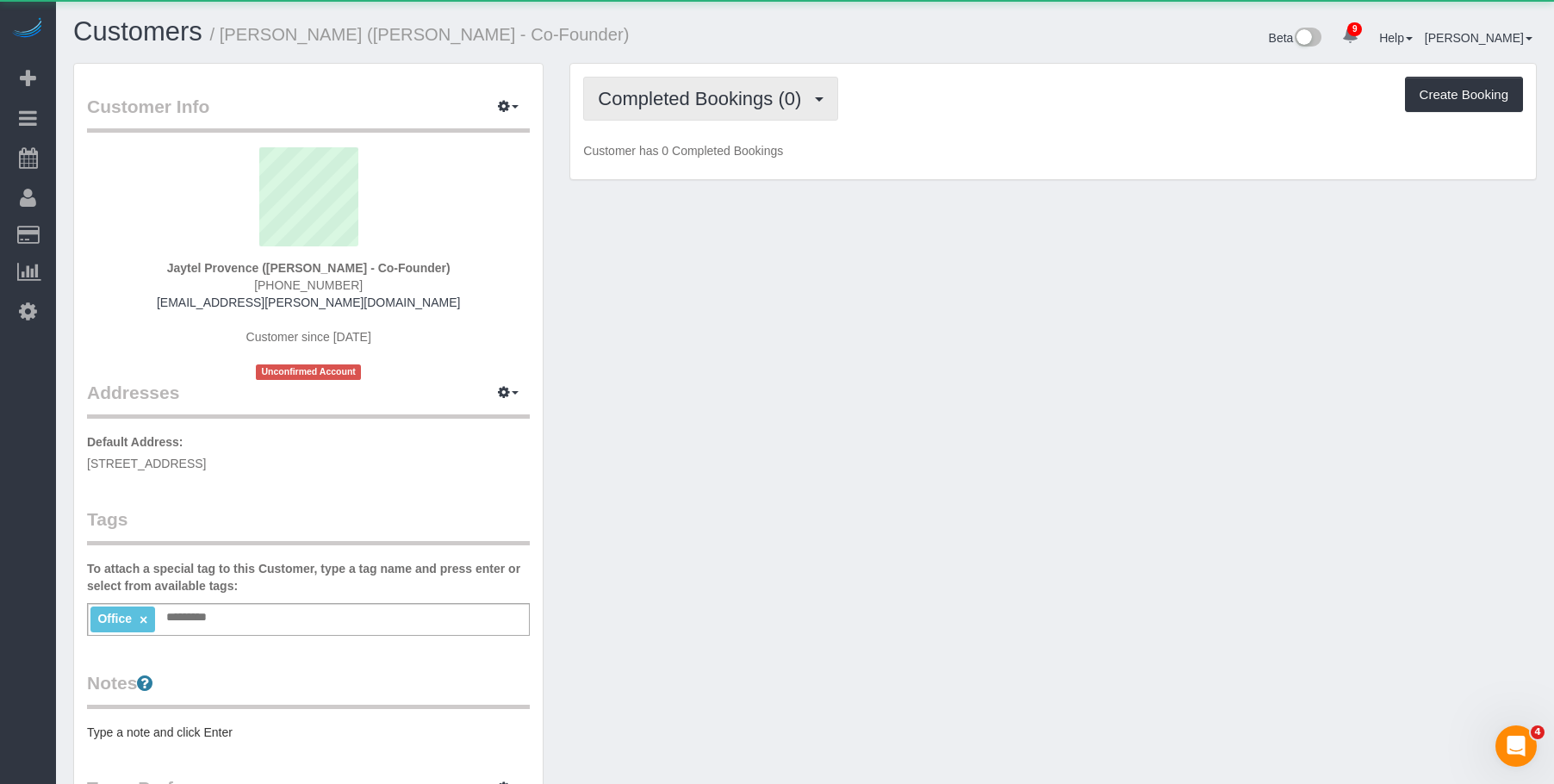
click at [678, 104] on span "Completed Bookings (0)" at bounding box center [703, 98] width 212 height 22
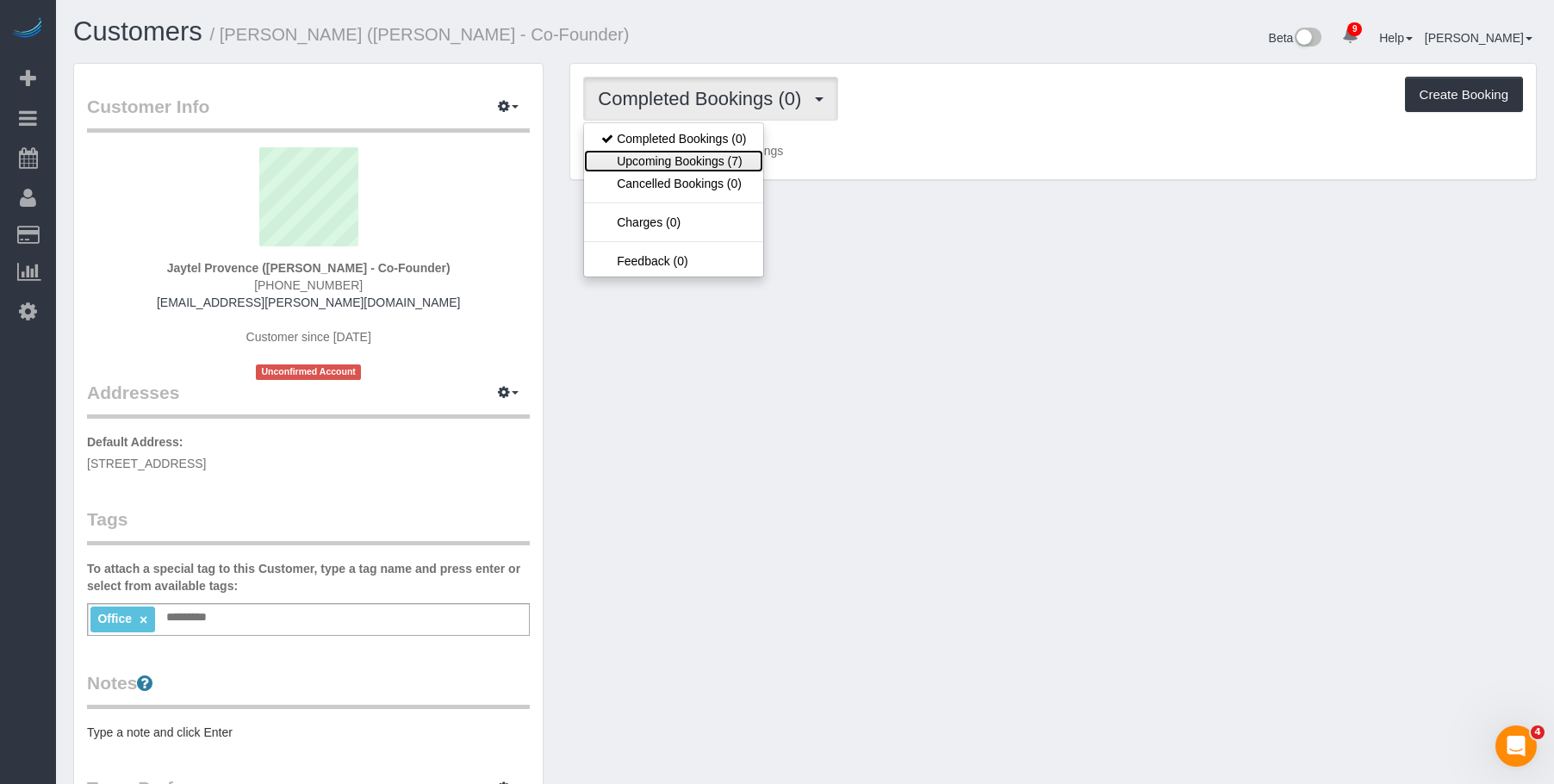
click at [654, 161] on link "Upcoming Bookings (7)" at bounding box center [674, 161] width 179 height 23
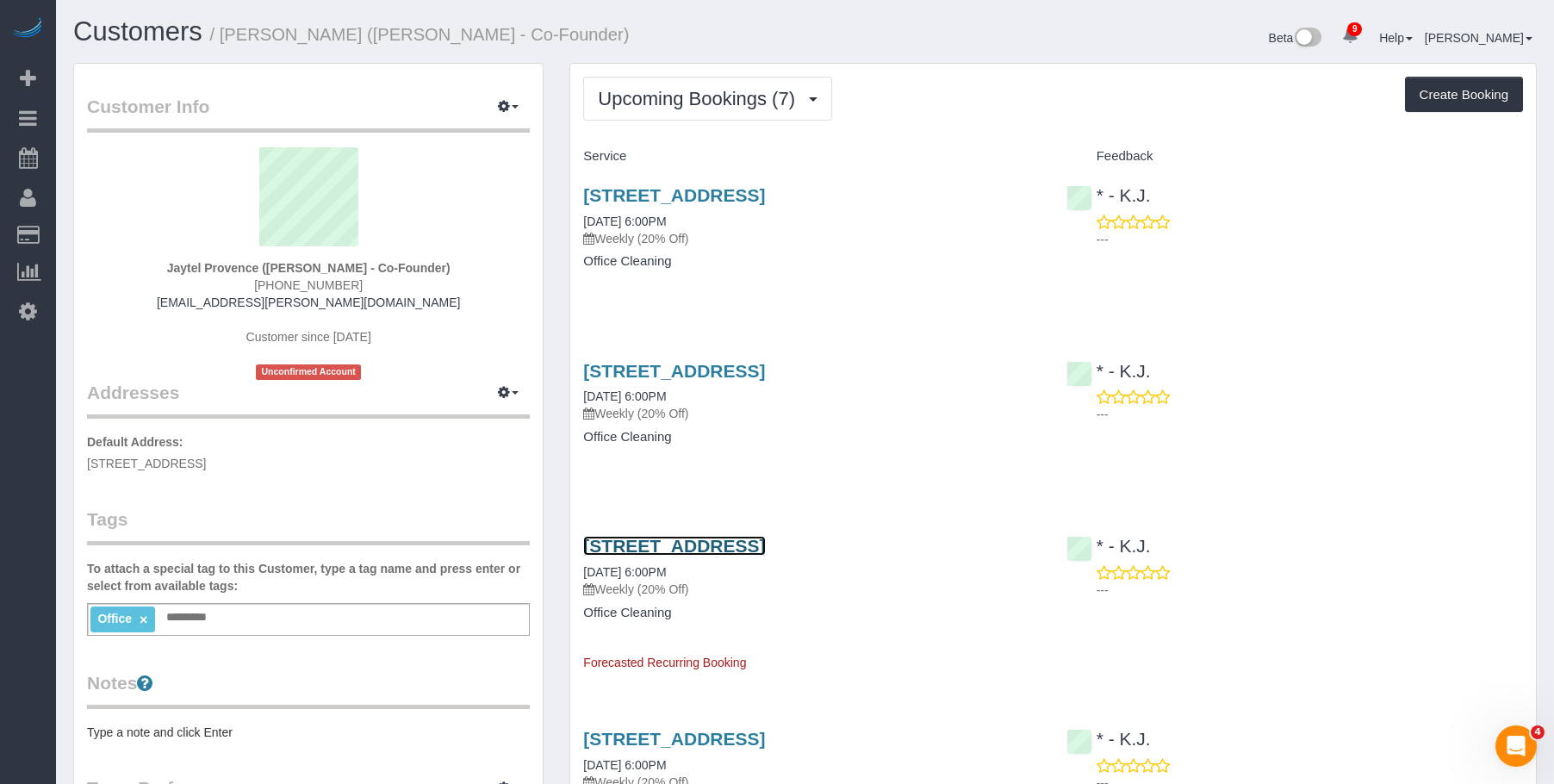
click at [765, 546] on link "67 West Street, Suite 510, Brooklyn, NY 11222" at bounding box center [674, 546] width 182 height 20
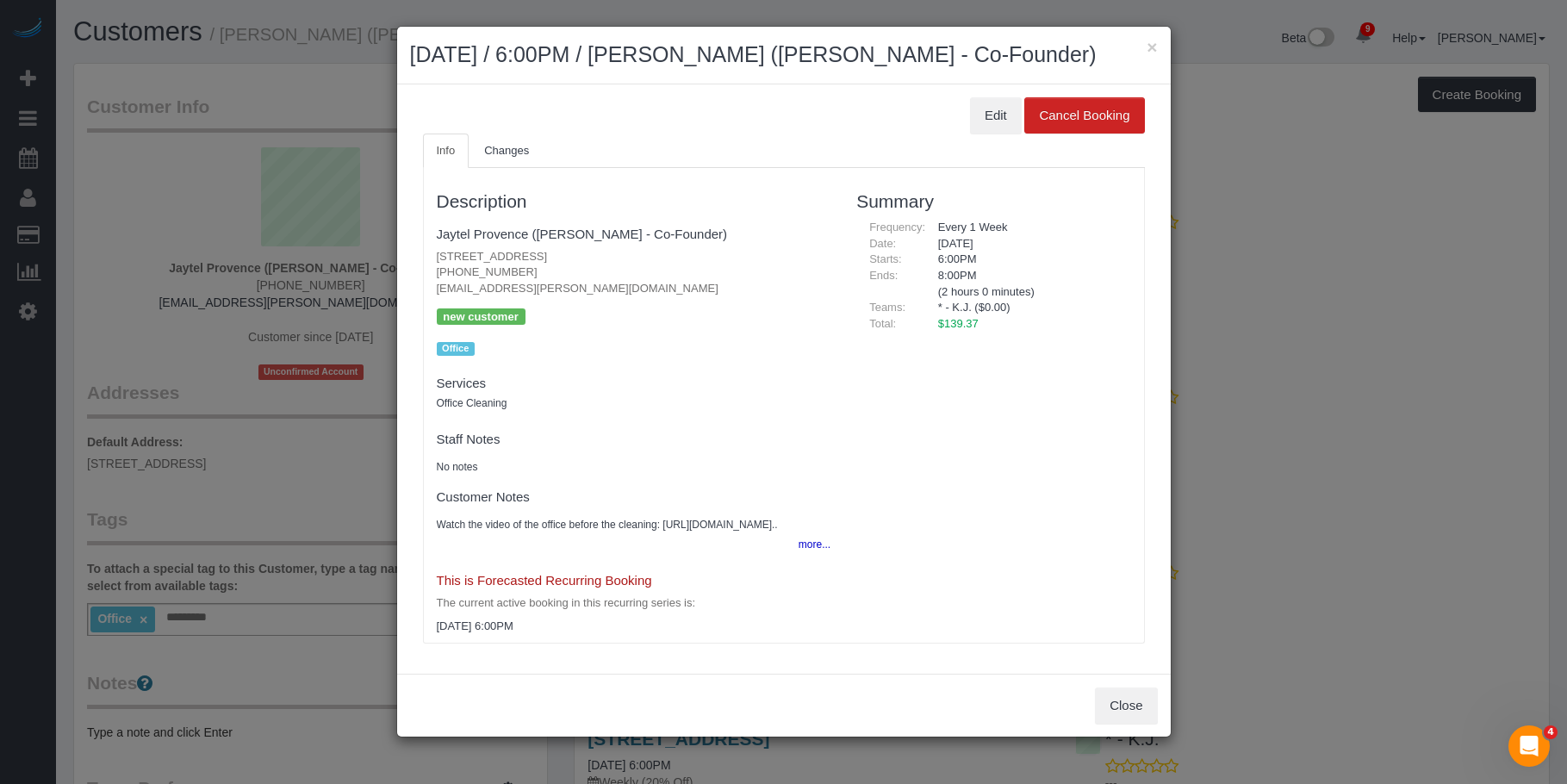
click at [528, 176] on div "Description Jaytel Provence (Molly - Co-Founder) 67 West Street, Suite 510, Bro…" at bounding box center [784, 405] width 722 height 475
click at [516, 165] on link "Changes" at bounding box center [506, 151] width 72 height 36
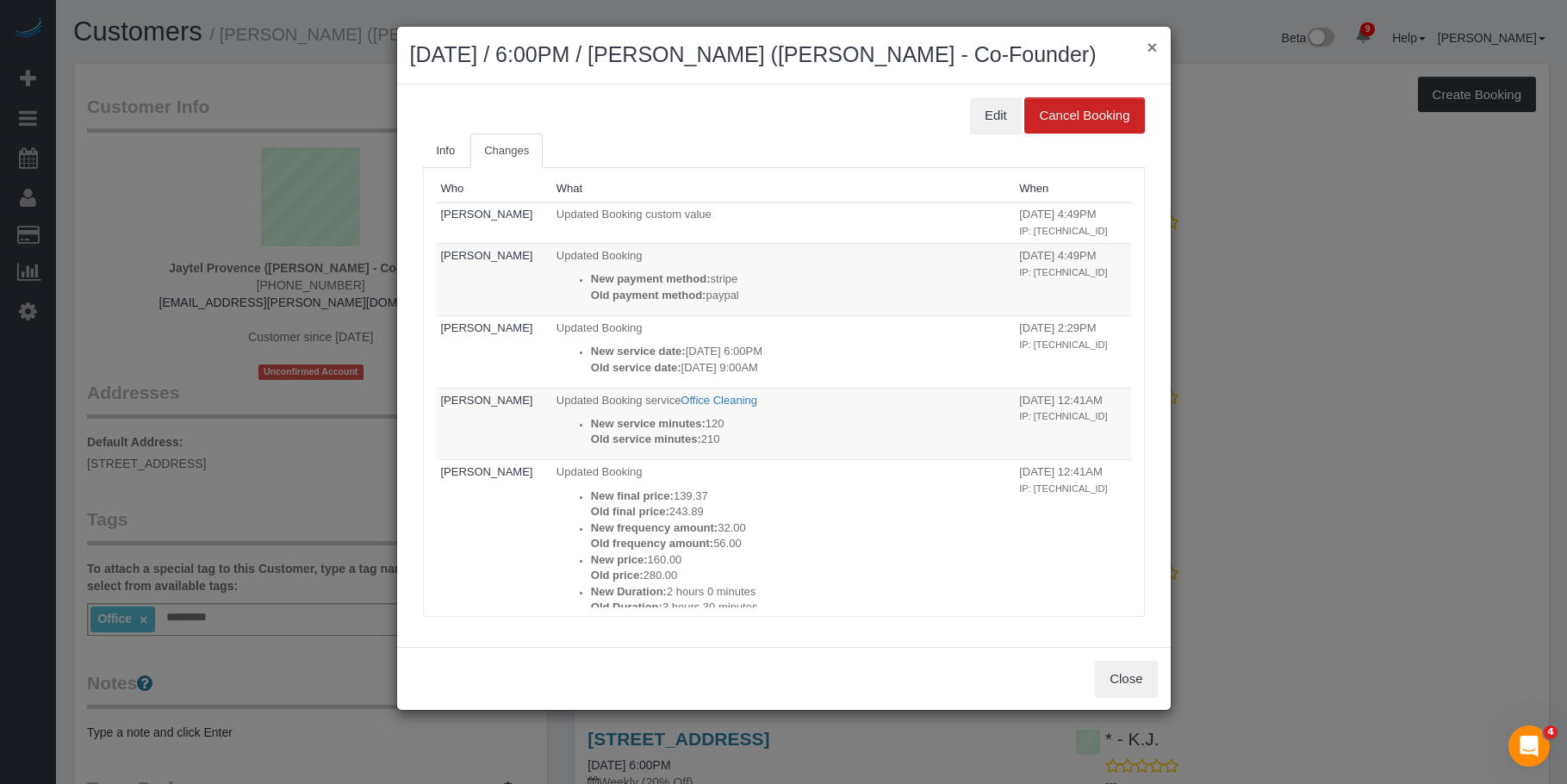
click at [1154, 49] on button "×" at bounding box center [1152, 47] width 10 height 18
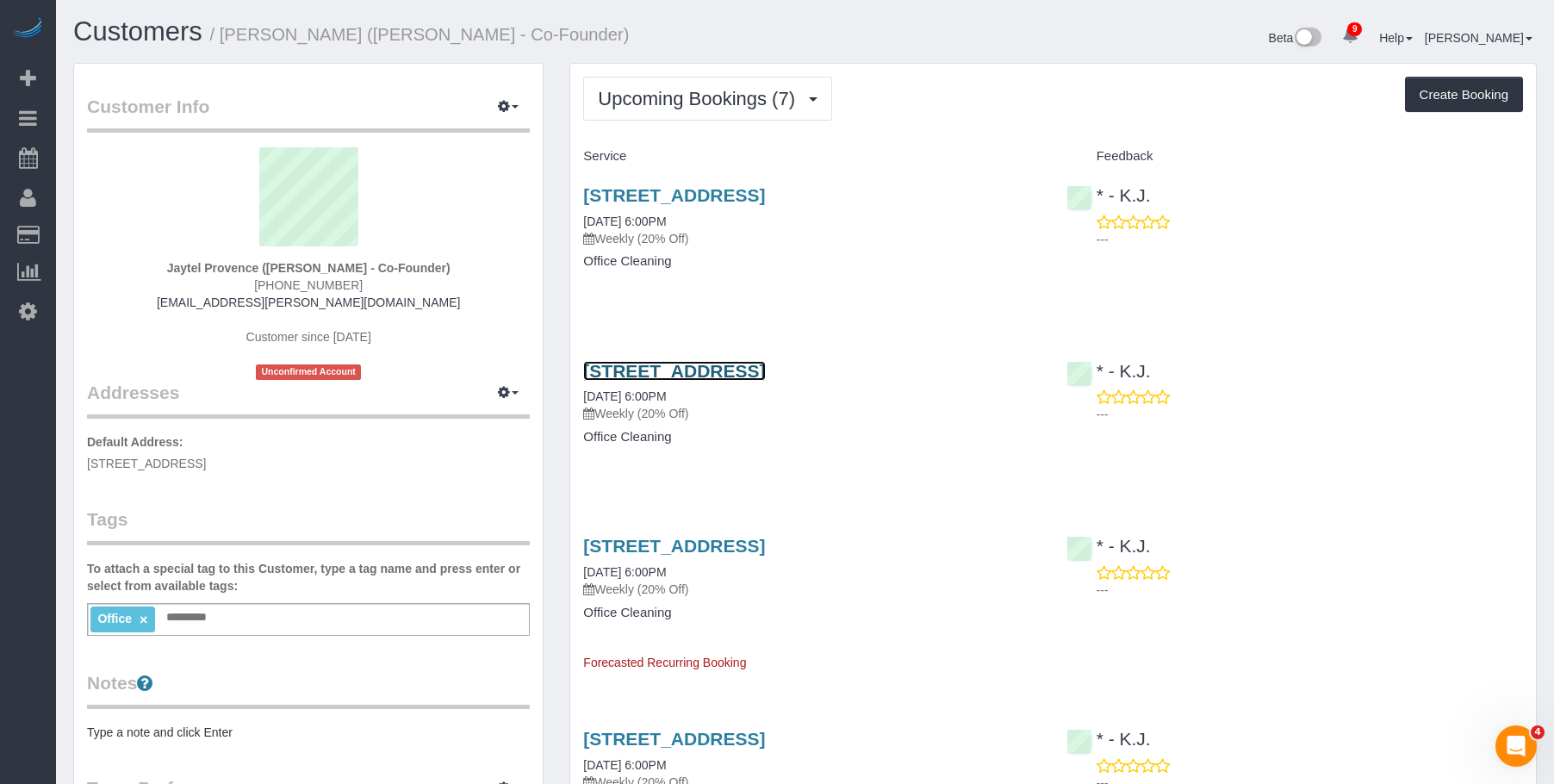
click at [765, 372] on link "67 West Street, Suite 510, Brooklyn, NY 11222" at bounding box center [674, 371] width 182 height 20
click at [672, 97] on span "Upcoming Bookings (7)" at bounding box center [701, 98] width 206 height 22
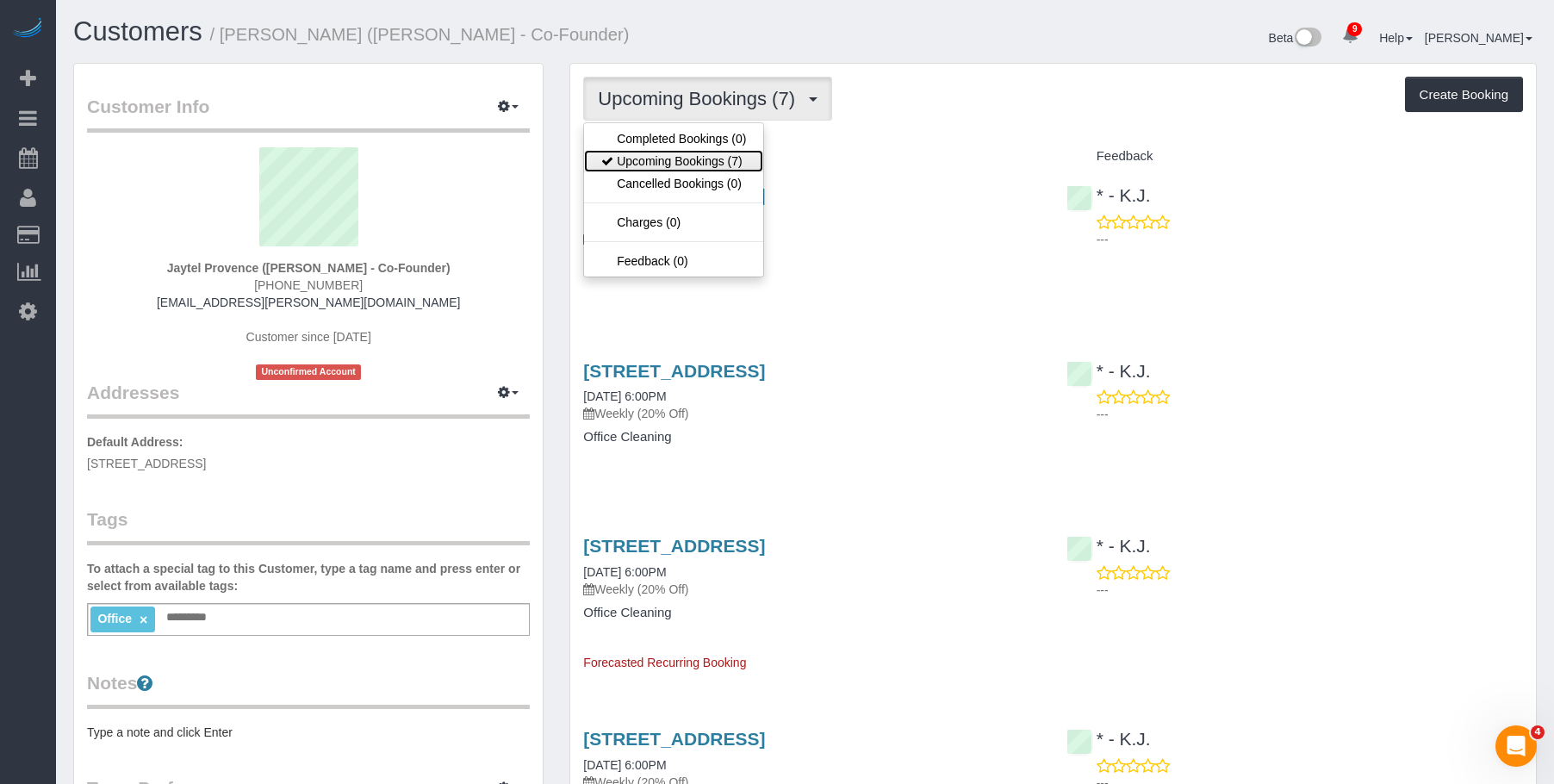
click at [653, 156] on link "Upcoming Bookings (7)" at bounding box center [674, 161] width 179 height 23
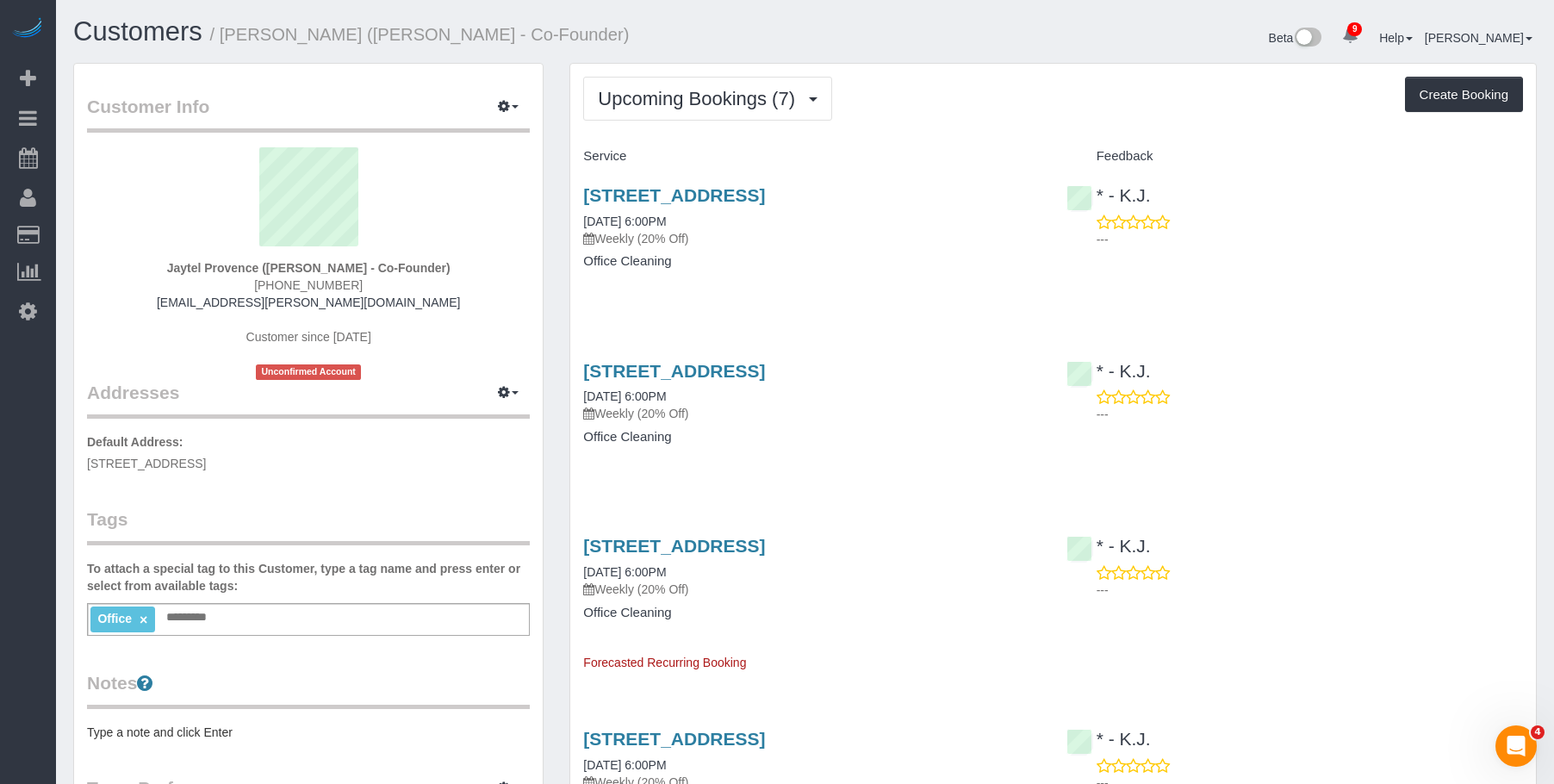
drag, startPoint x: 865, startPoint y: 262, endPoint x: 858, endPoint y: 227, distance: 35.7
click at [865, 262] on h4 "Office Cleaning" at bounding box center [811, 261] width 457 height 15
click at [765, 191] on link "67 West Street, Suite 510, Brooklyn, NY 11222" at bounding box center [674, 195] width 182 height 20
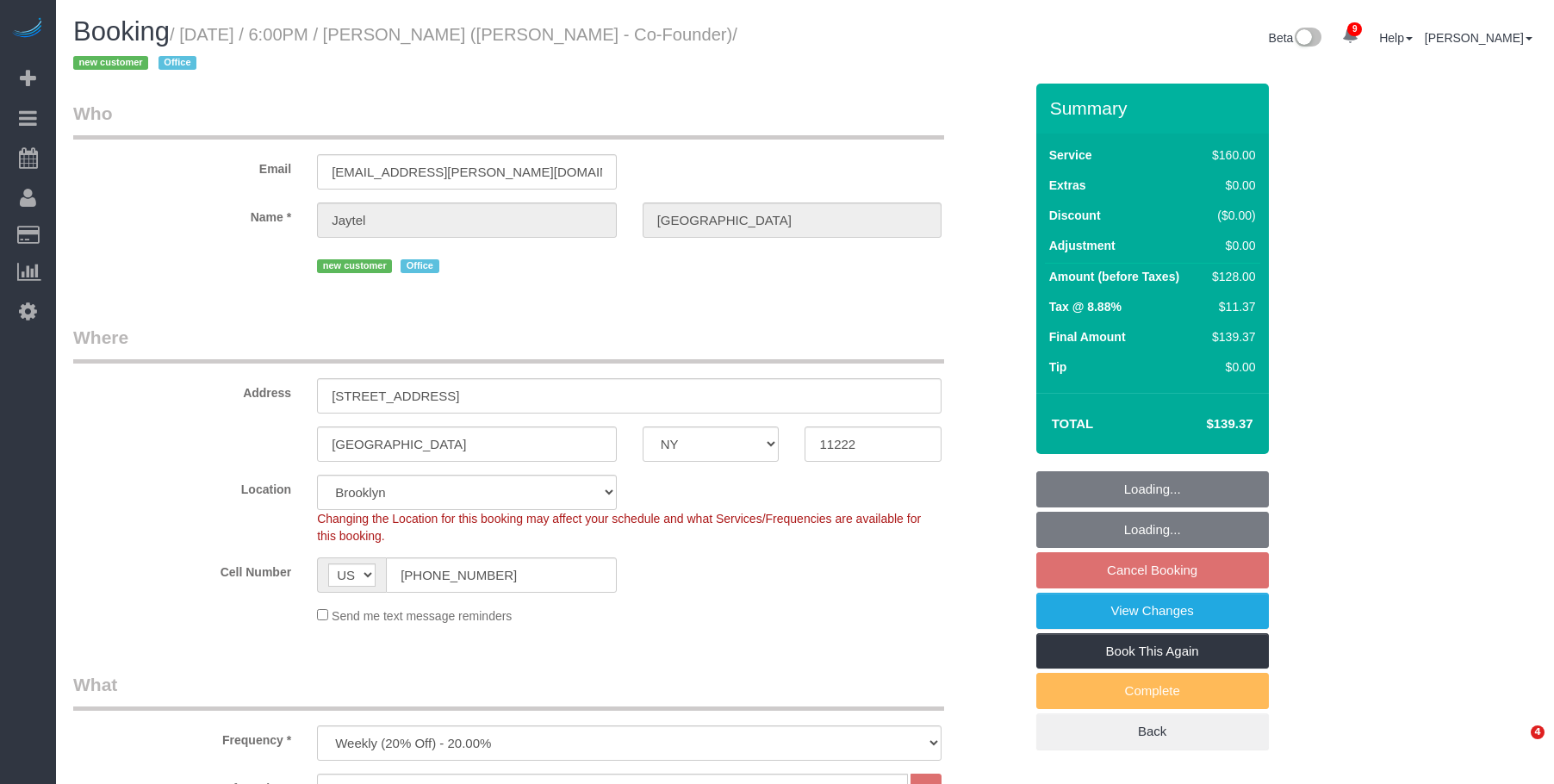
select select "NY"
select select "spot11"
select select "number:89"
select select "number:90"
select select "number:15"
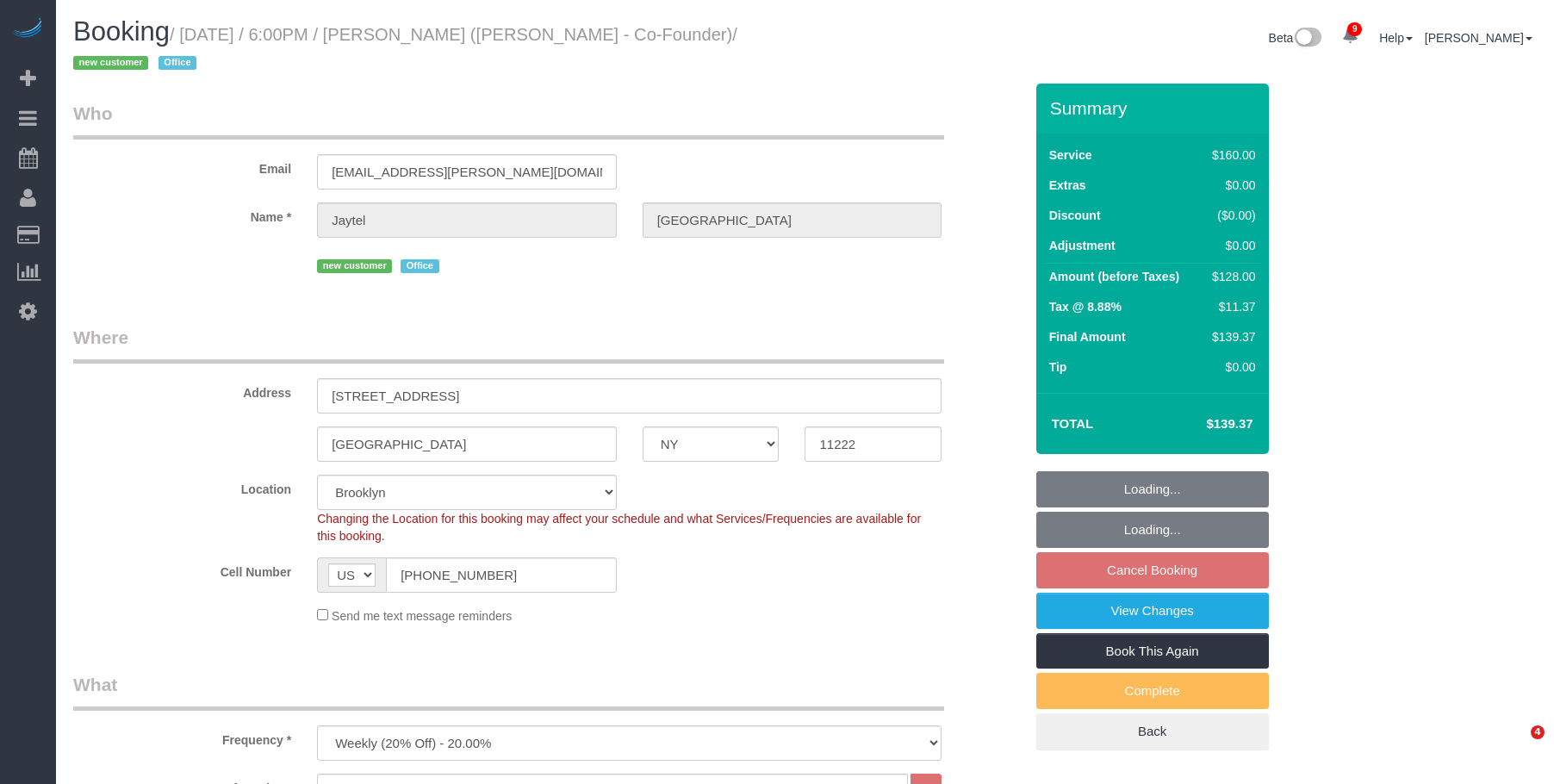
select select "number:7"
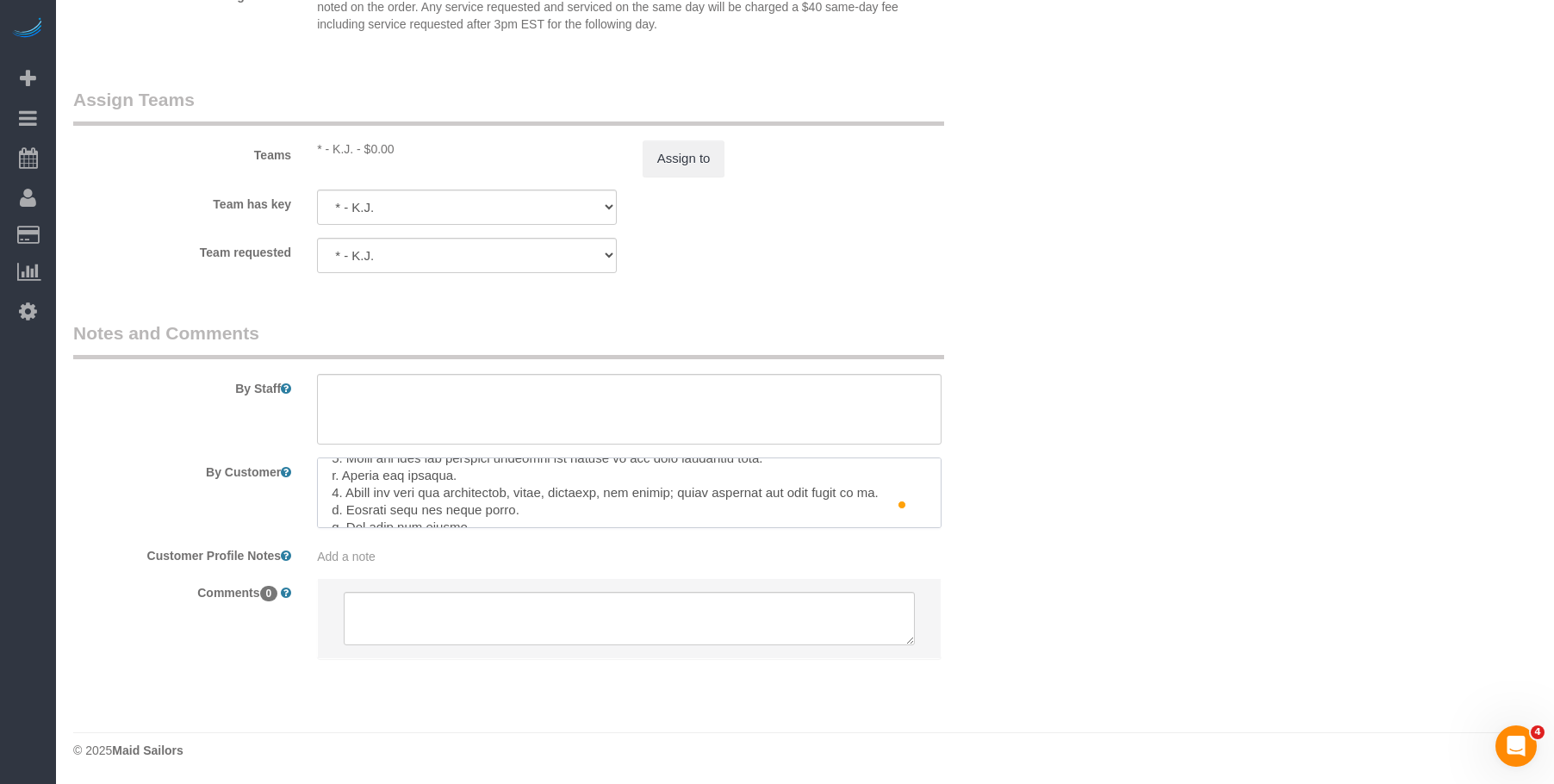
scroll to position [292, 0]
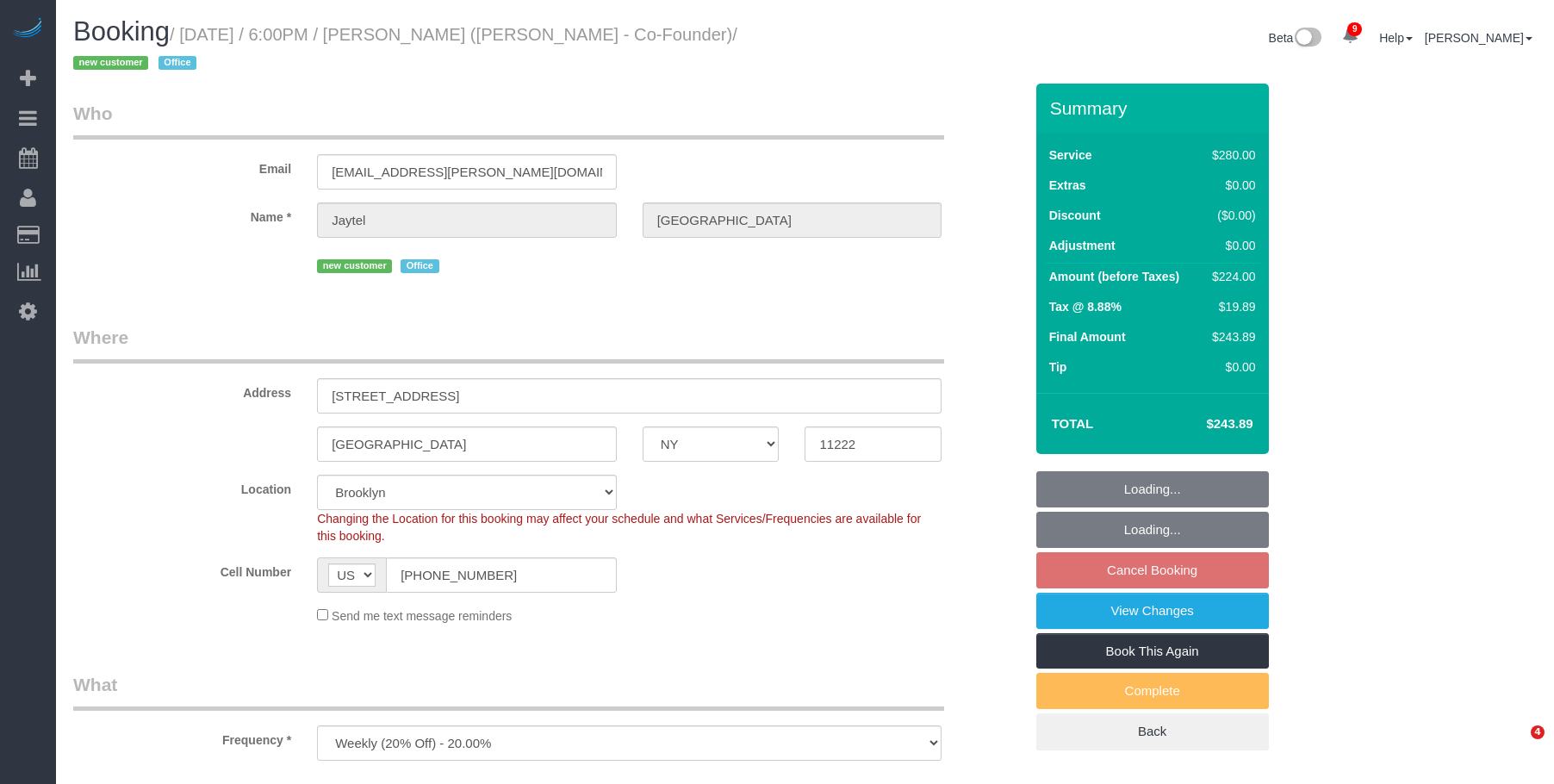
select select "NY"
select select "number:89"
select select "number:90"
select select "number:15"
select select "number:7"
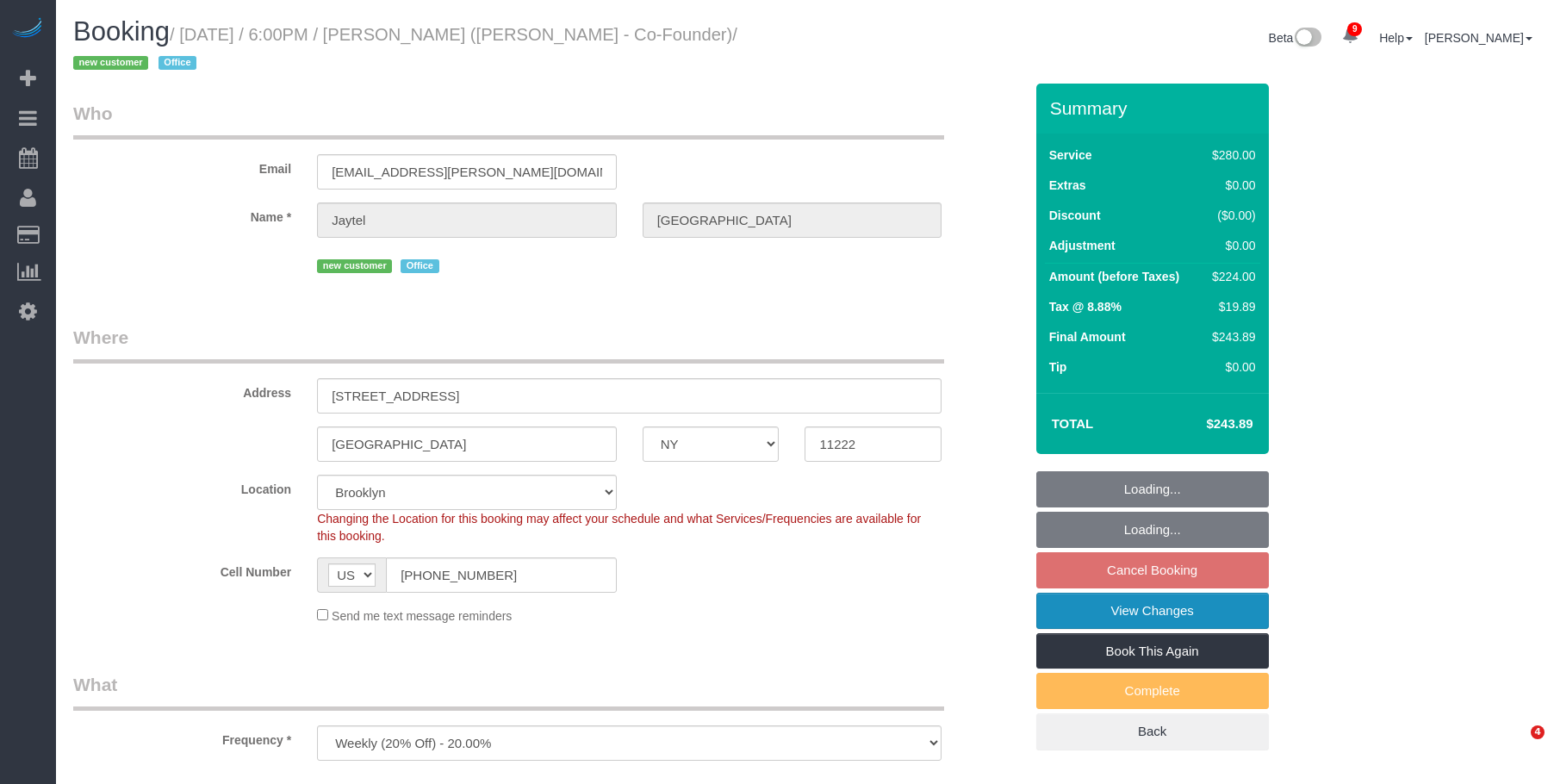
click at [1163, 609] on link "View Changes" at bounding box center [1153, 611] width 232 height 37
select select "object:864"
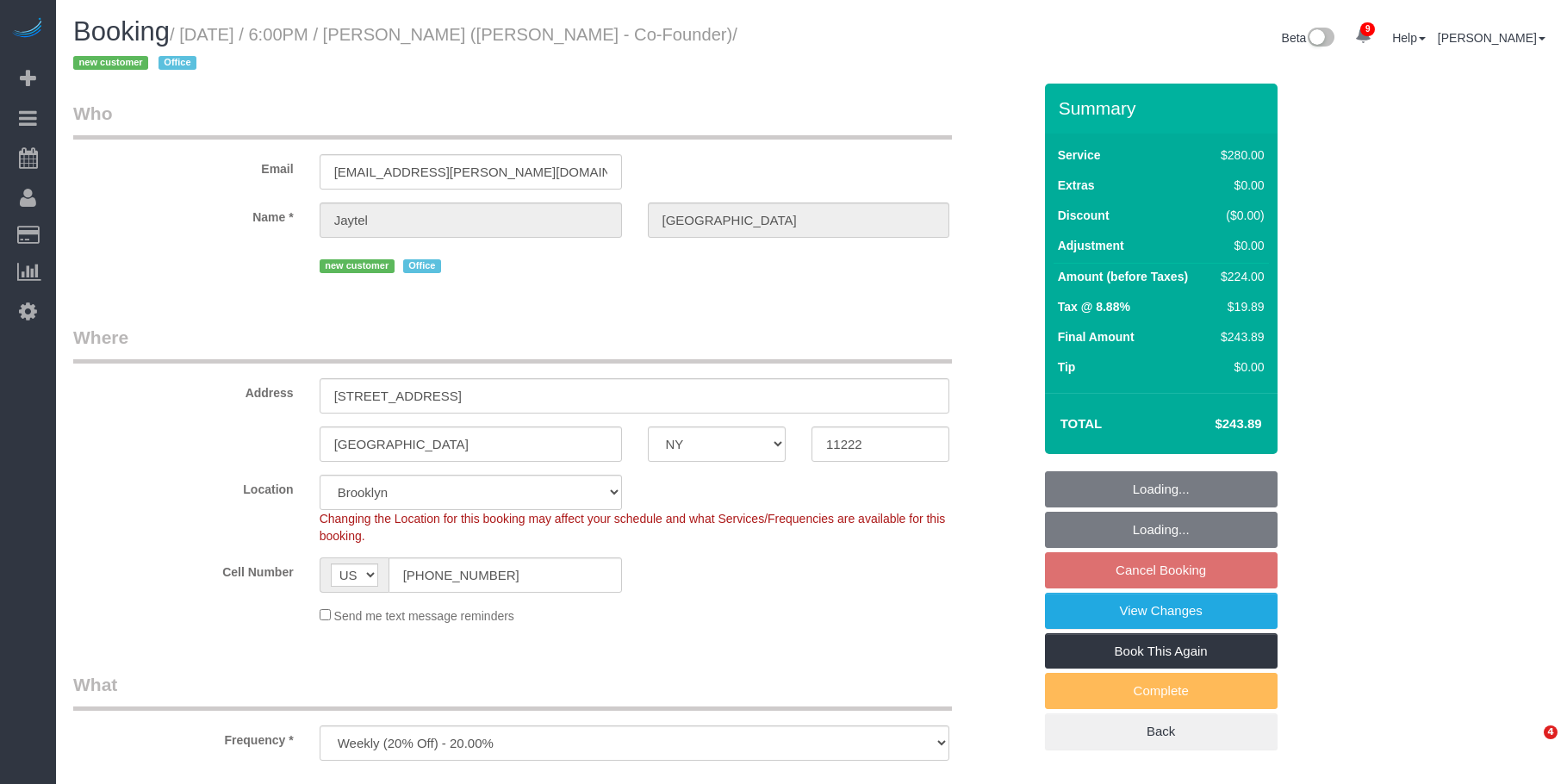
select select "spot11"
select select "210"
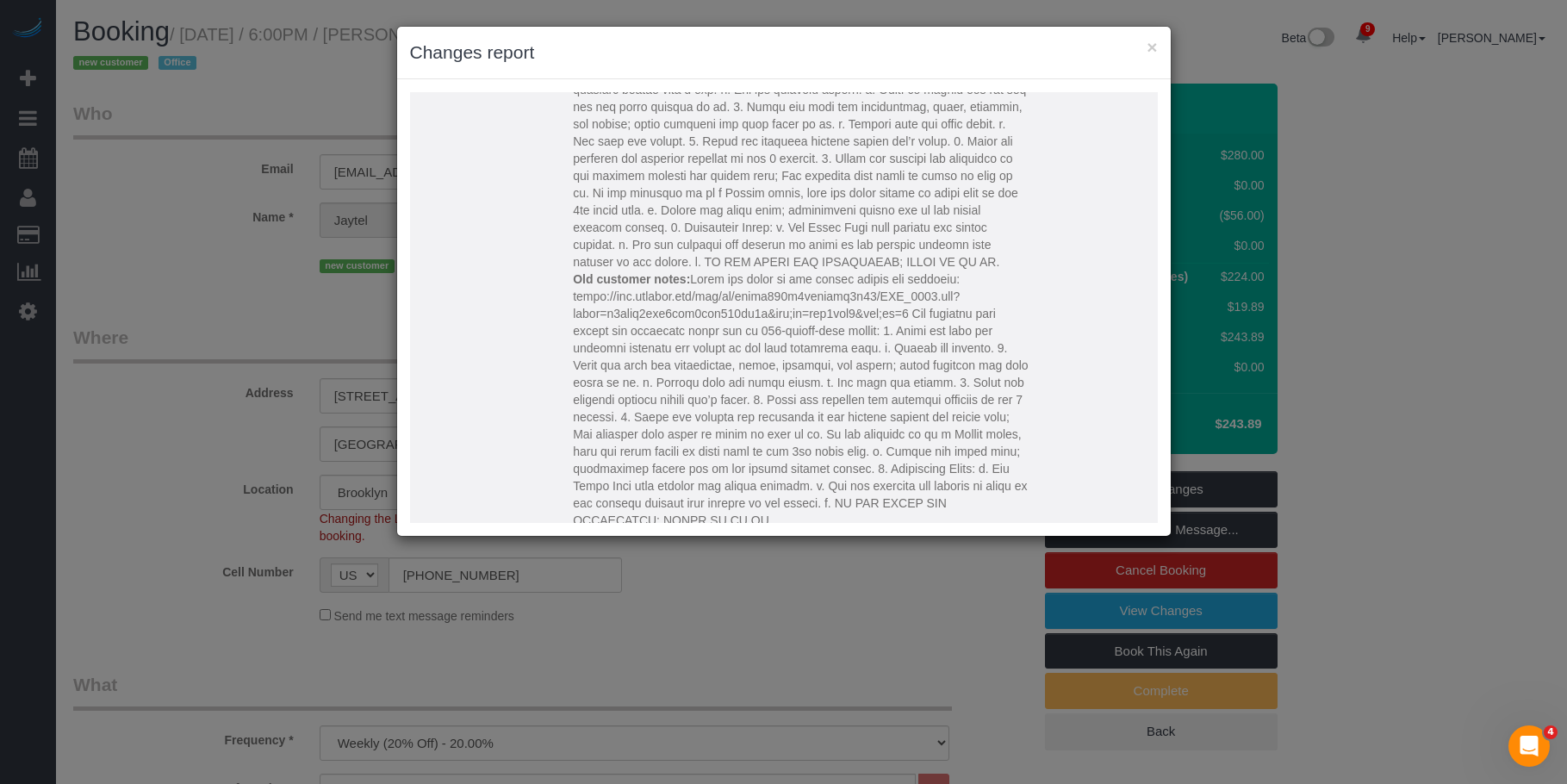
scroll to position [258, 0]
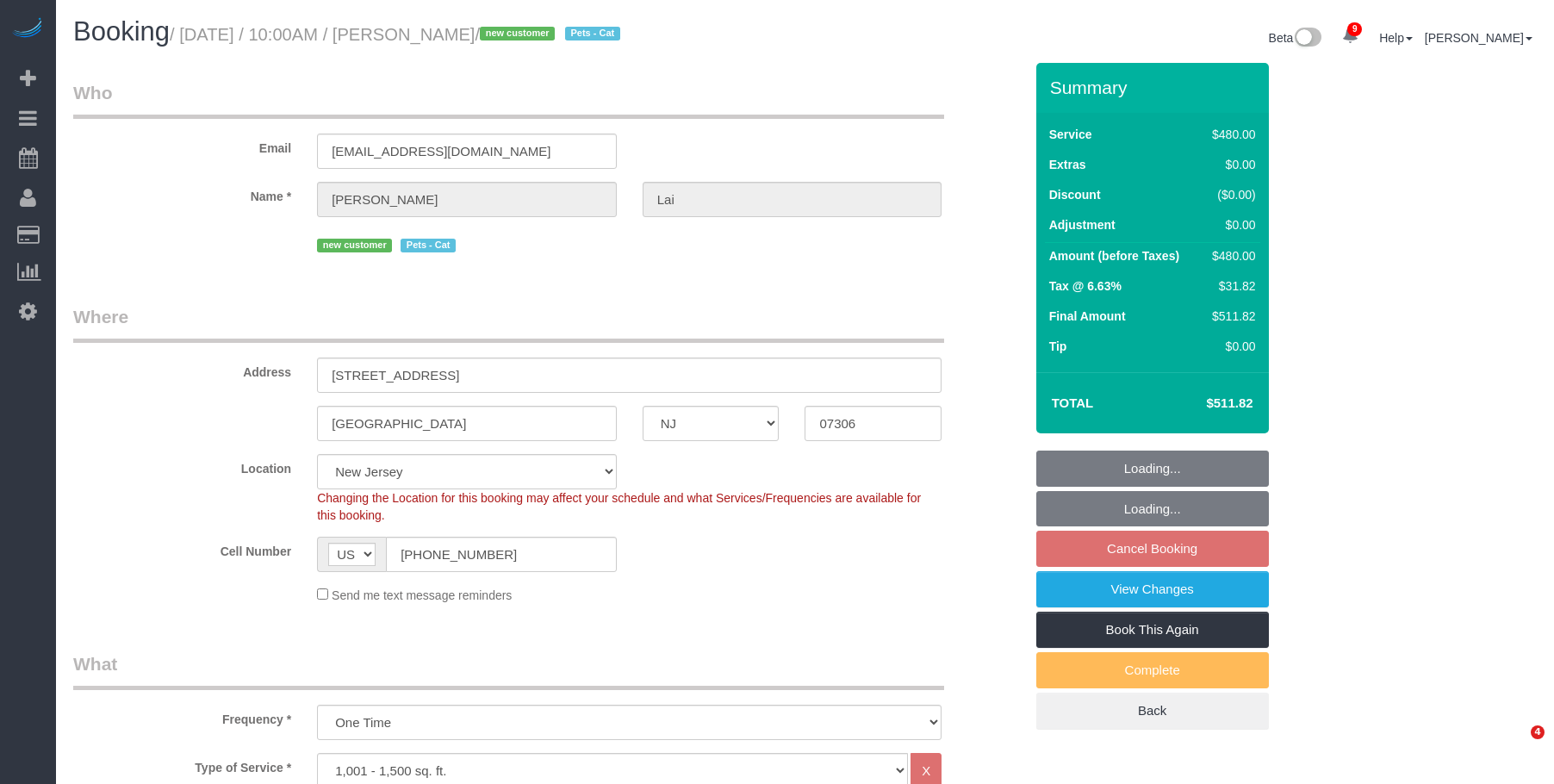
select select "NJ"
select select "2"
select select "180"
select select "number:58"
select select "number:77"
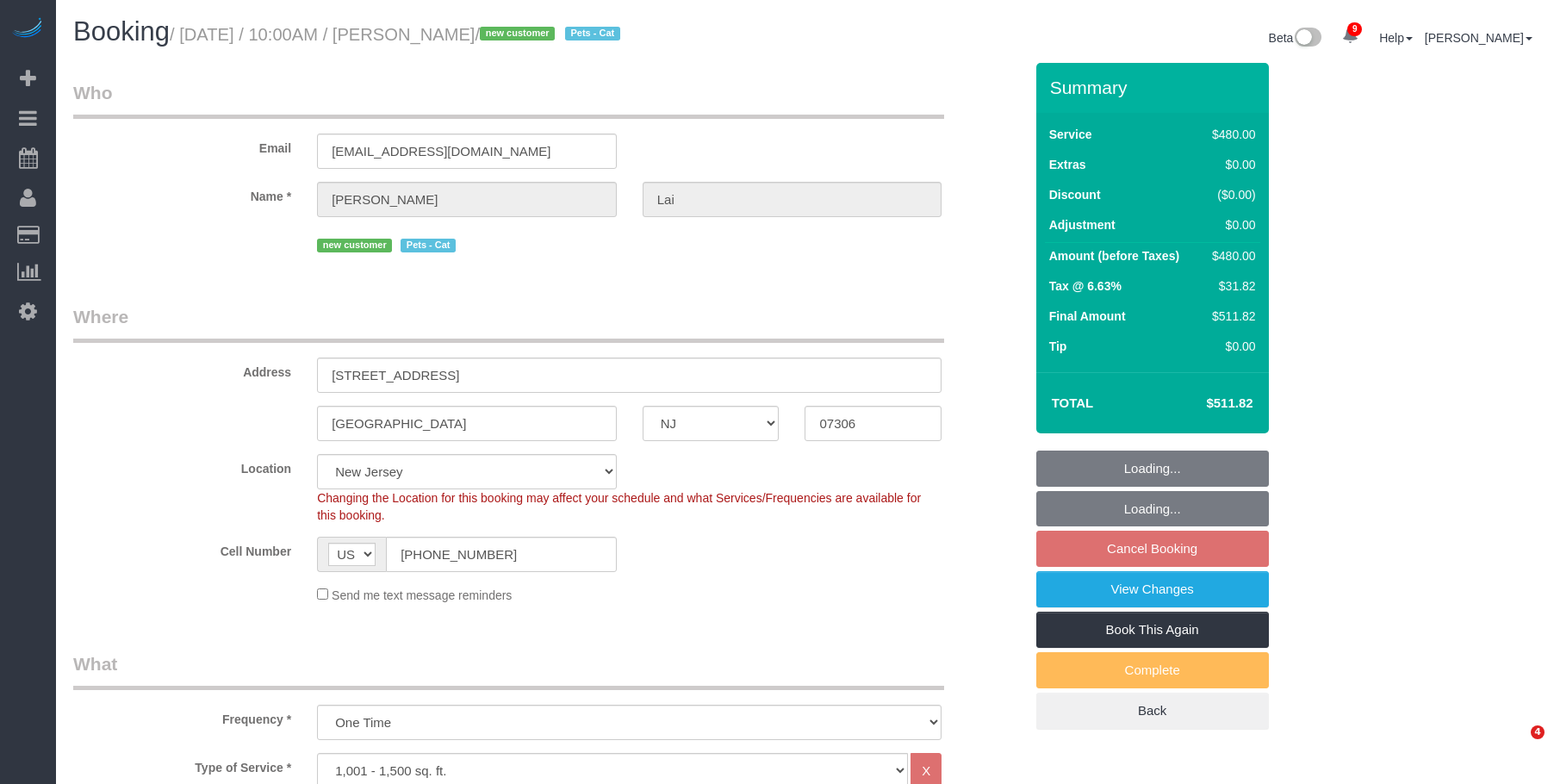
select select "number:14"
select select "number:5"
select select "spot2"
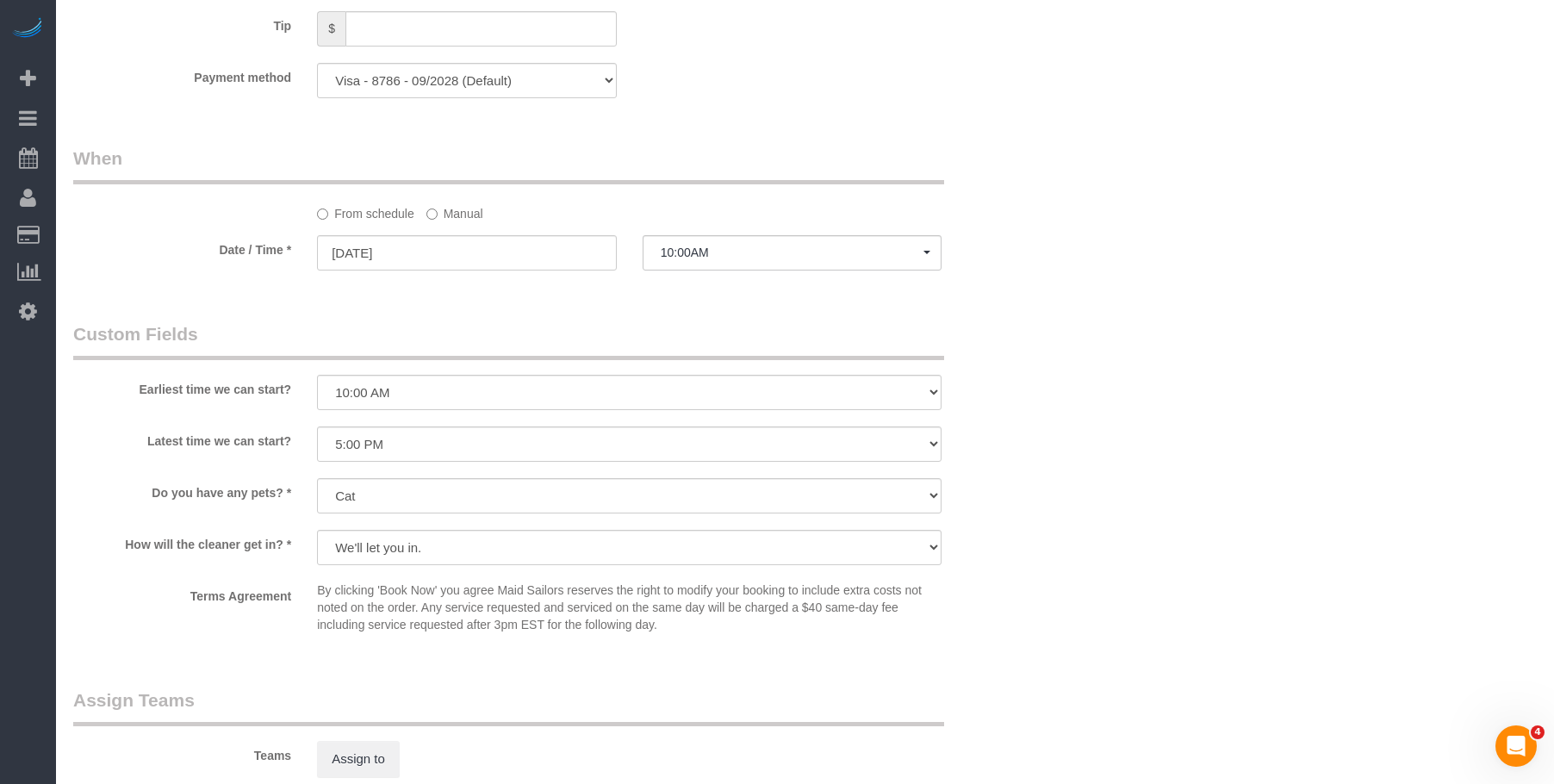
scroll to position [1378, 0]
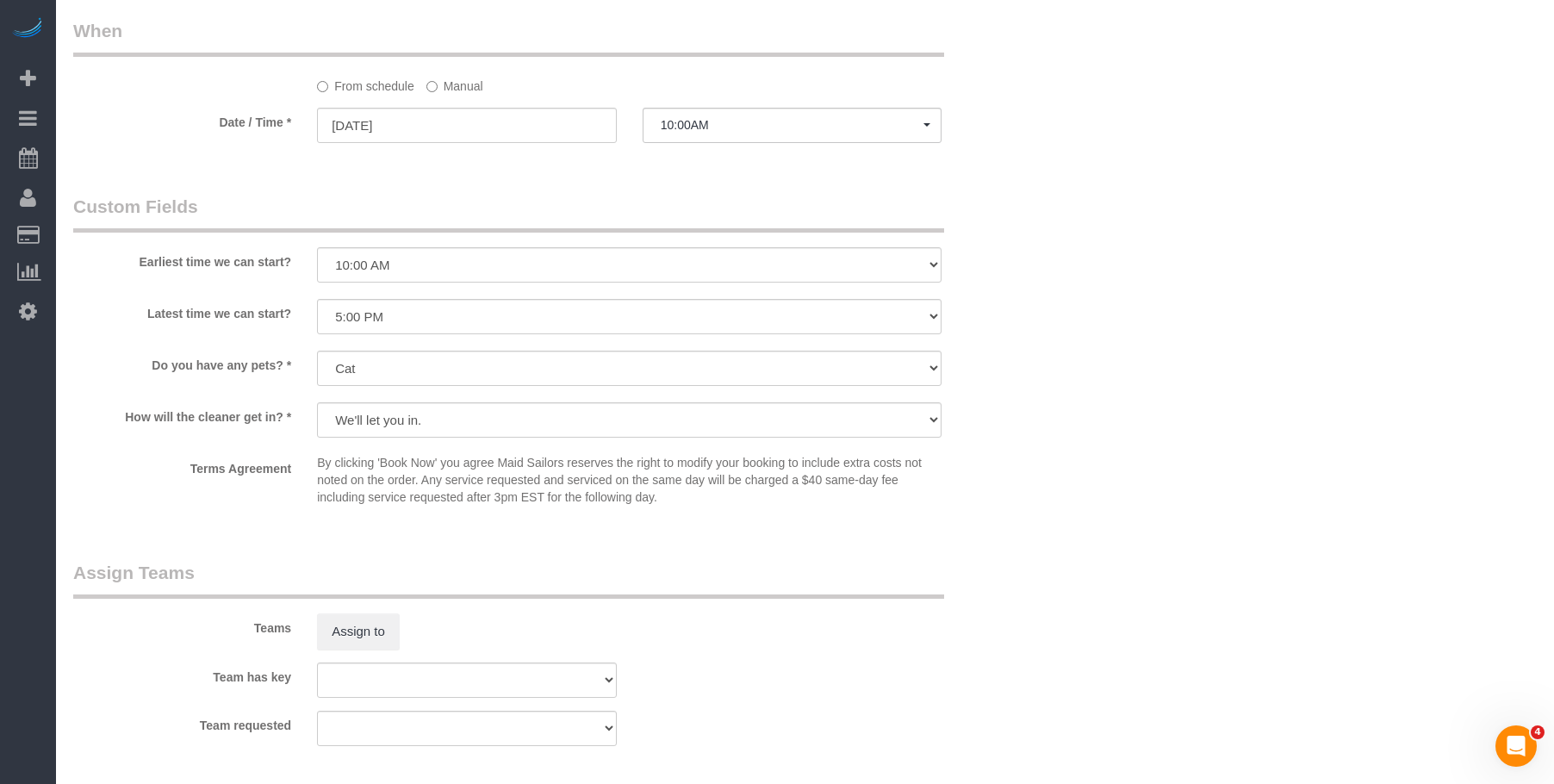
click at [478, 86] on label "Manual" at bounding box center [454, 83] width 57 height 23
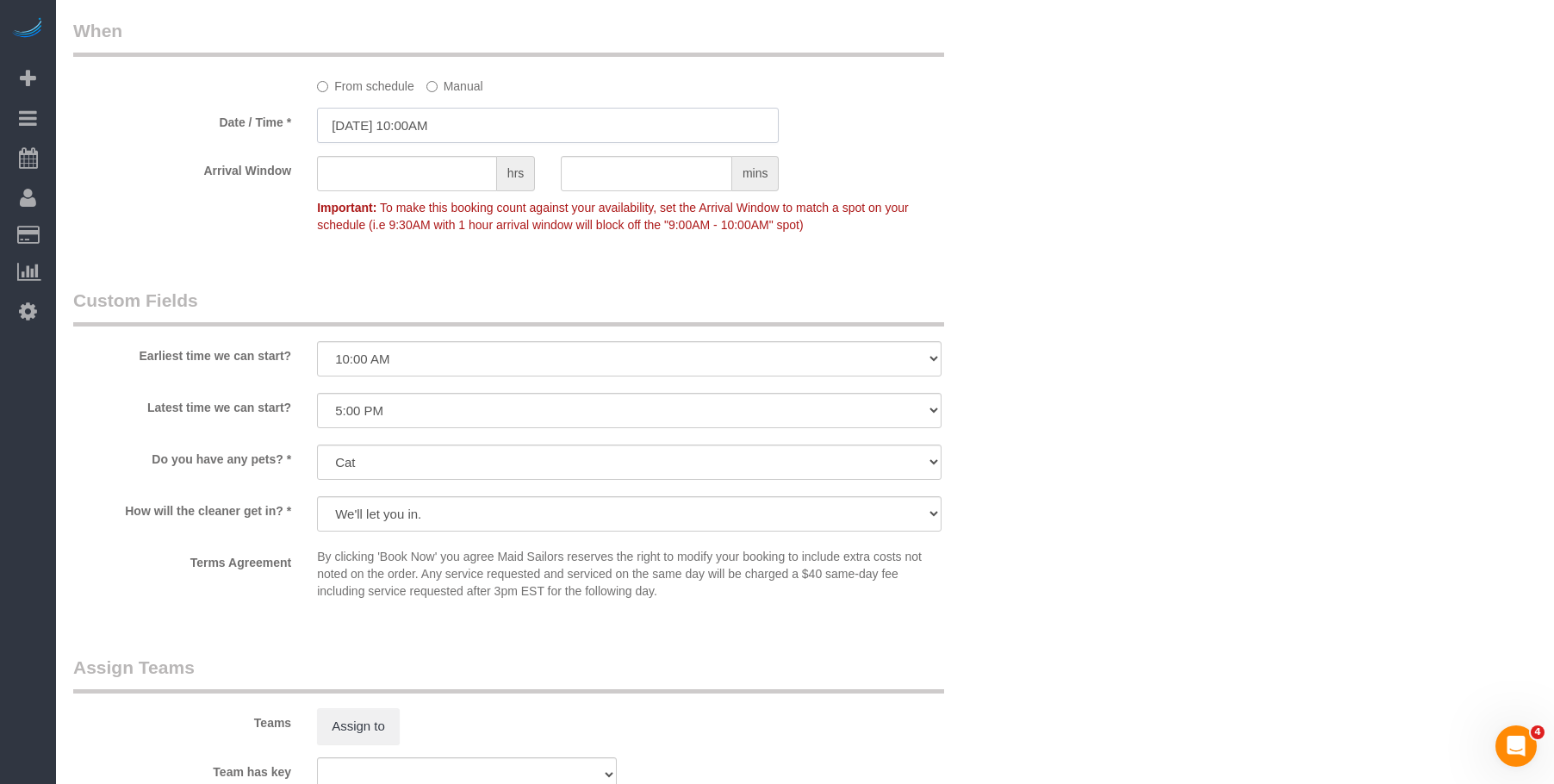
click at [540, 124] on input "09/06/2025 10:00AM" at bounding box center [548, 125] width 461 height 36
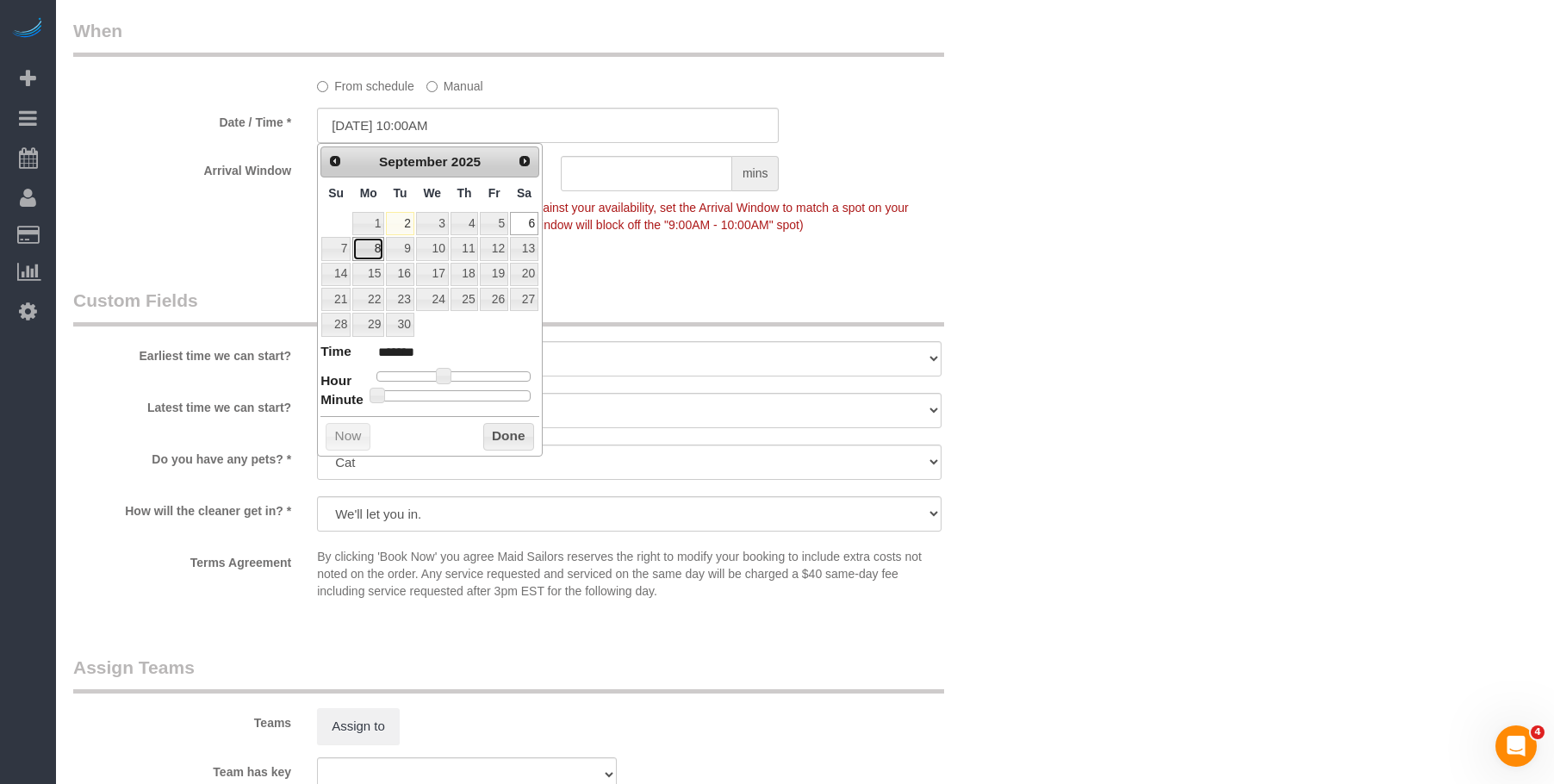
click at [372, 247] on link "8" at bounding box center [368, 248] width 32 height 23
type input "09/08/2025 10:00AM"
drag, startPoint x: 1120, startPoint y: 269, endPoint x: 1127, endPoint y: 371, distance: 102.2
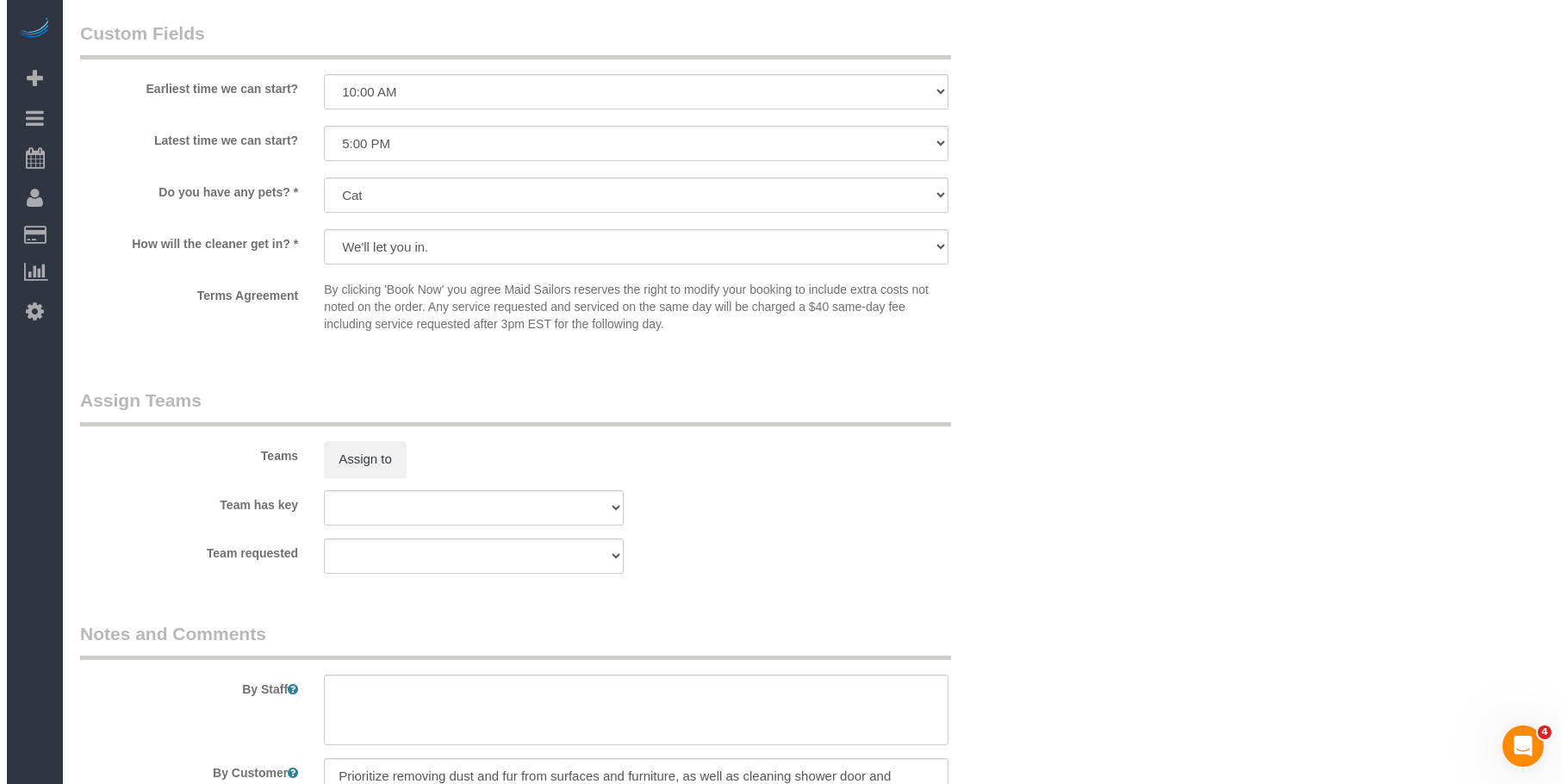
scroll to position [1808, 0]
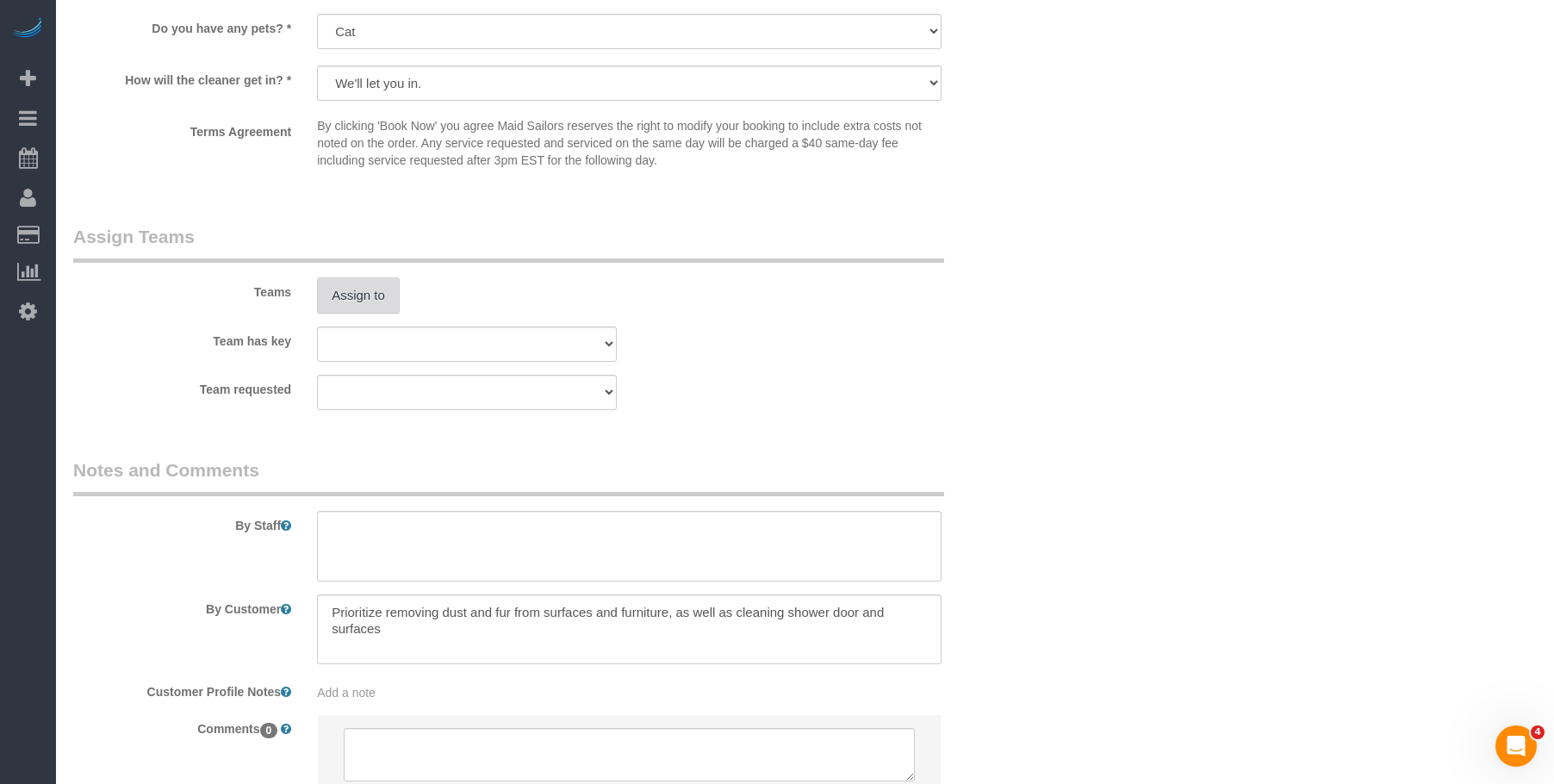
click at [356, 285] on button "Assign to" at bounding box center [358, 296] width 83 height 37
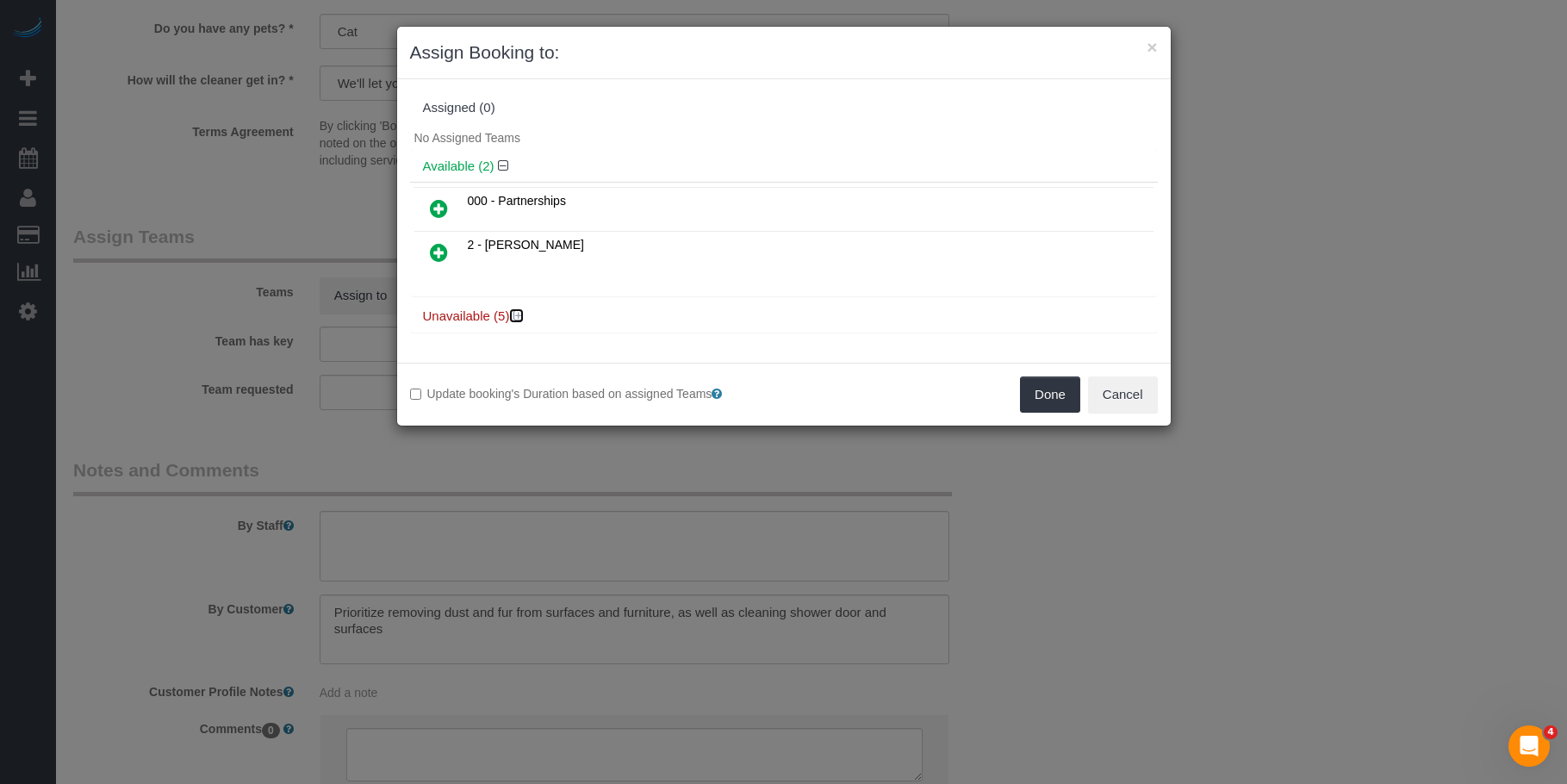
click at [518, 314] on icon at bounding box center [519, 315] width 10 height 13
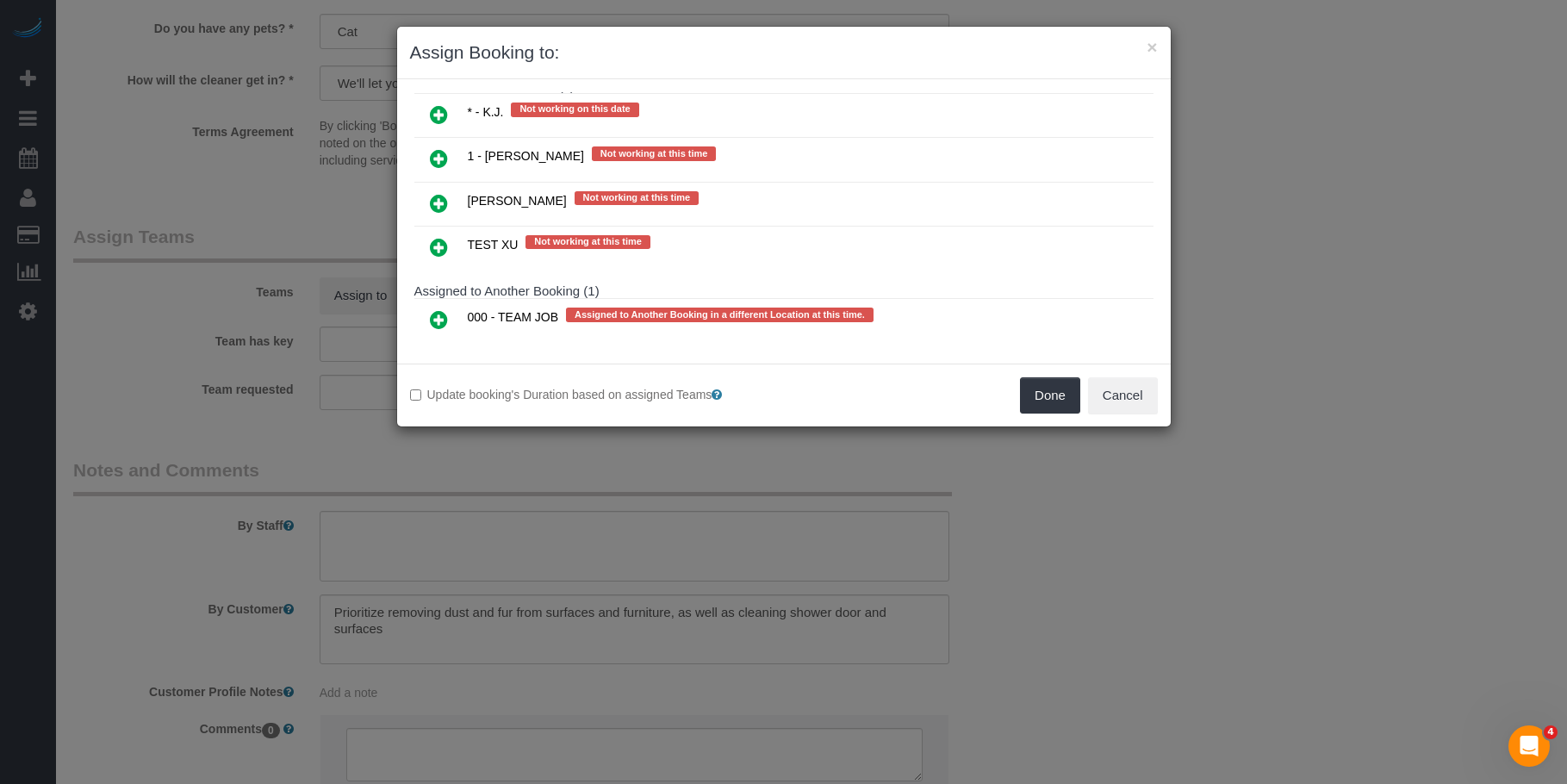
click at [431, 110] on icon at bounding box center [439, 115] width 18 height 21
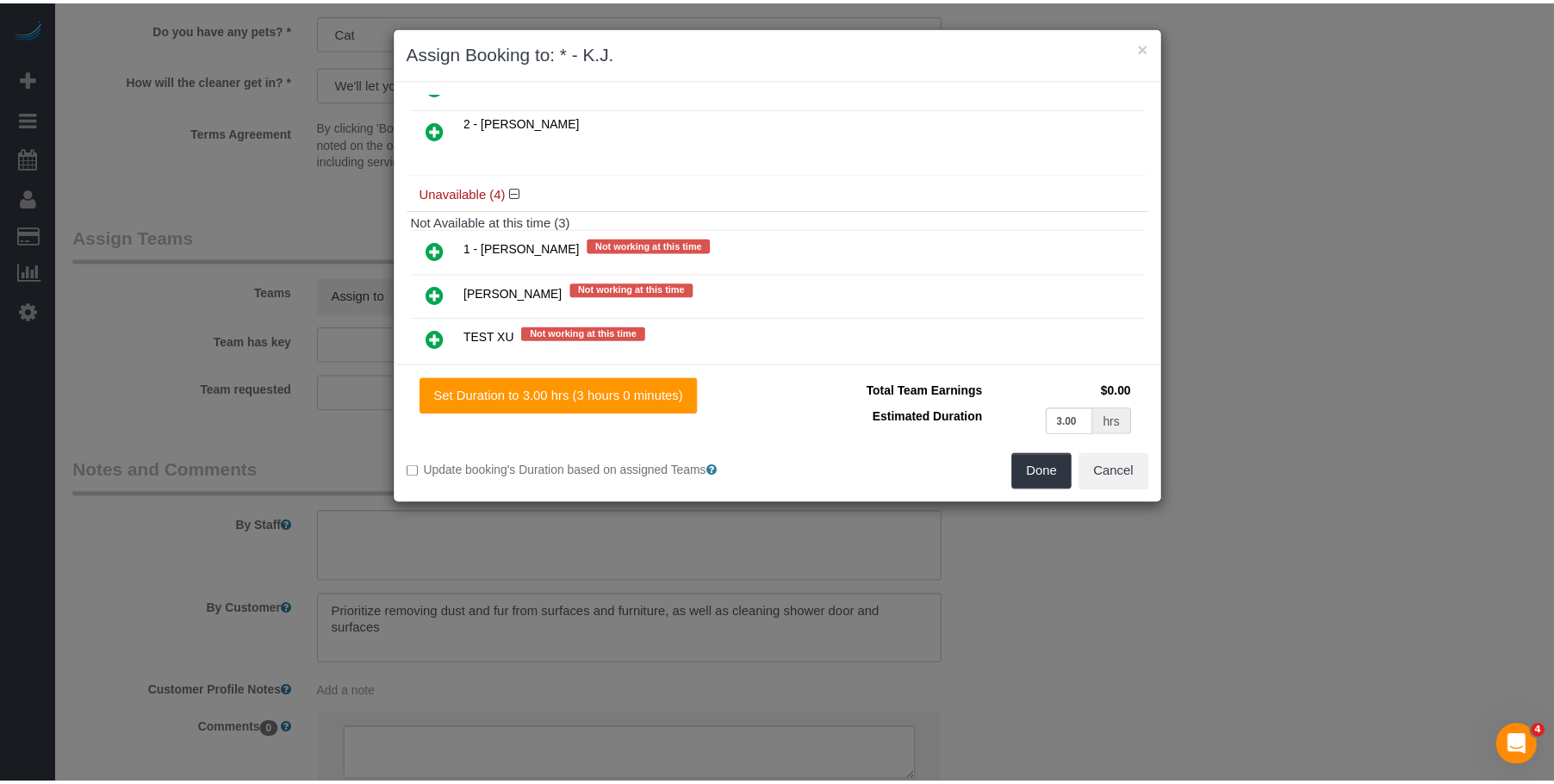
scroll to position [0, 0]
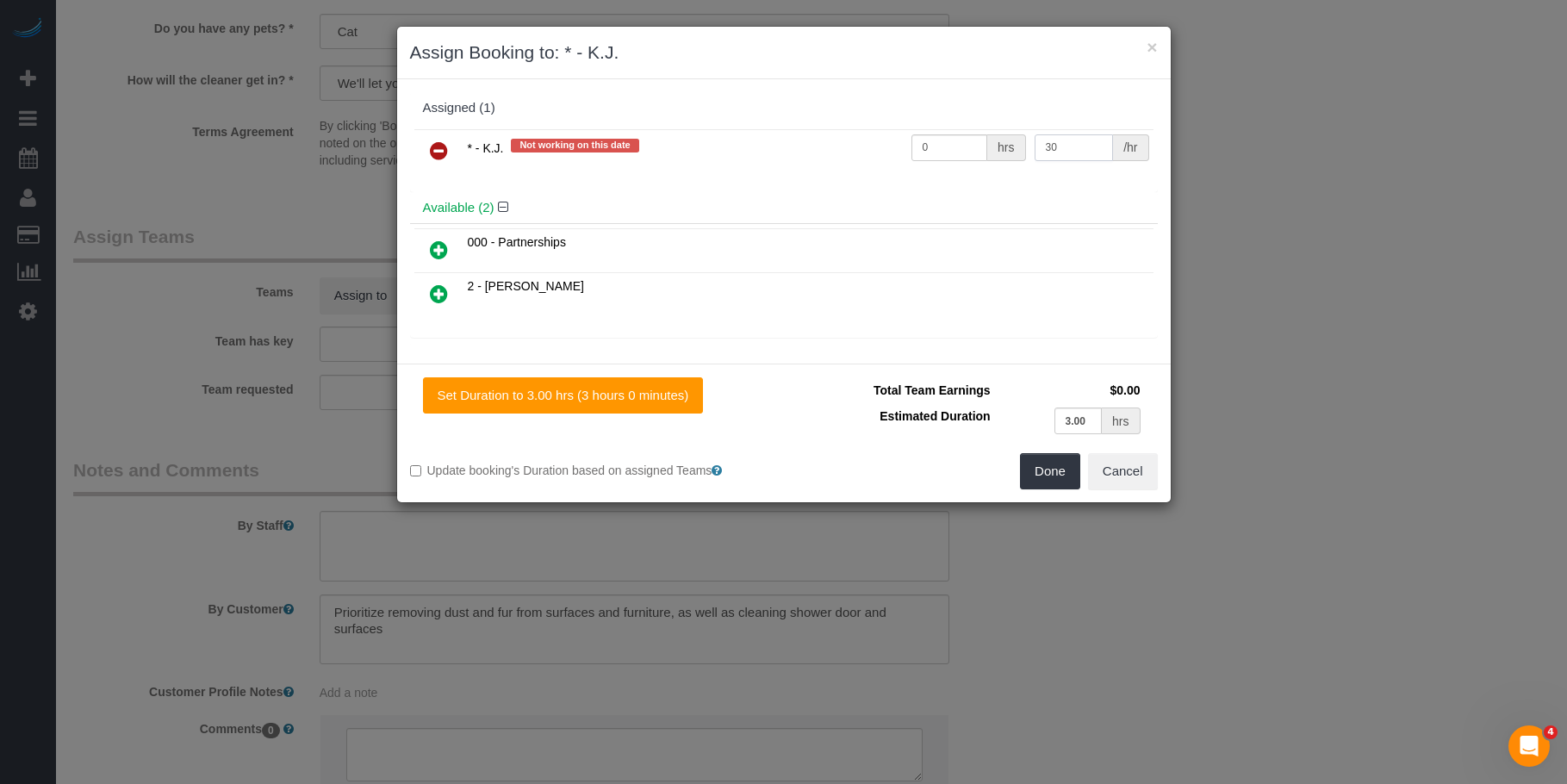
drag, startPoint x: 1083, startPoint y: 138, endPoint x: 961, endPoint y: 141, distance: 122.0
click at [961, 141] on tr "* - K.J. Not working on this date 0 hrs 30 /hr" at bounding box center [784, 151] width 739 height 44
type input "60"
drag, startPoint x: 943, startPoint y: 147, endPoint x: 777, endPoint y: 148, distance: 166.0
click at [777, 148] on tr "* - K.J. Not working on this date 0 hrs 60 /hr" at bounding box center [784, 151] width 739 height 44
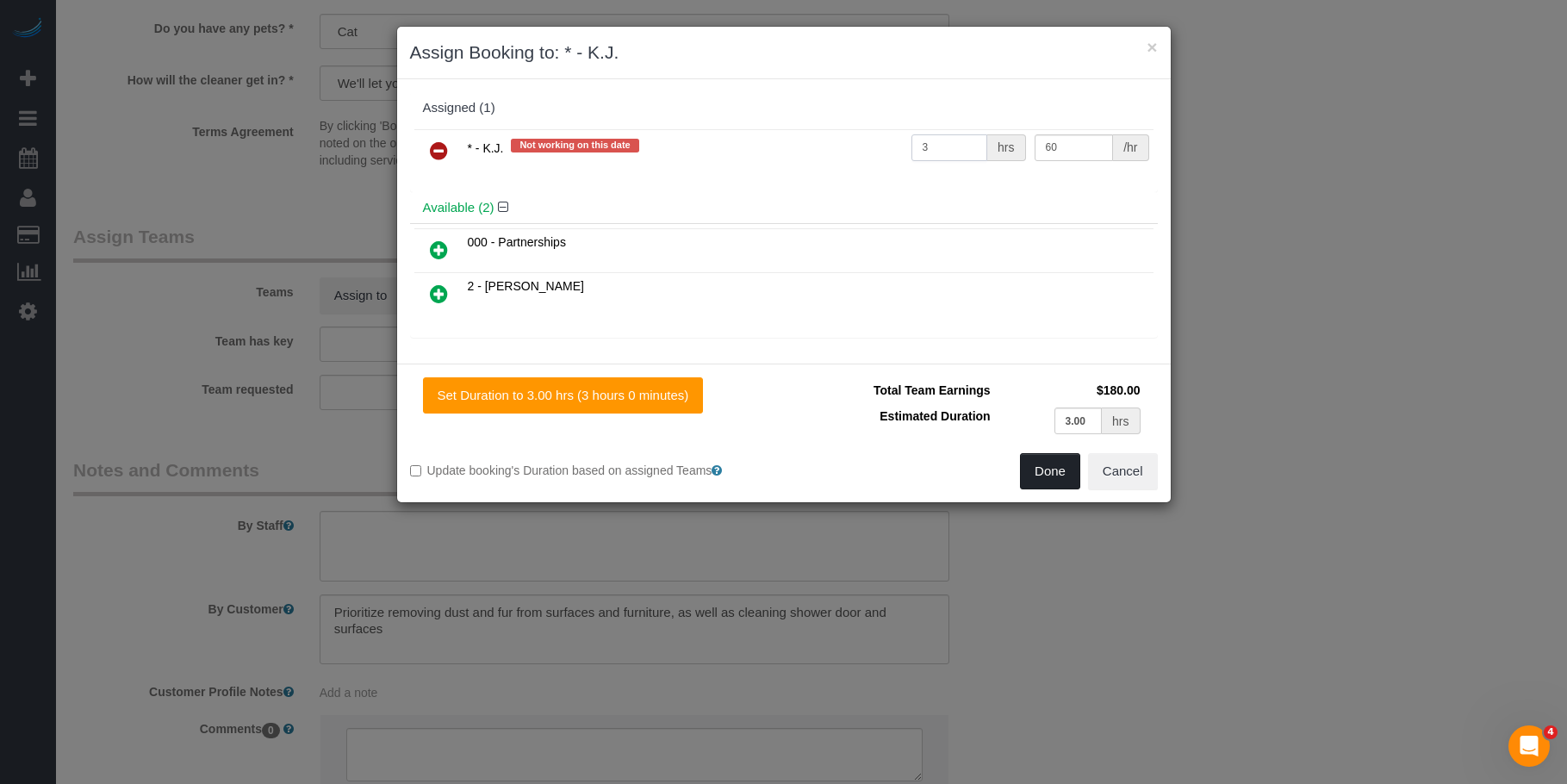
type input "3"
click at [1052, 473] on button "Done" at bounding box center [1050, 472] width 60 height 37
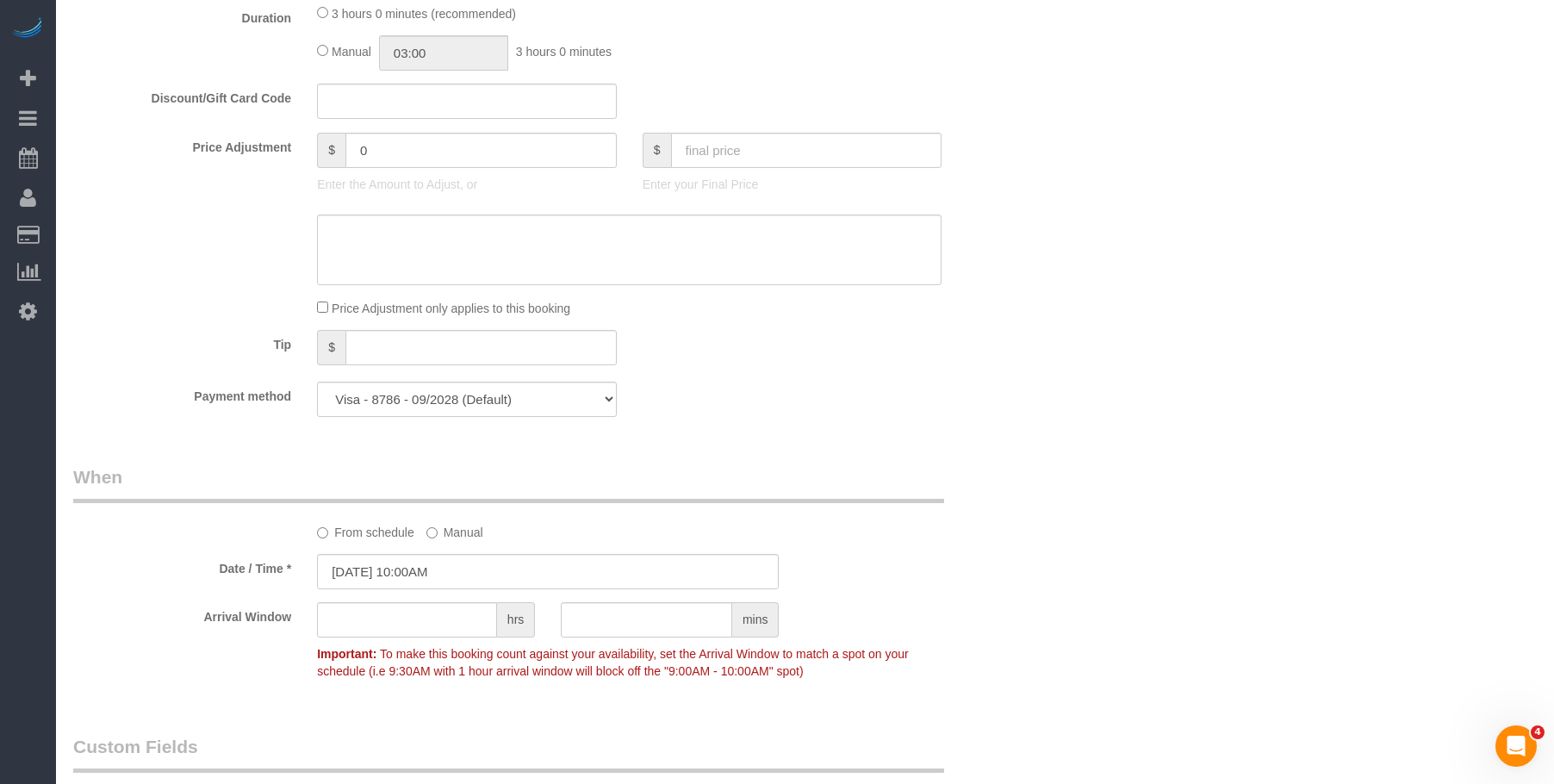
scroll to position [689, 0]
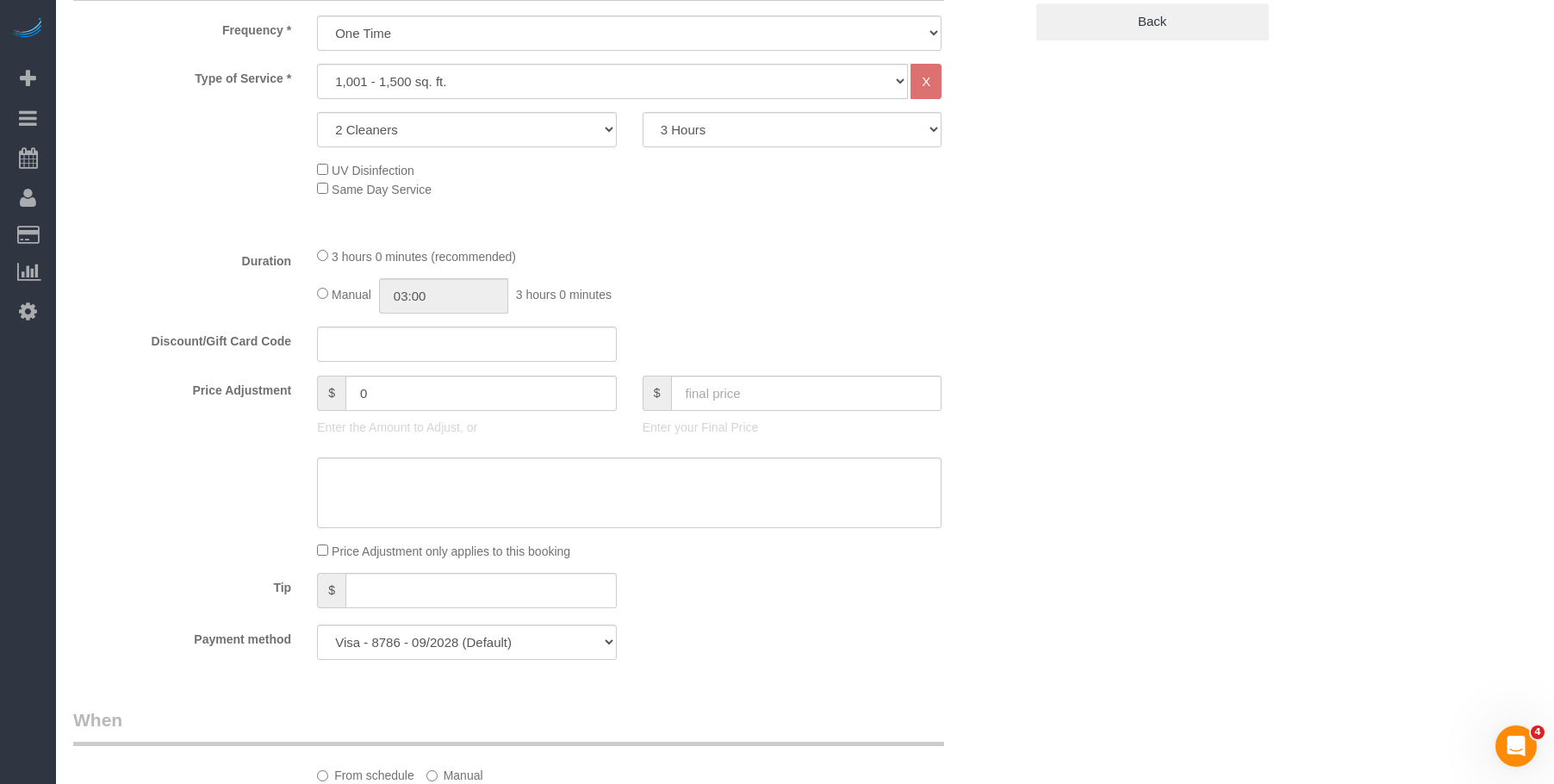
click at [792, 317] on fieldset "What Frequency * One Time Weekly (20% Off) - 20.00% Every 2 Weeks (15% Off) - 1…" at bounding box center [548, 317] width 951 height 710
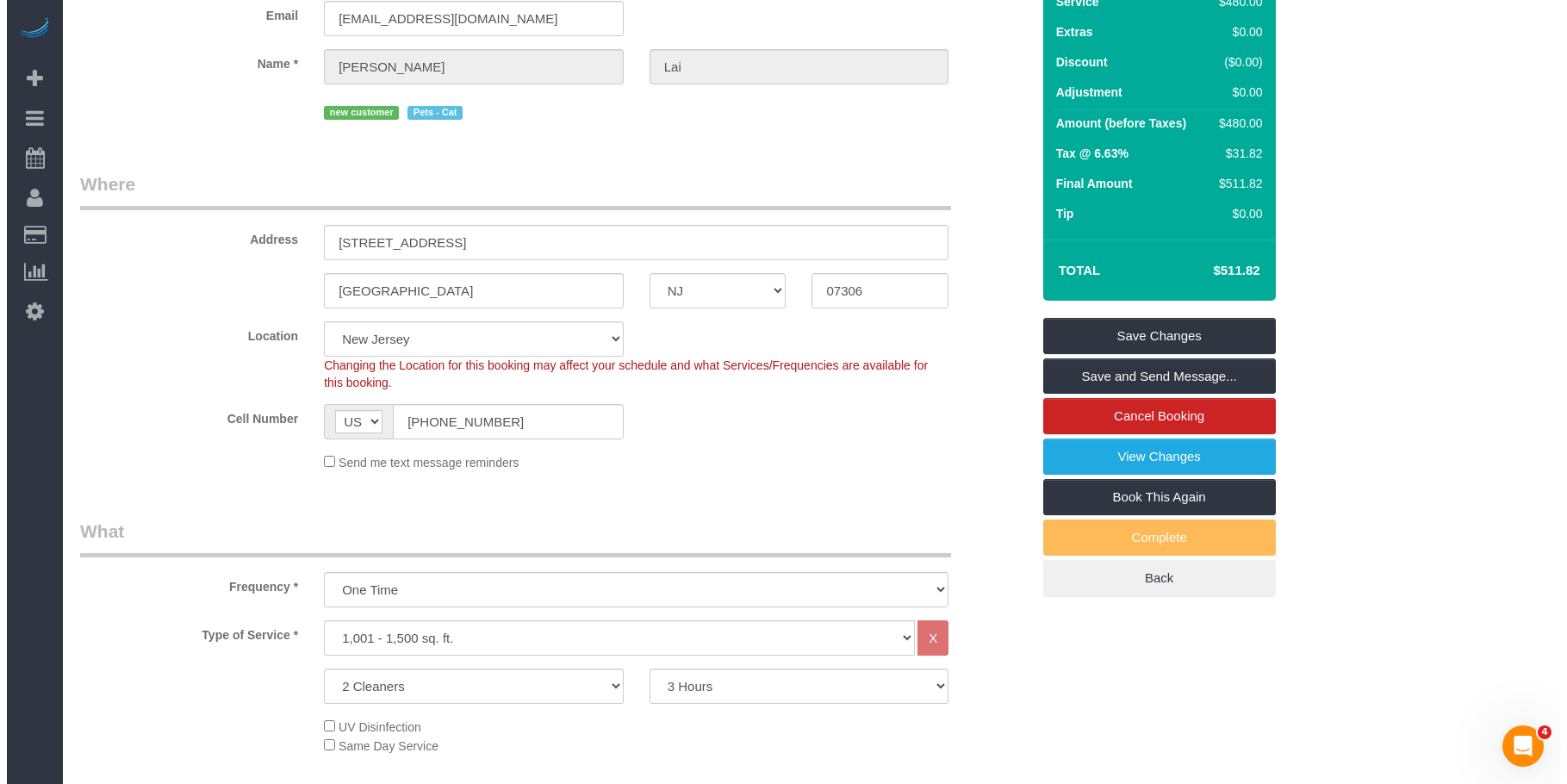
scroll to position [0, 0]
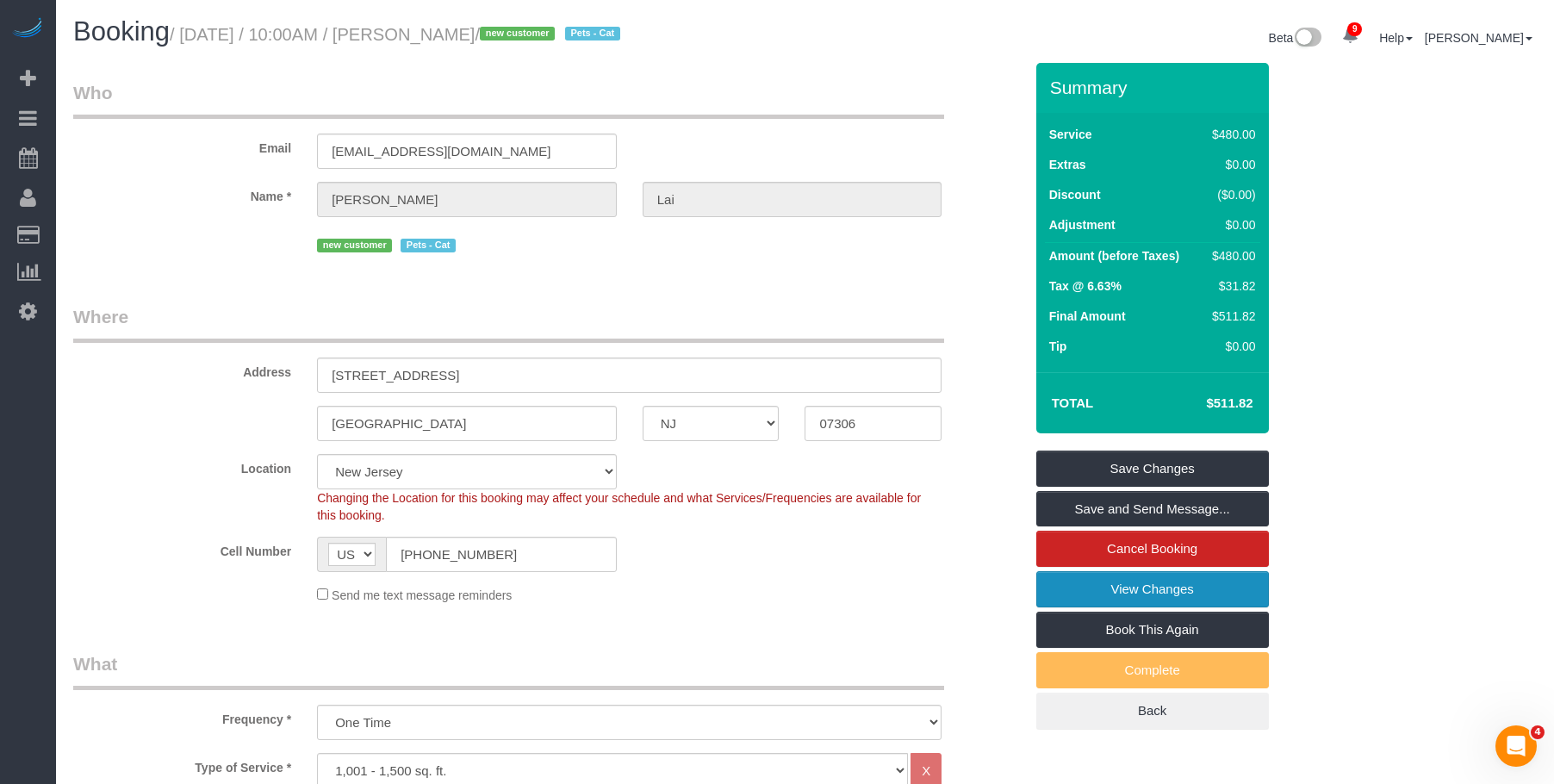
click at [1091, 593] on link "View Changes" at bounding box center [1153, 589] width 232 height 37
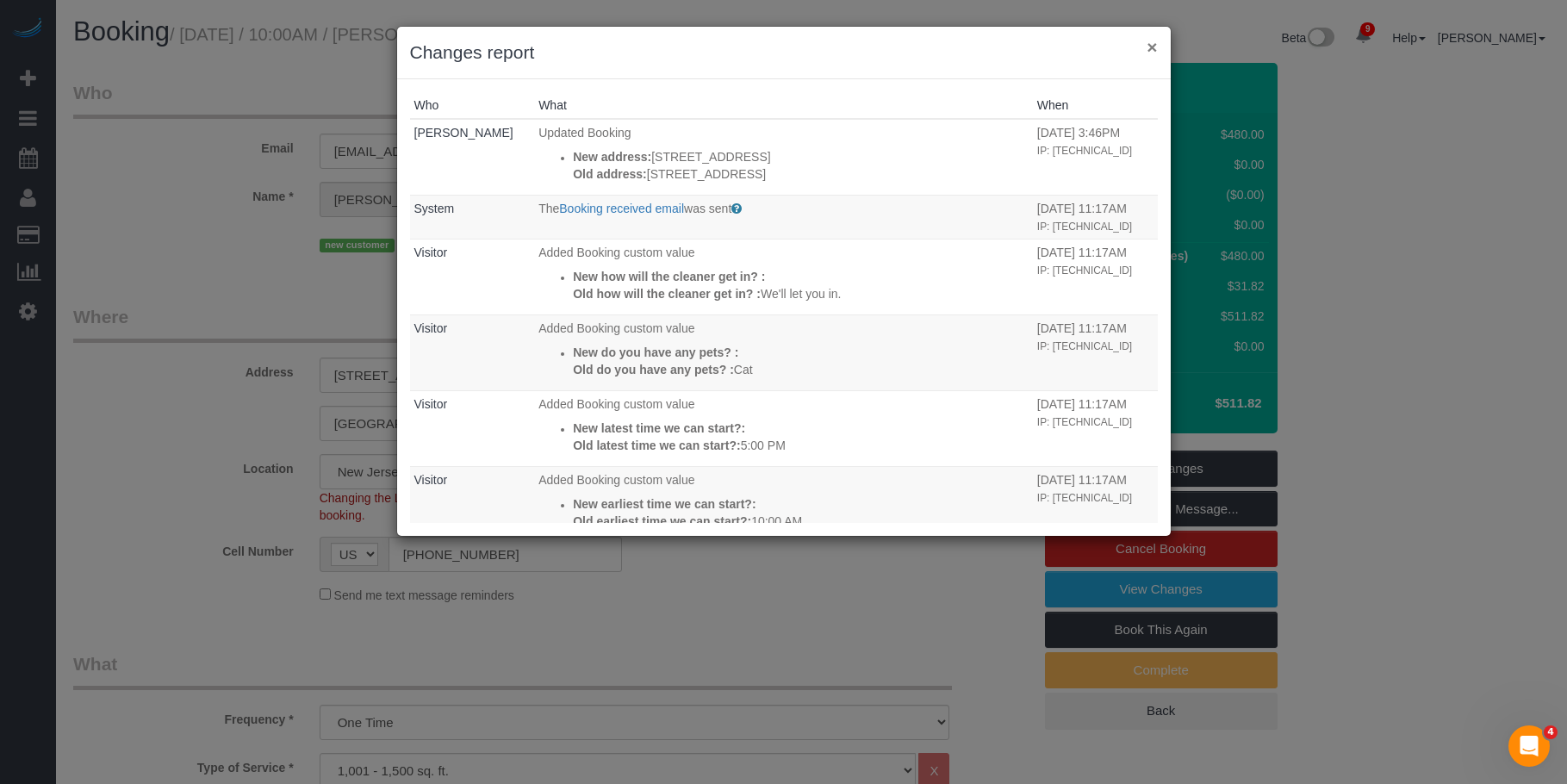
click at [1152, 45] on button "×" at bounding box center [1152, 47] width 10 height 18
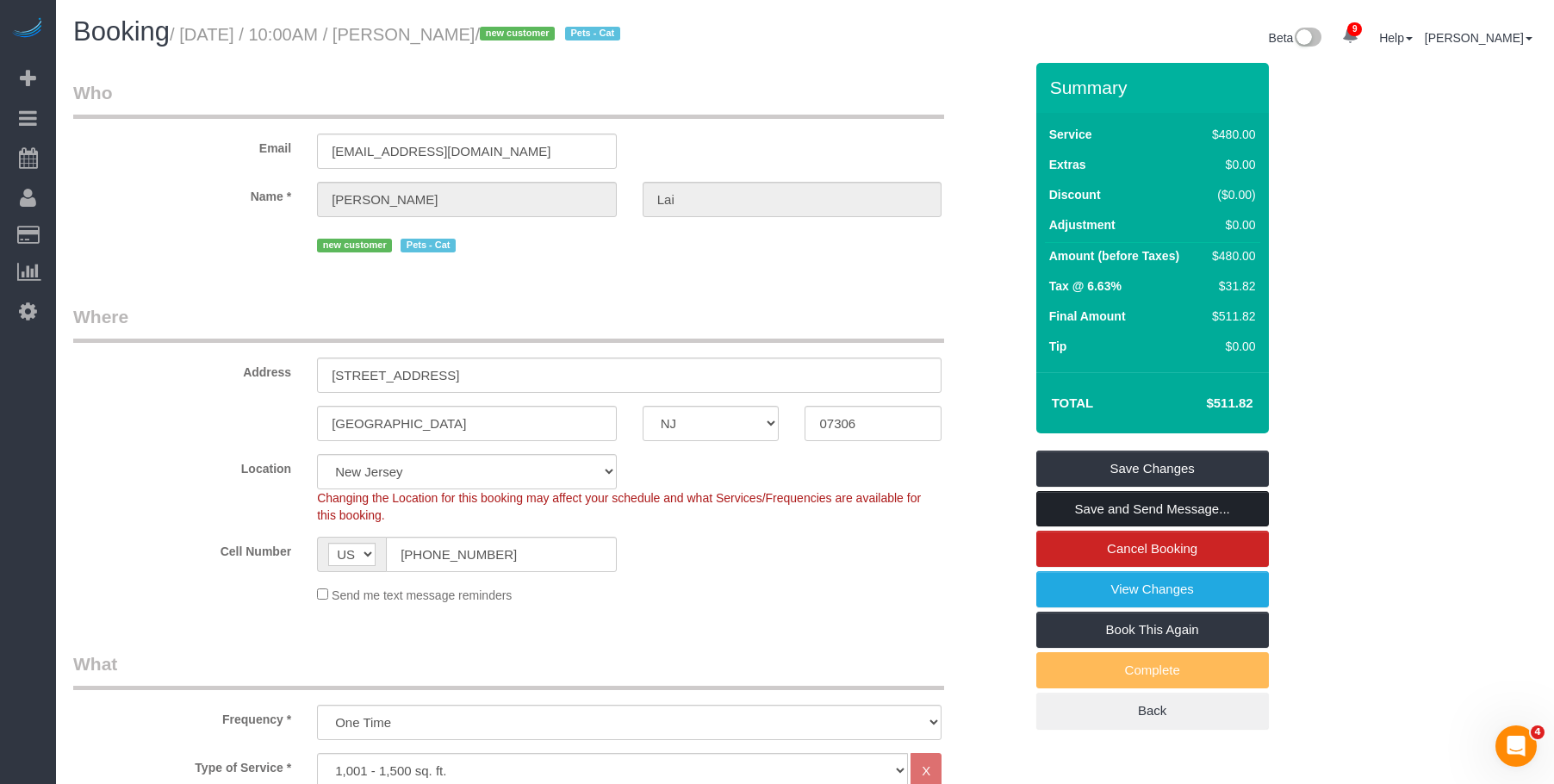
click at [1123, 507] on link "Save and Send Message..." at bounding box center [1153, 509] width 232 height 37
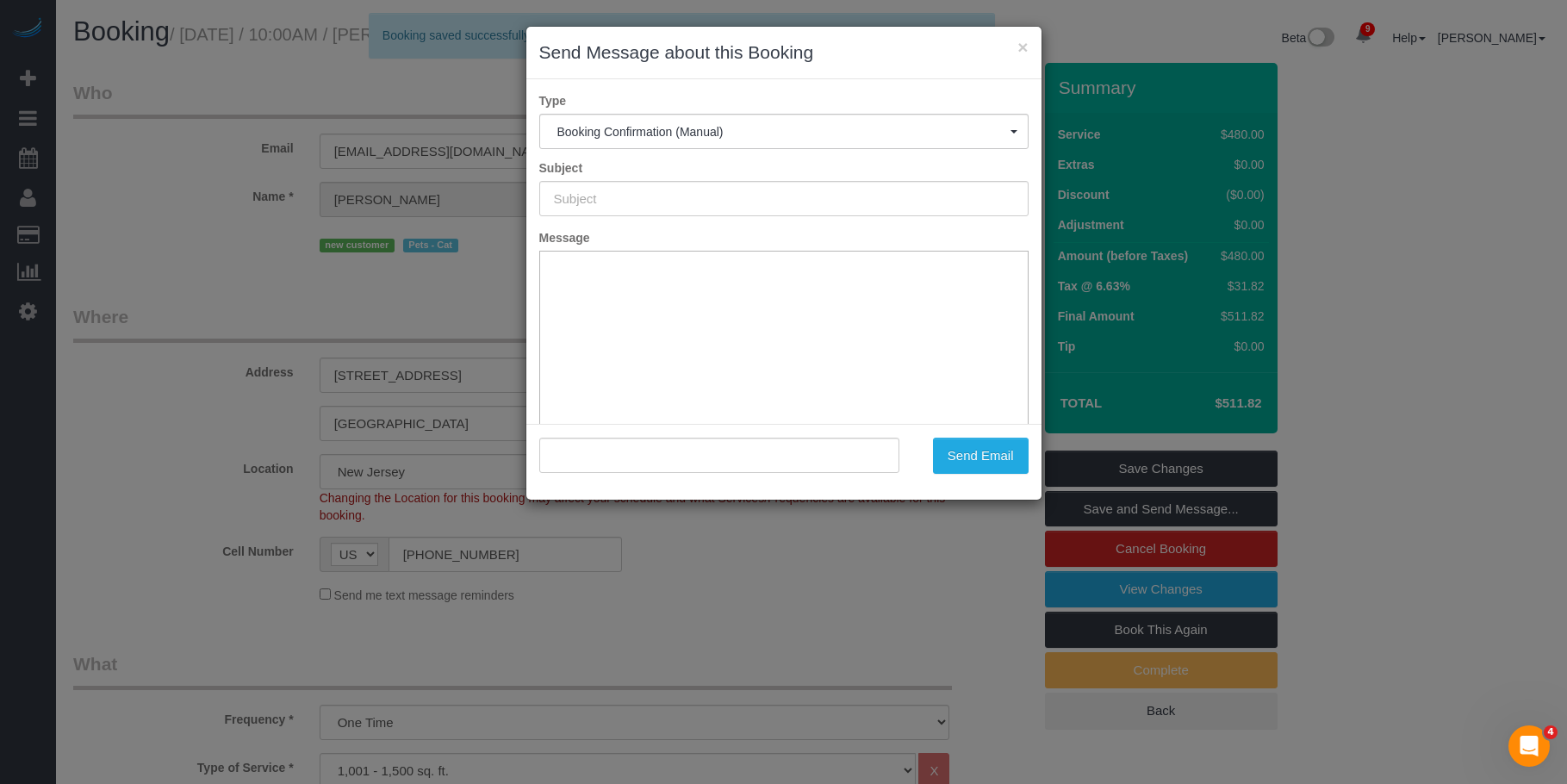
type input "Cleaning Confirmed for 09/08/2025 at 10:00am"
type input ""Stacey Lai" <mercies_plumb0h@icloud.com>"
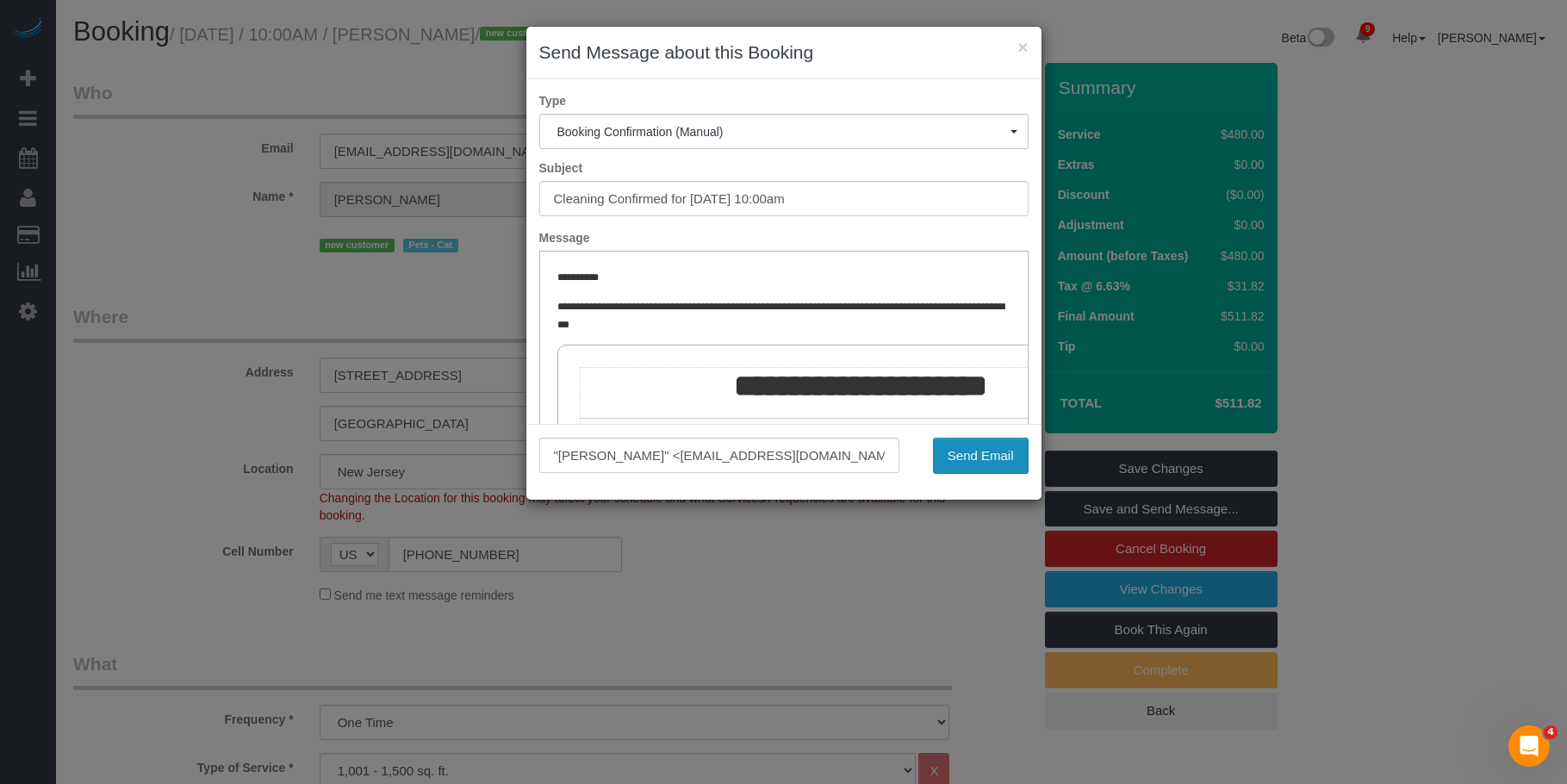
click at [995, 458] on button "Send Email" at bounding box center [981, 456] width 96 height 37
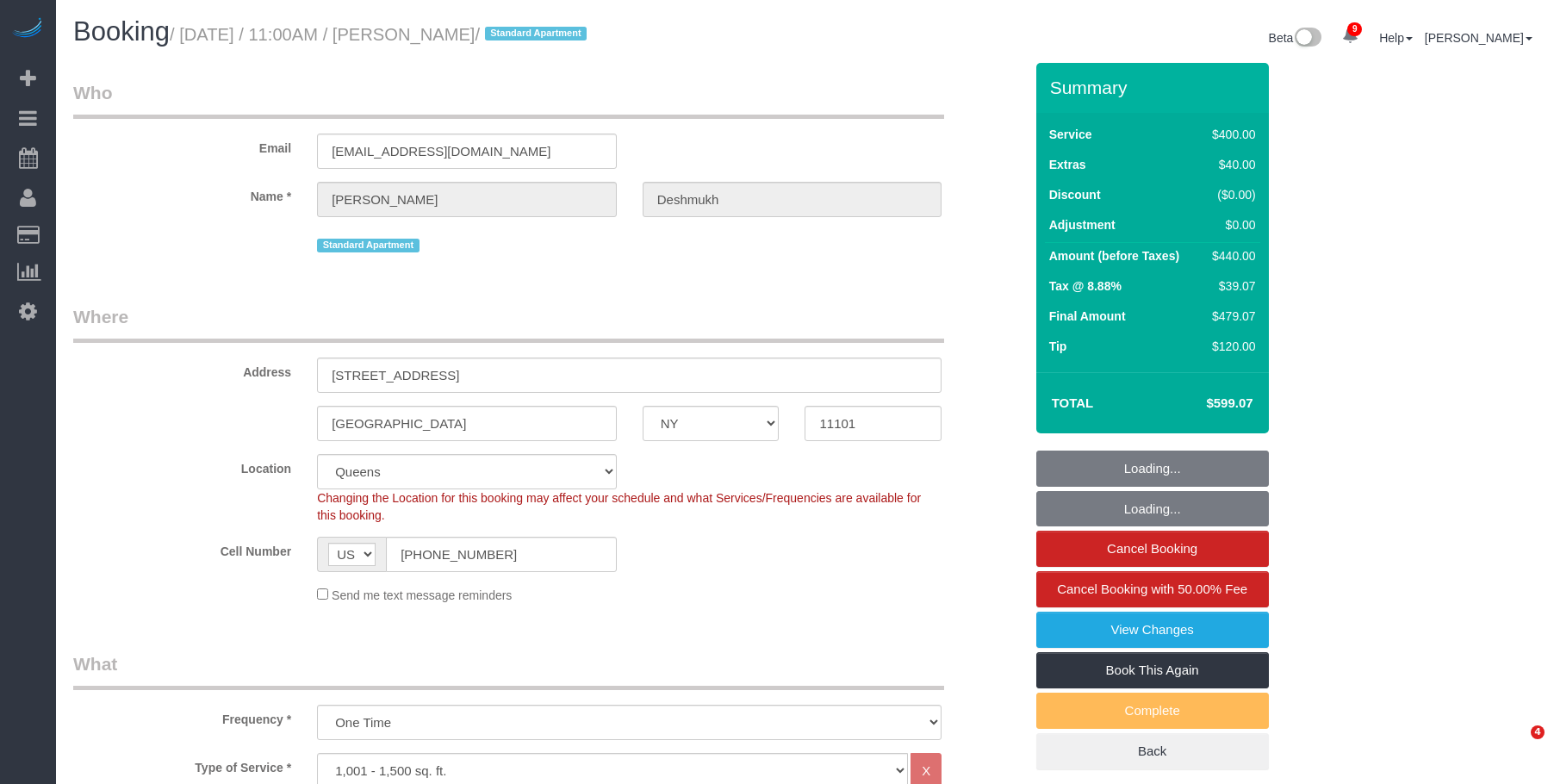
select select "NY"
select select "2"
select select "150"
select select "spot1"
select select "number:59"
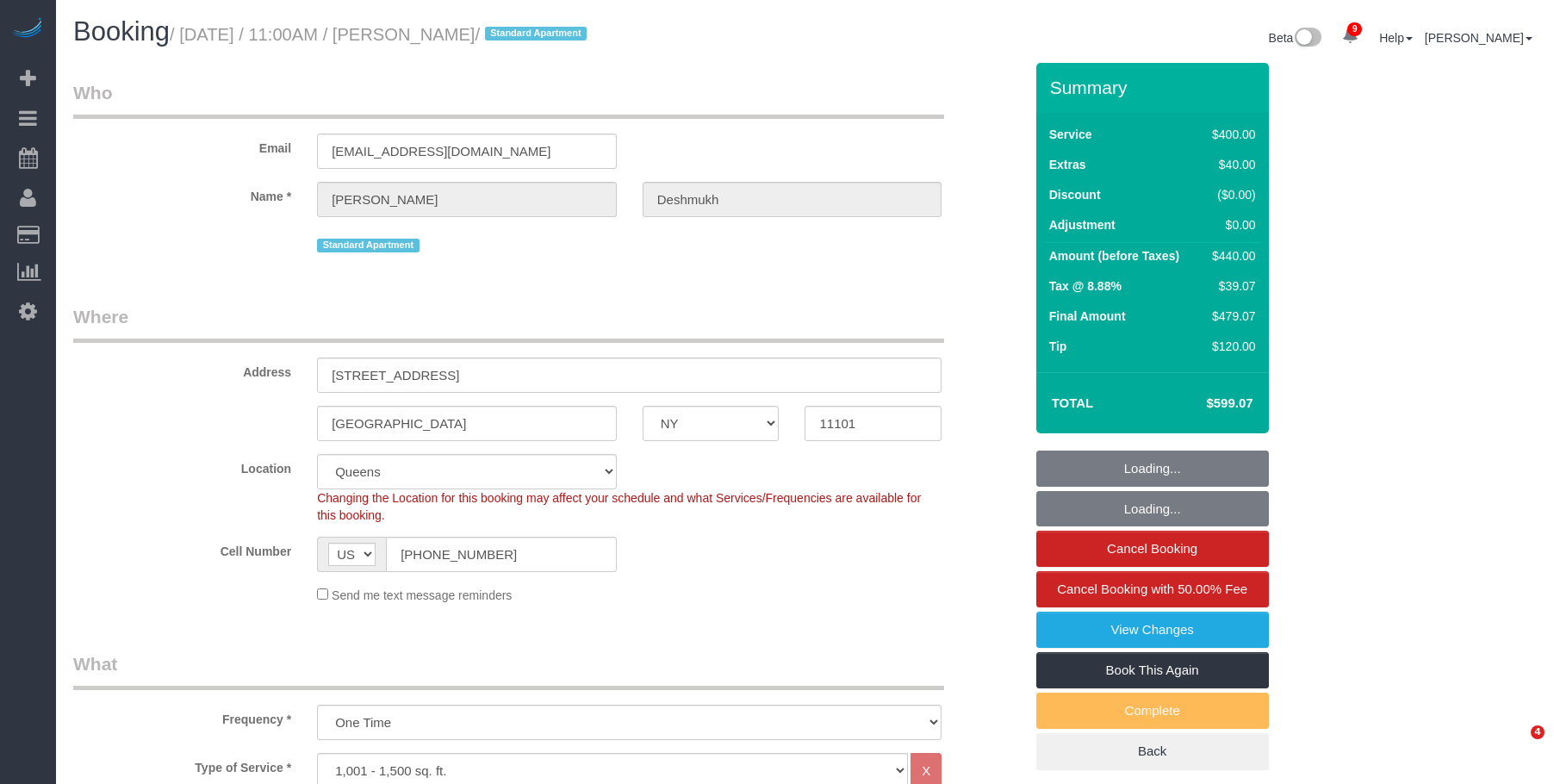
select select "number:72"
select select "number:15"
select select "number:6"
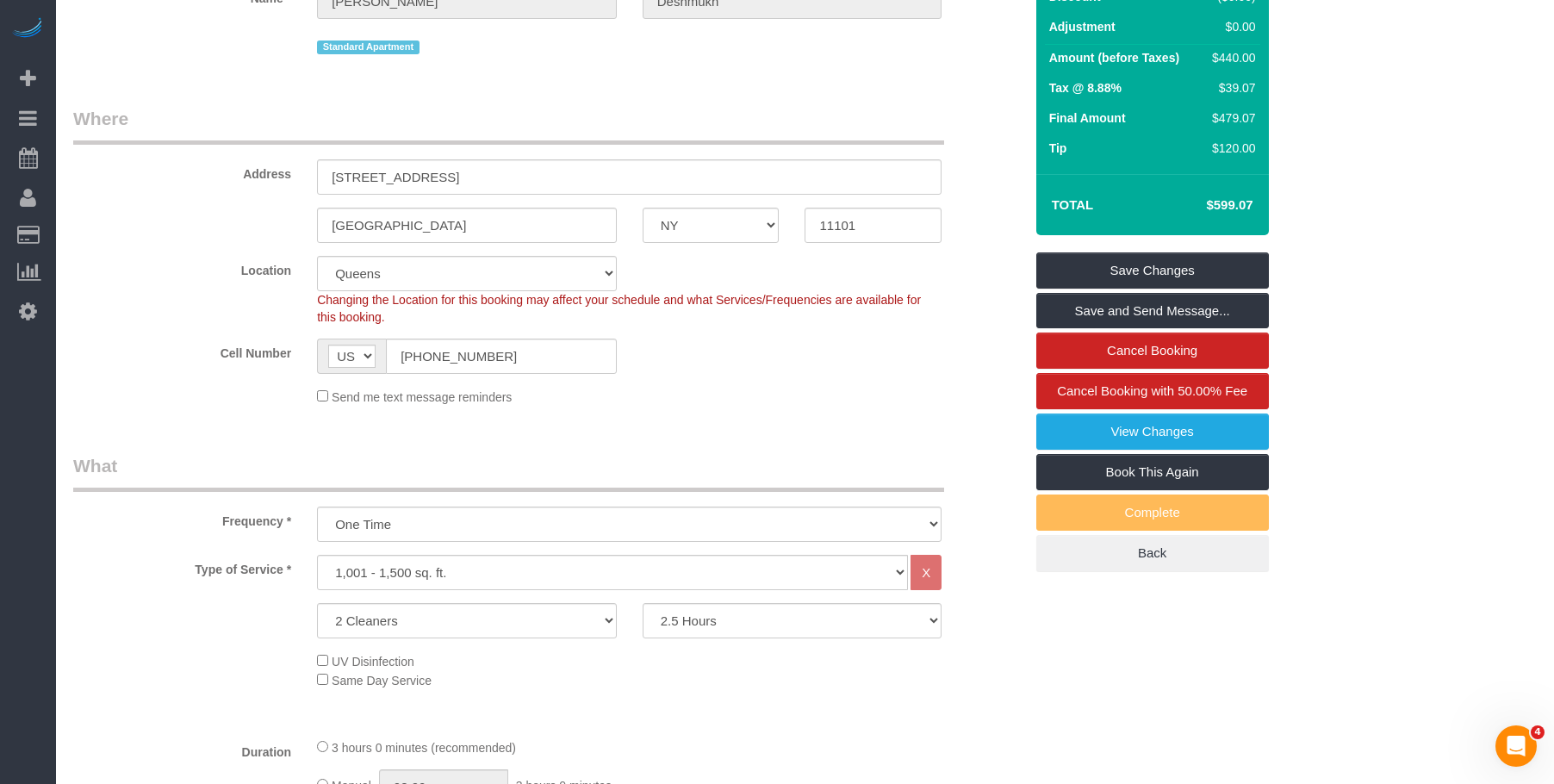
scroll to position [258, 0]
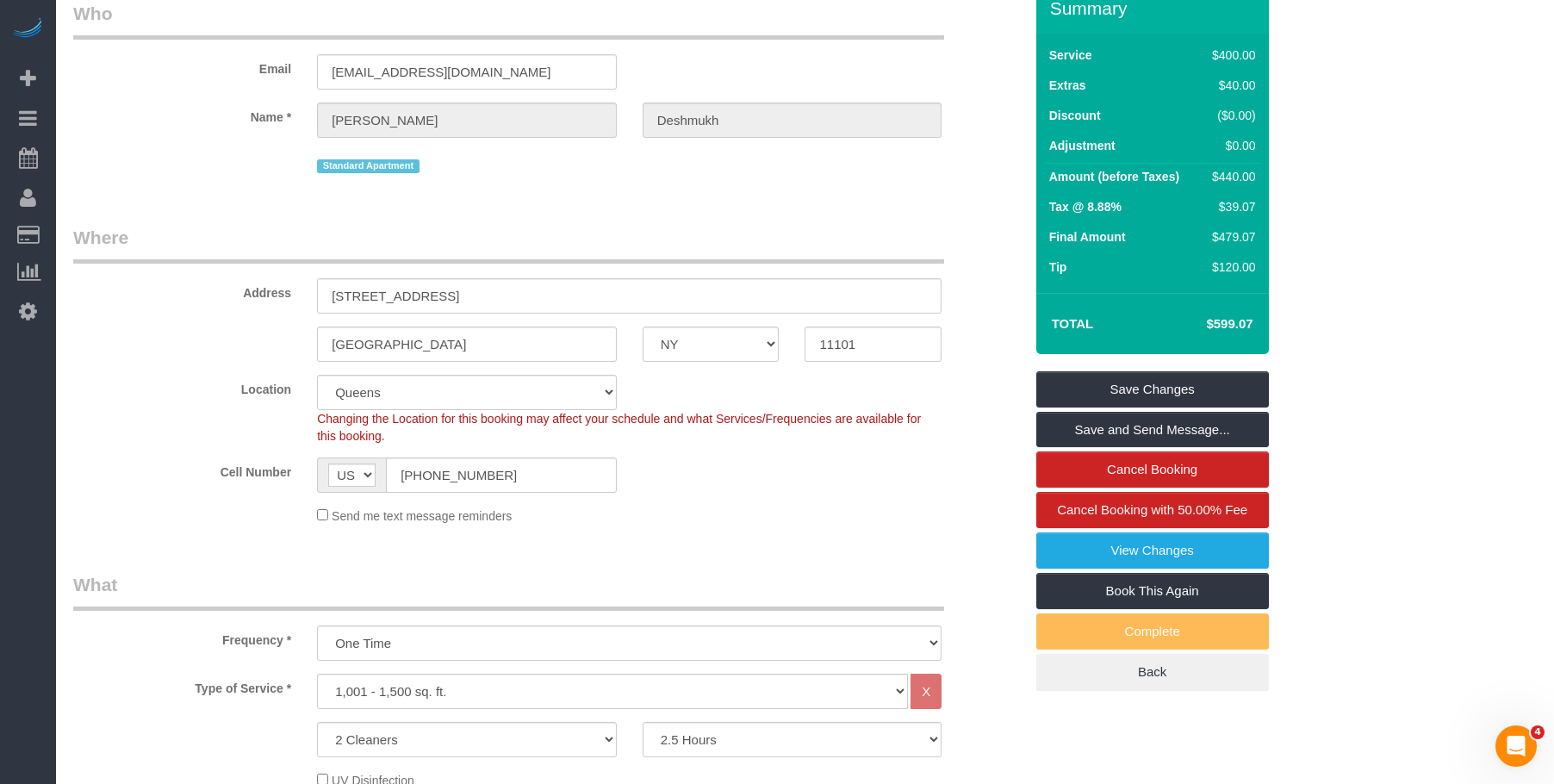
scroll to position [0, 0]
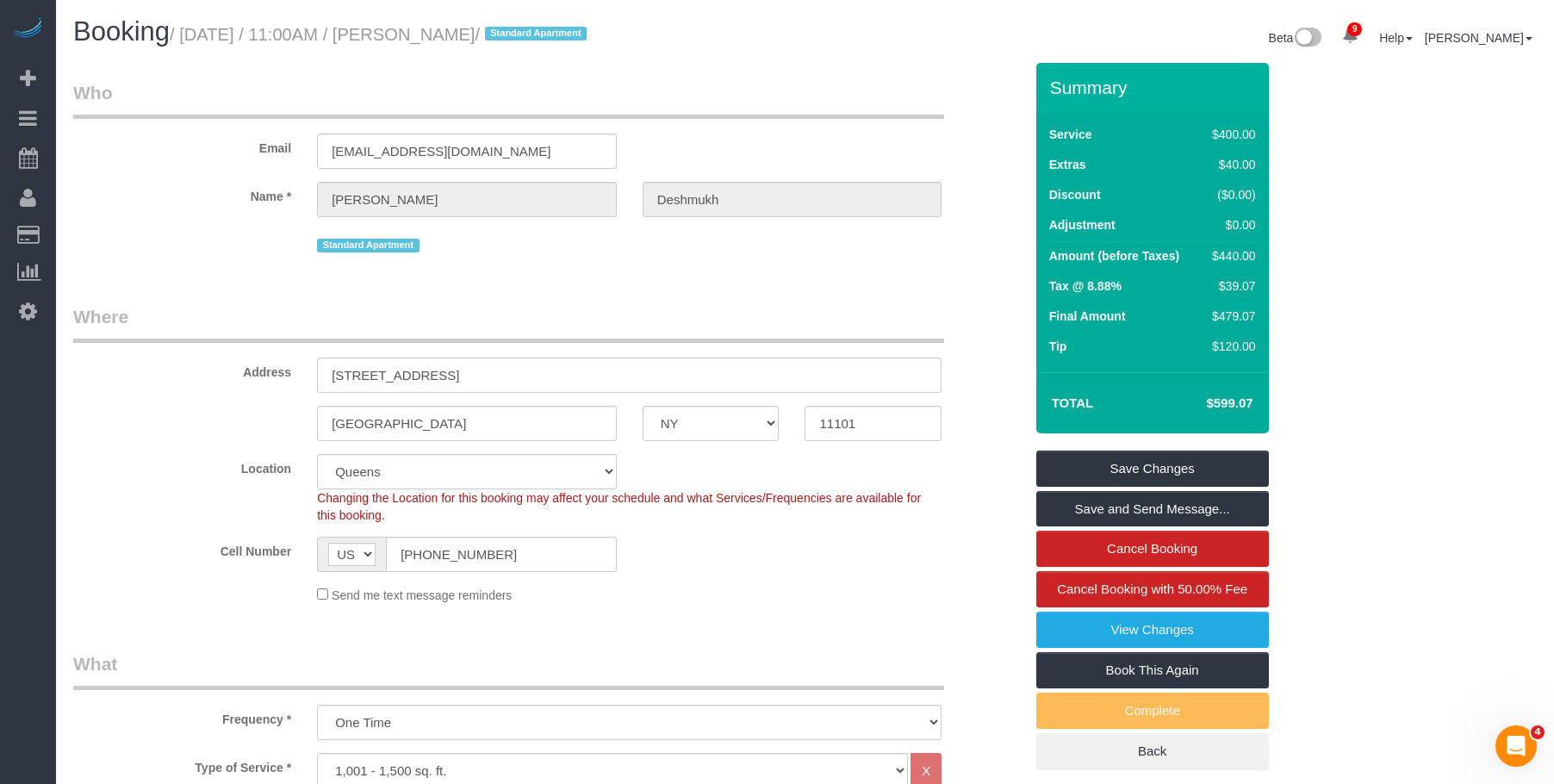
drag, startPoint x: 493, startPoint y: 573, endPoint x: 472, endPoint y: 569, distance: 21.4
click at [459, 570] on input "[PHONE_NUMBER]" at bounding box center [501, 554] width 231 height 36
drag, startPoint x: 543, startPoint y: 565, endPoint x: 562, endPoint y: 562, distance: 19.2
click at [543, 565] on input "[PHONE_NUMBER]" at bounding box center [501, 554] width 231 height 36
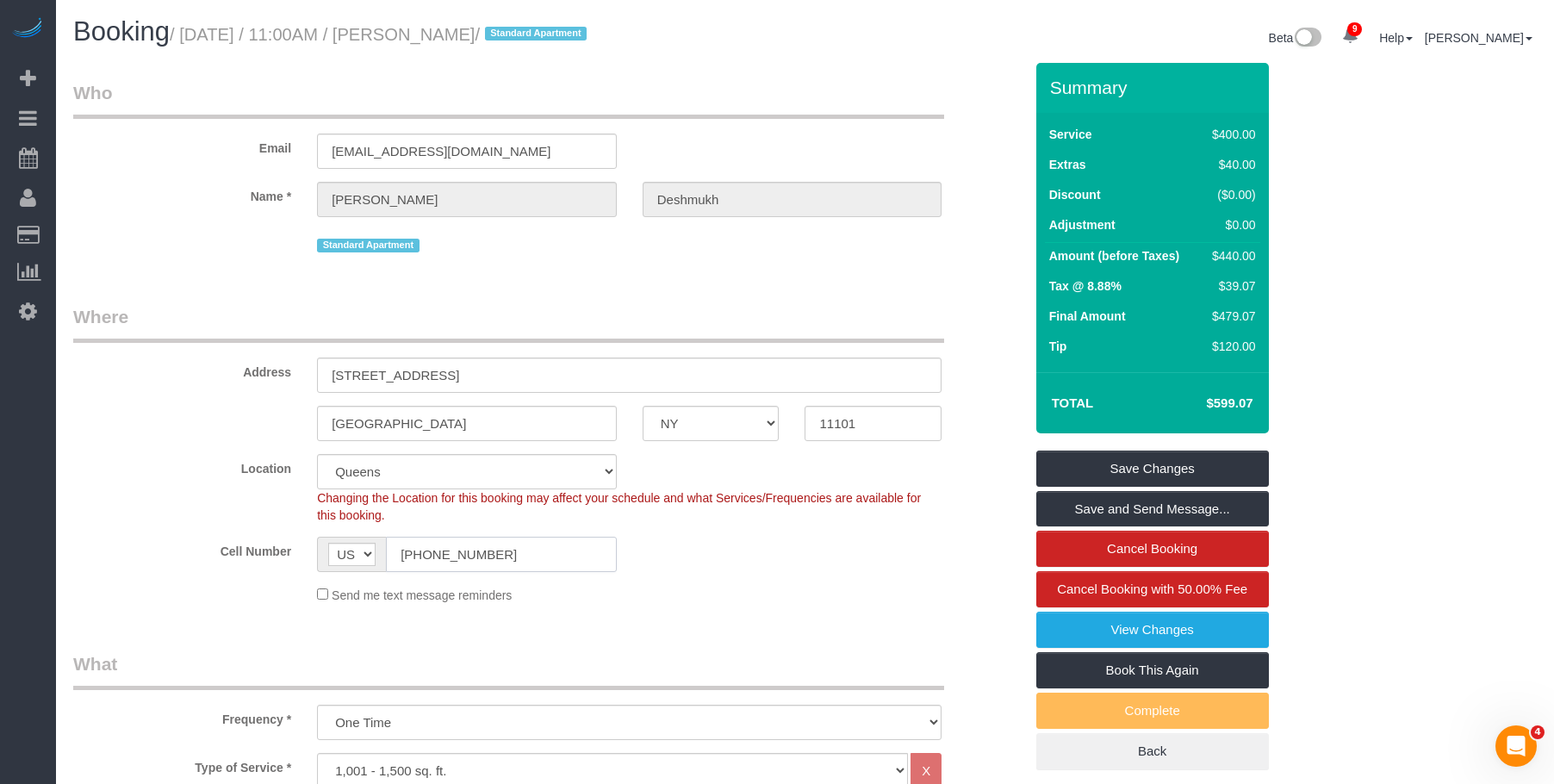
click at [568, 557] on input "[PHONE_NUMBER]" at bounding box center [501, 554] width 231 height 36
drag, startPoint x: 563, startPoint y: 552, endPoint x: 343, endPoint y: 456, distance: 240.0
click at [273, 533] on sui-booking-location "Location [GEOGRAPHIC_DATA] [GEOGRAPHIC_DATA] [GEOGRAPHIC_DATA] [GEOGRAPHIC_DATA…" at bounding box center [548, 529] width 951 height 150
